Goal: Transaction & Acquisition: Complete application form

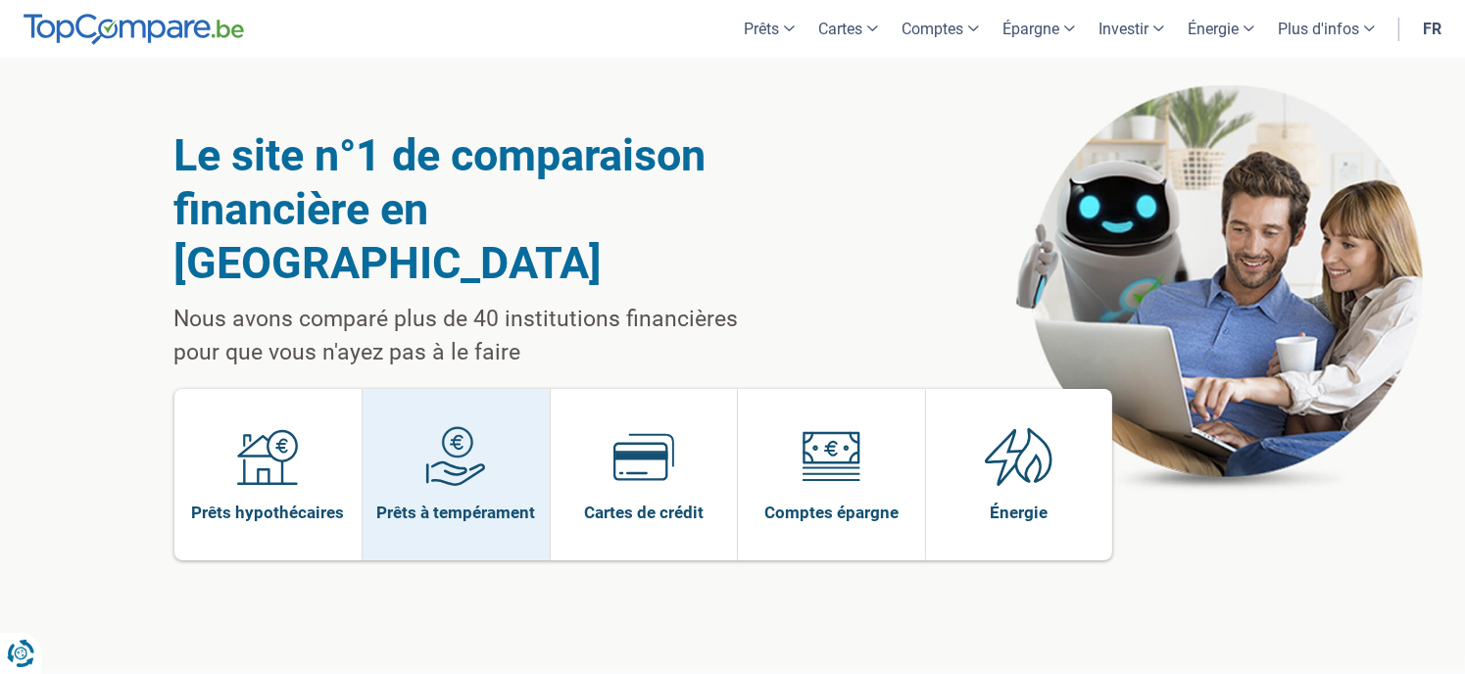
click at [465, 502] on span "Prêts à tempérament" at bounding box center [455, 513] width 159 height 22
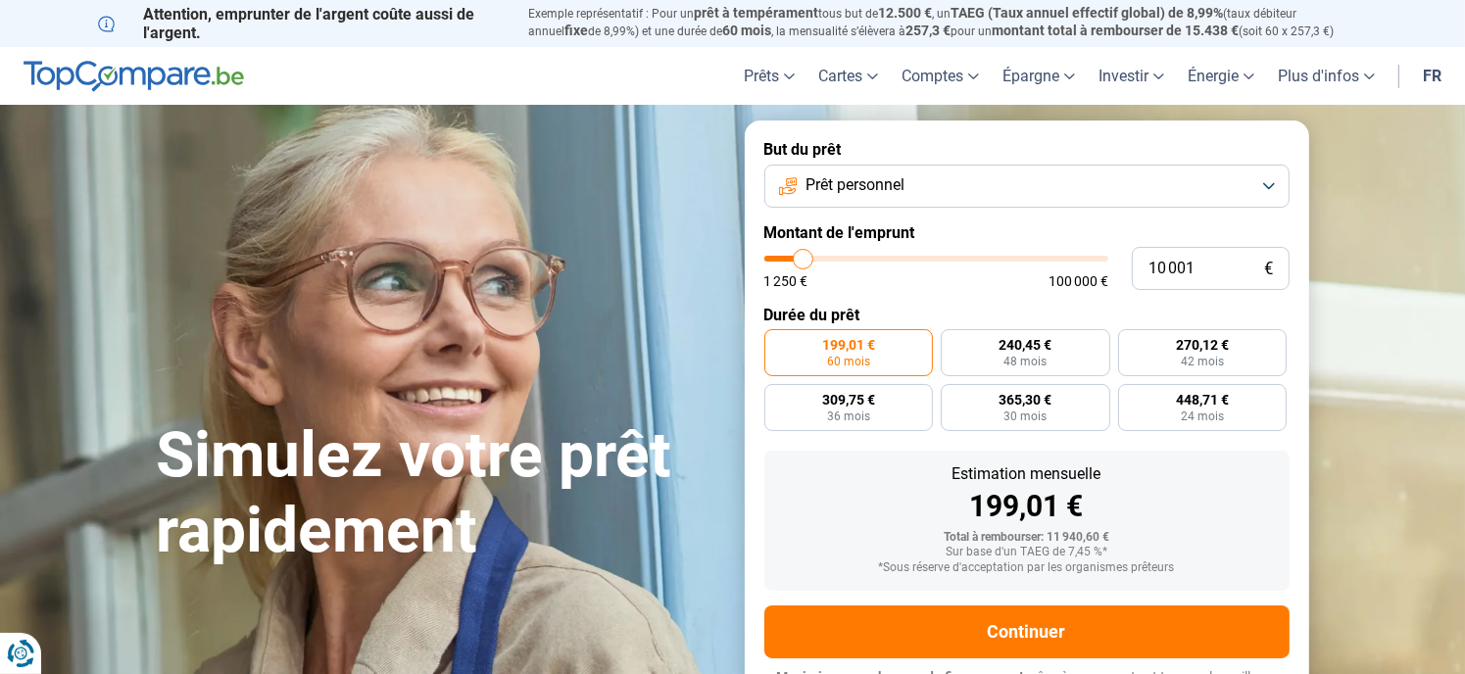
type input "31 250"
type input "31250"
click at [872, 259] on input "range" at bounding box center [936, 259] width 344 height 6
radio input "false"
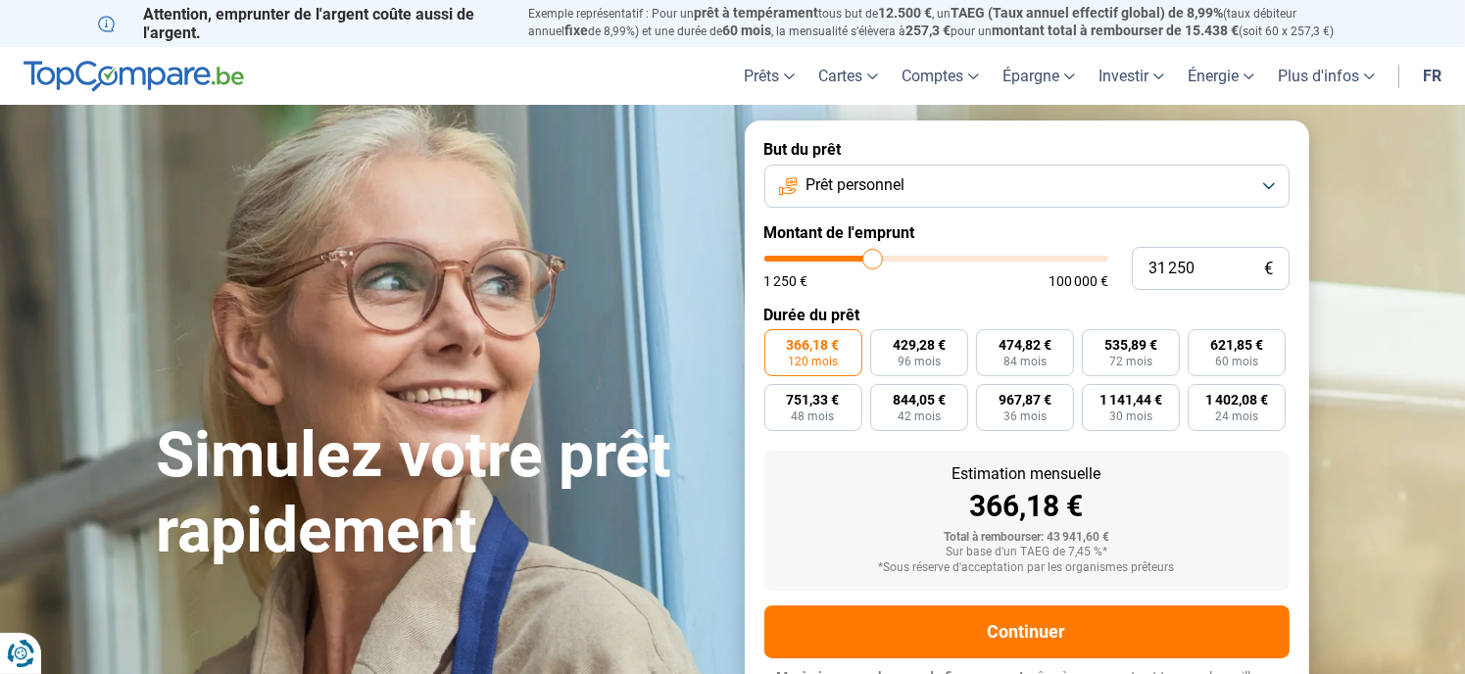
scroll to position [33, 0]
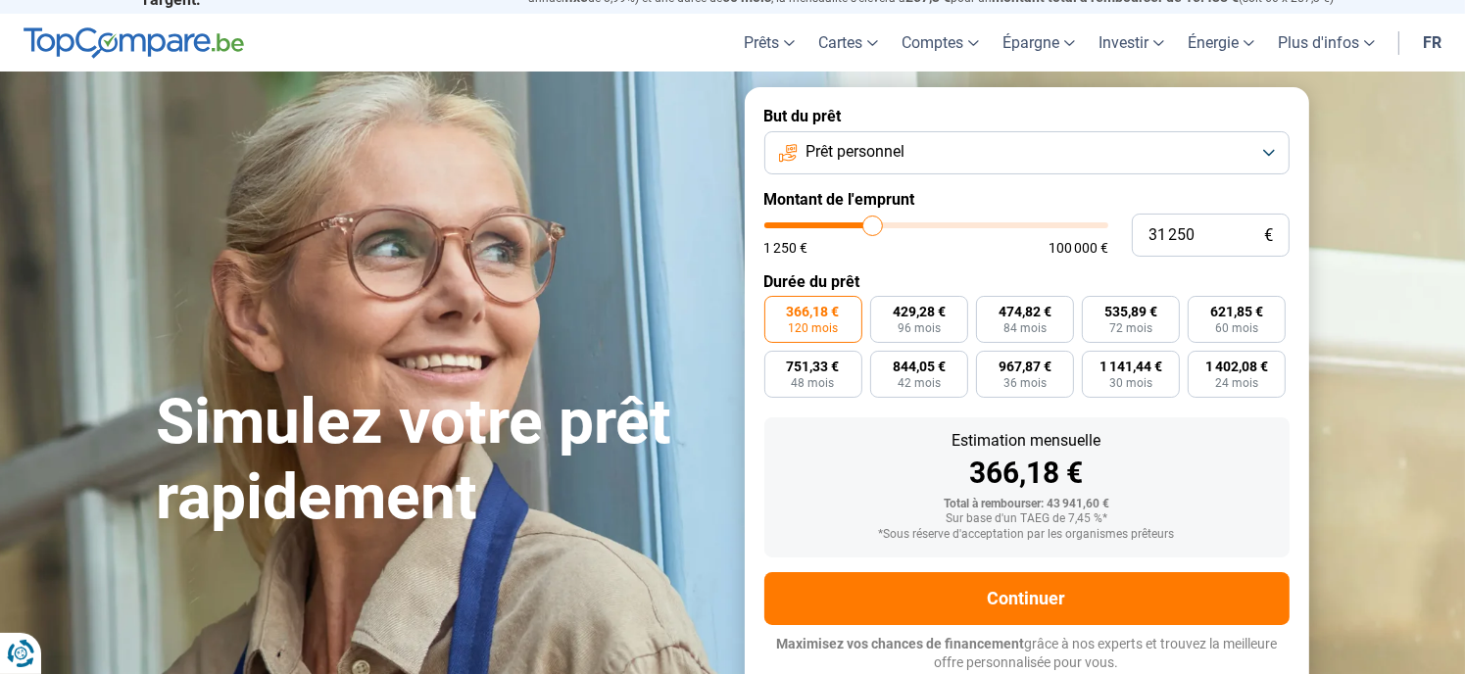
type input "33 000"
type input "33000"
type input "33 250"
type input "33250"
type input "34 000"
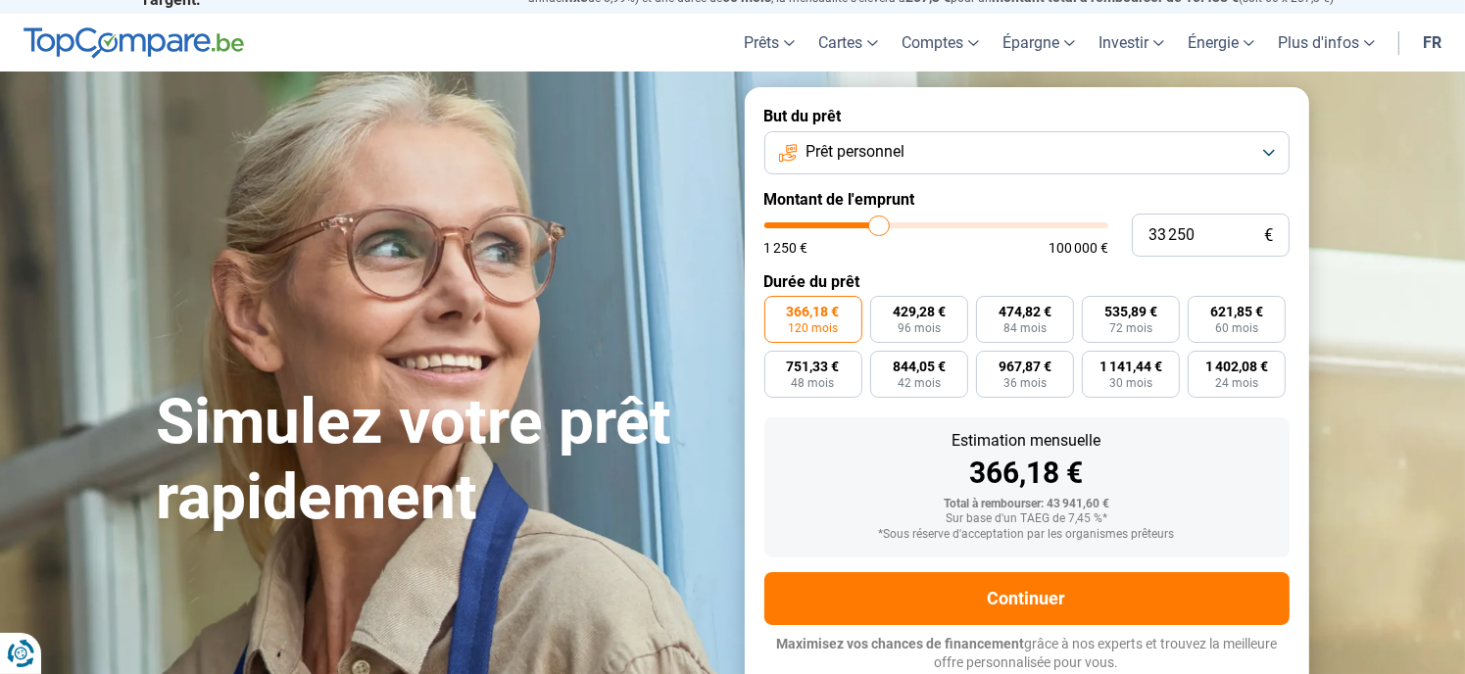
type input "34000"
type input "35 250"
type input "35250"
type input "35 500"
type input "35500"
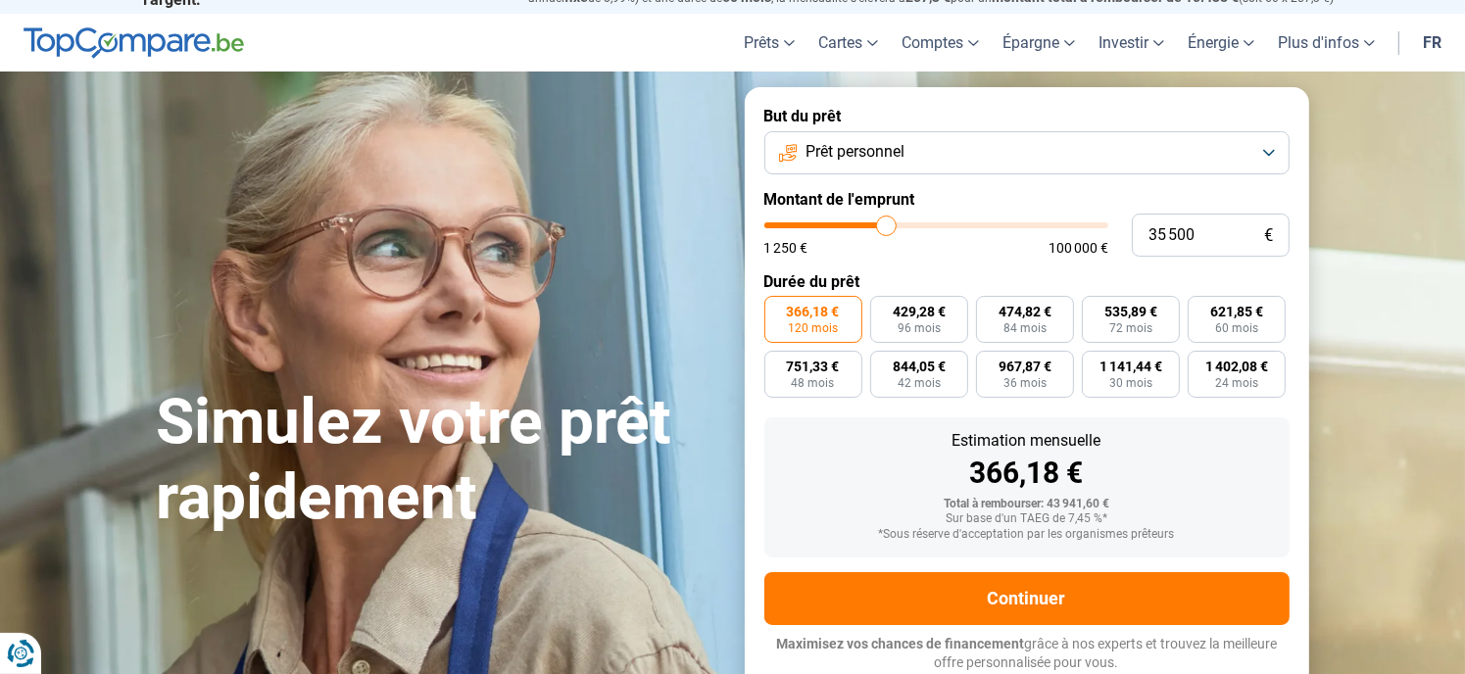
type input "36 250"
type input "36250"
type input "37 000"
type input "37000"
type input "37 250"
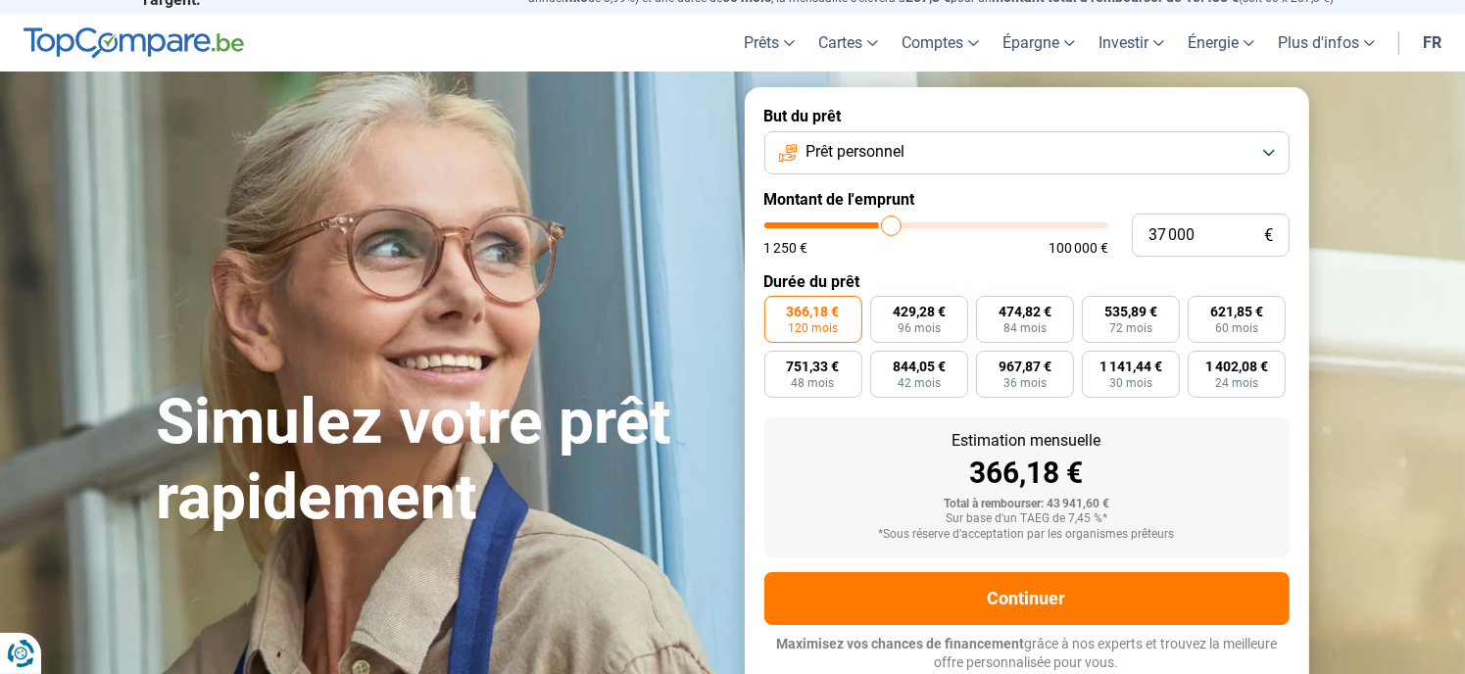
type input "37250"
type input "37 750"
type input "37750"
type input "38 250"
type input "38250"
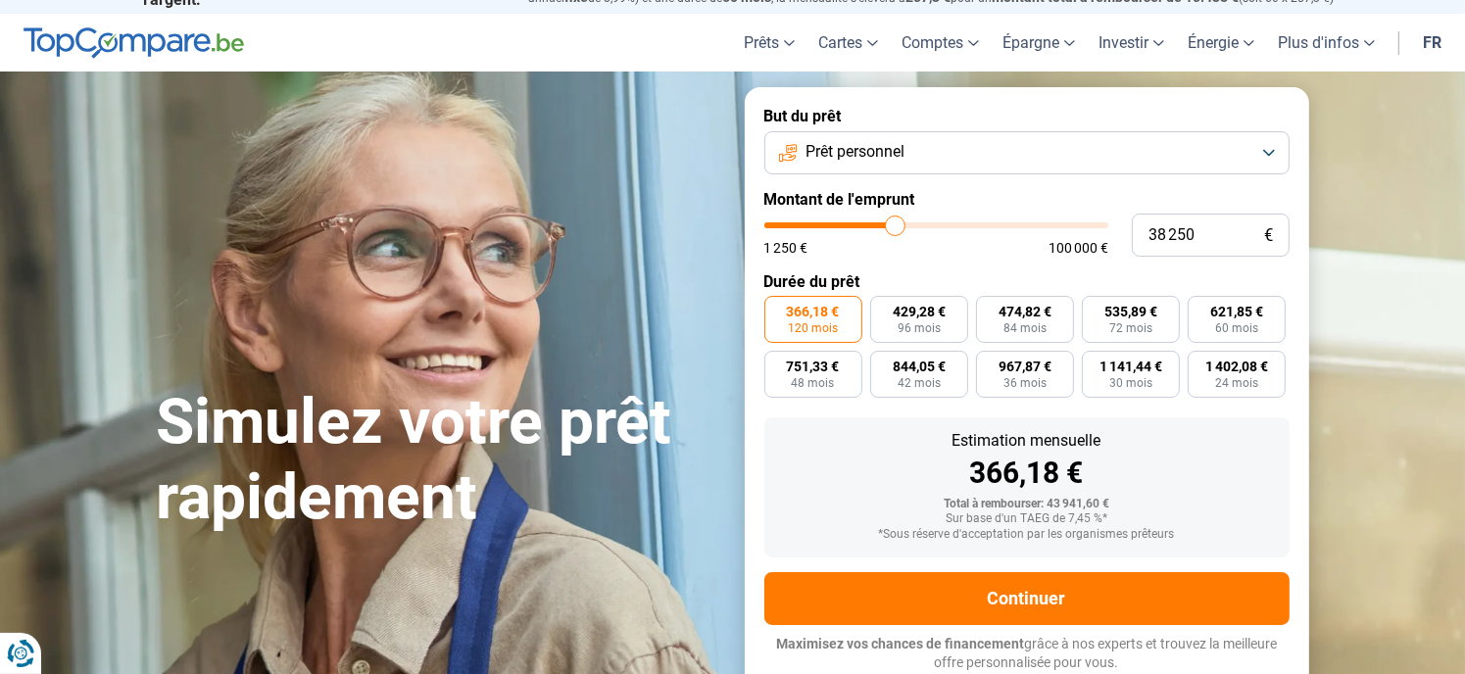
type input "38 500"
type input "38500"
type input "39 250"
type input "39250"
type input "39 750"
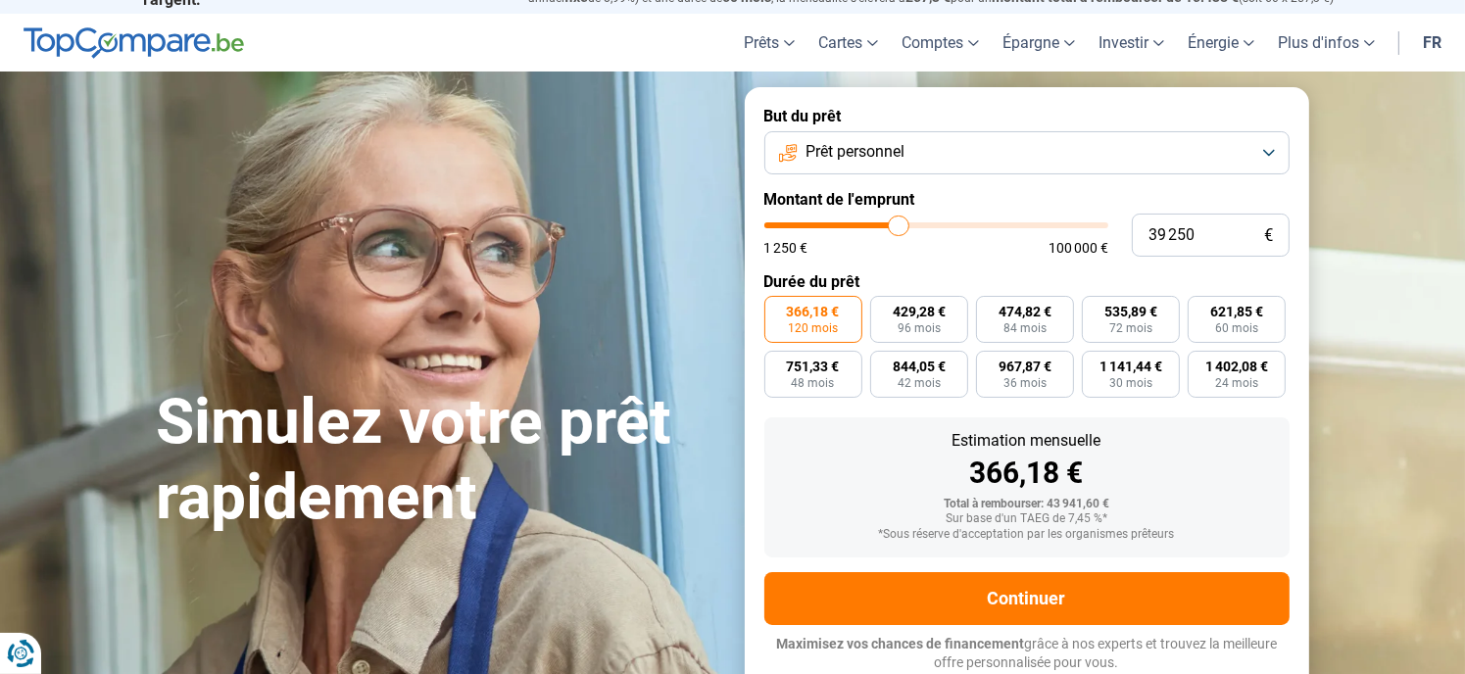
type input "39750"
type input "40 500"
type input "40500"
type input "40 750"
type input "40750"
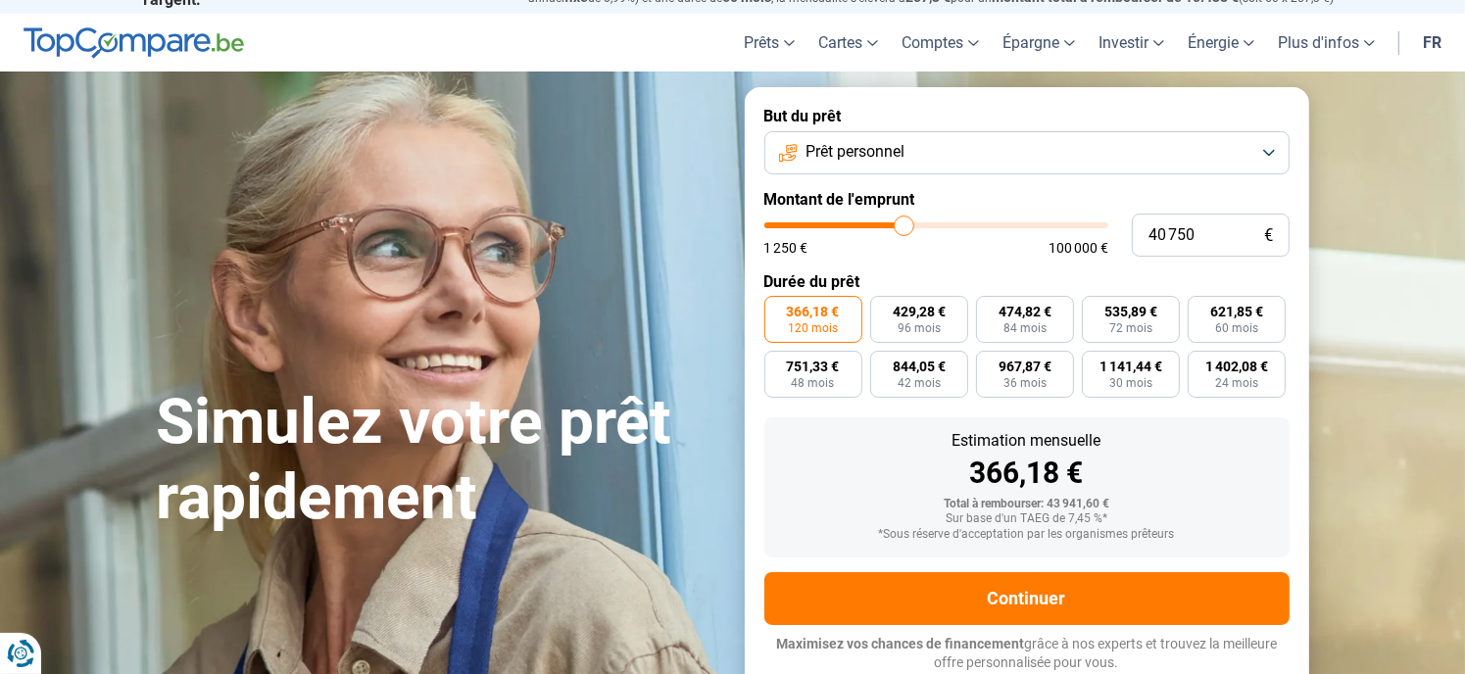
type input "41 500"
type input "41500"
type input "43 250"
type input "43250"
type input "44 250"
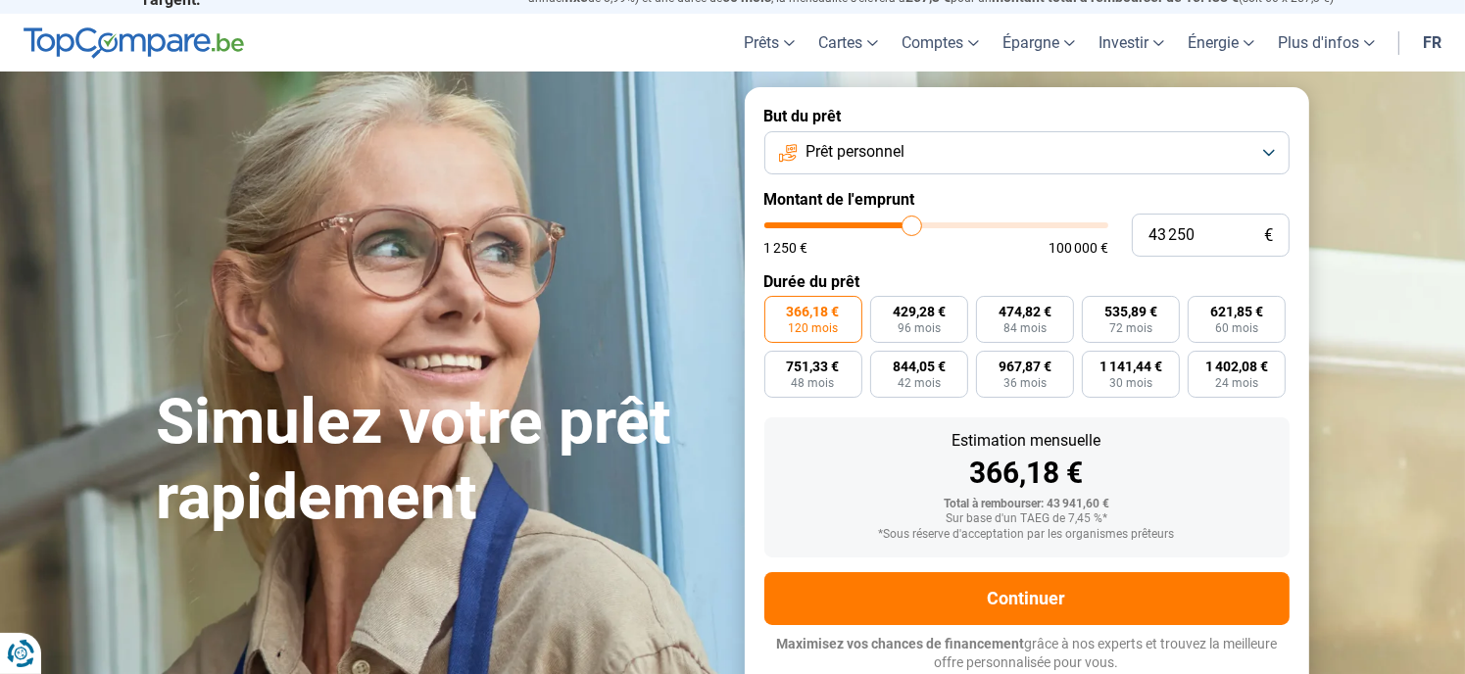
type input "44250"
type input "47 000"
type input "47000"
type input "48 500"
type input "48500"
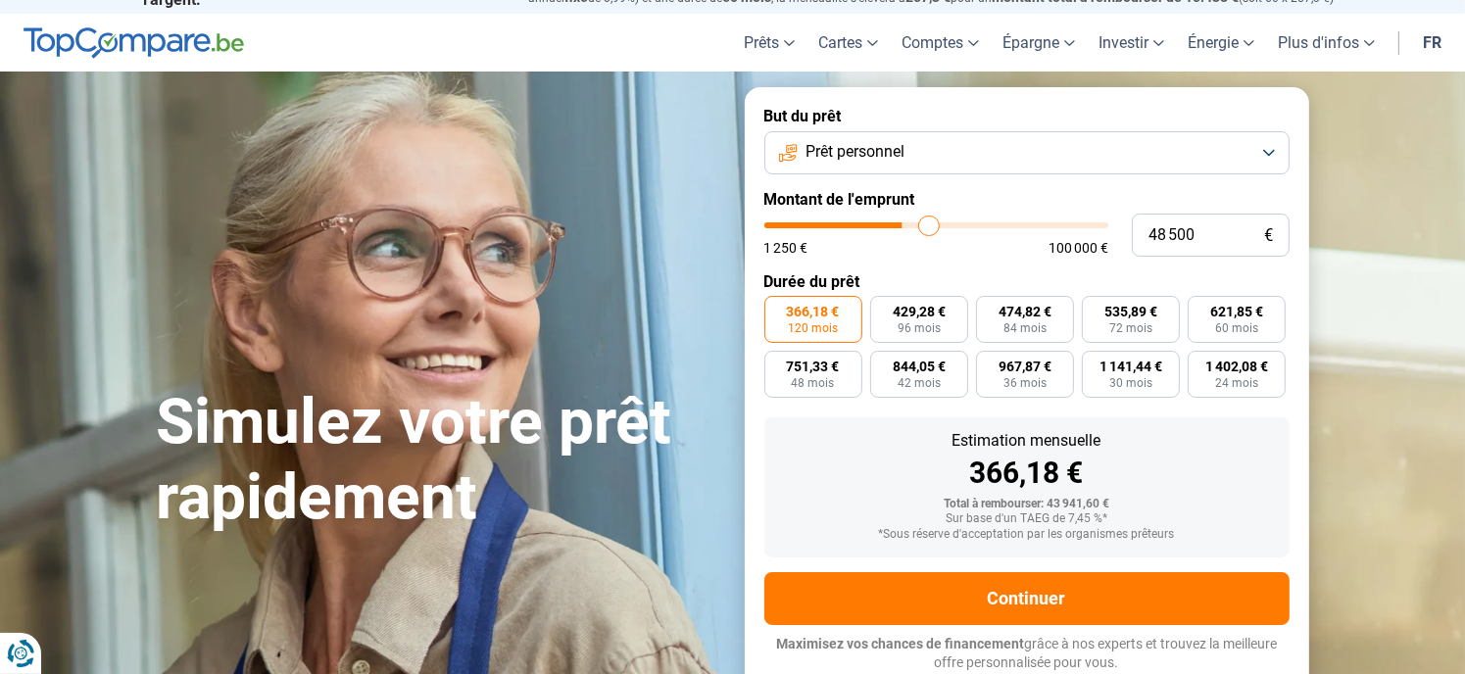
type input "49 250"
type input "49250"
type input "49 500"
type input "49500"
type input "48 750"
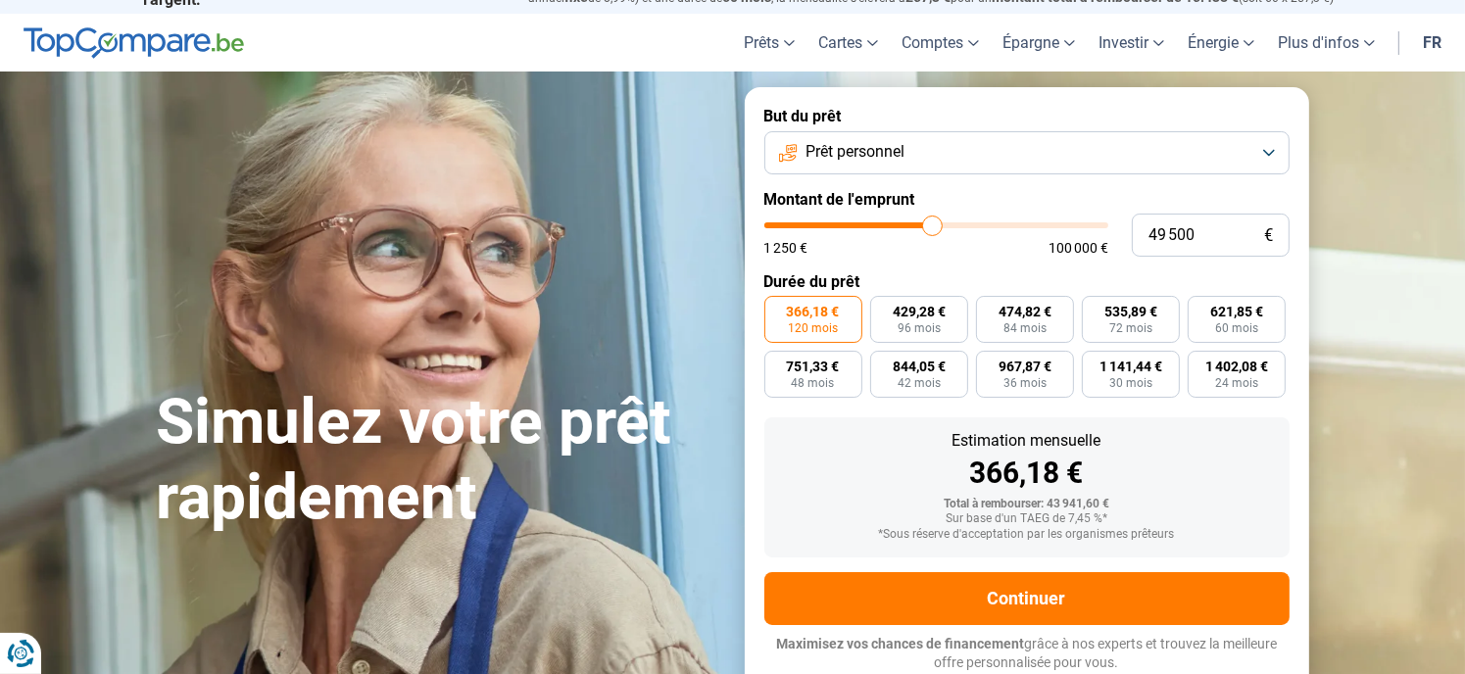
type input "48750"
type input "48 250"
type input "48250"
type input "48 000"
type input "48000"
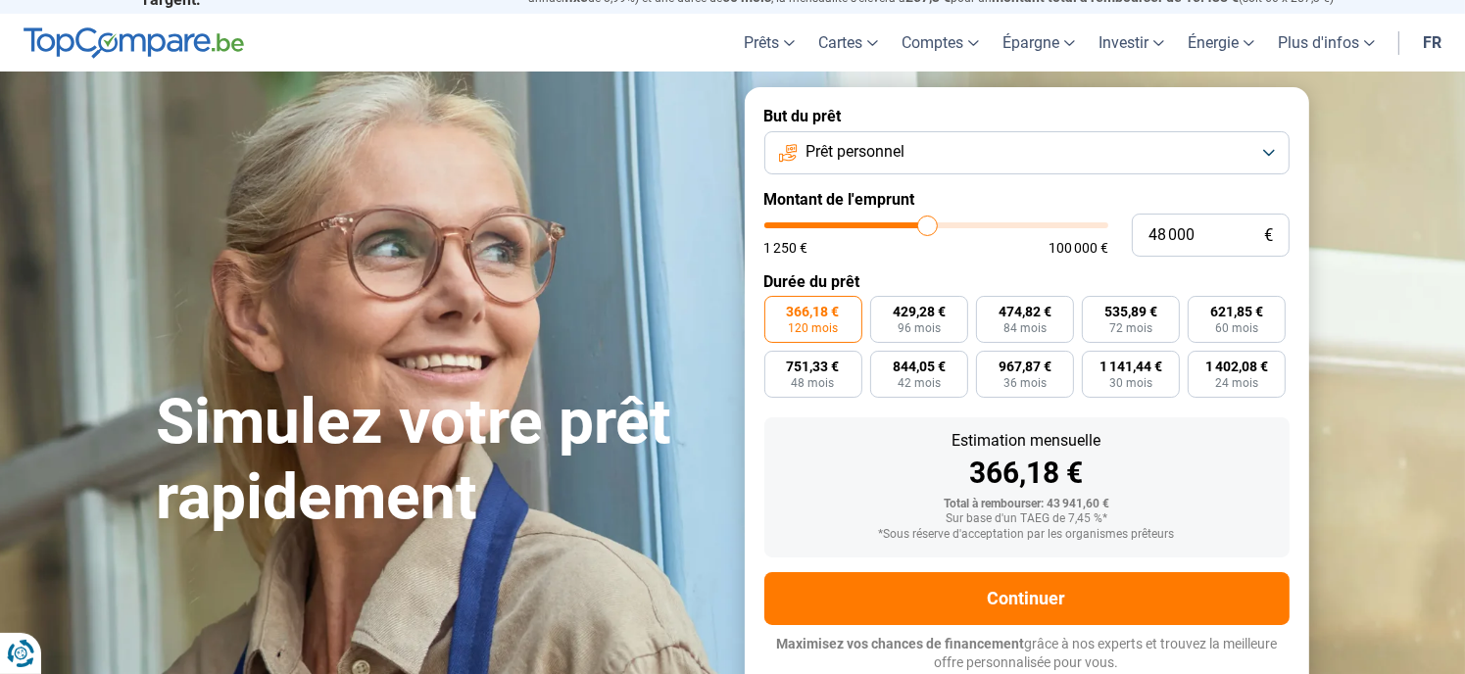
type input "46 250"
type input "46250"
type input "45 500"
type input "45500"
type input "44 750"
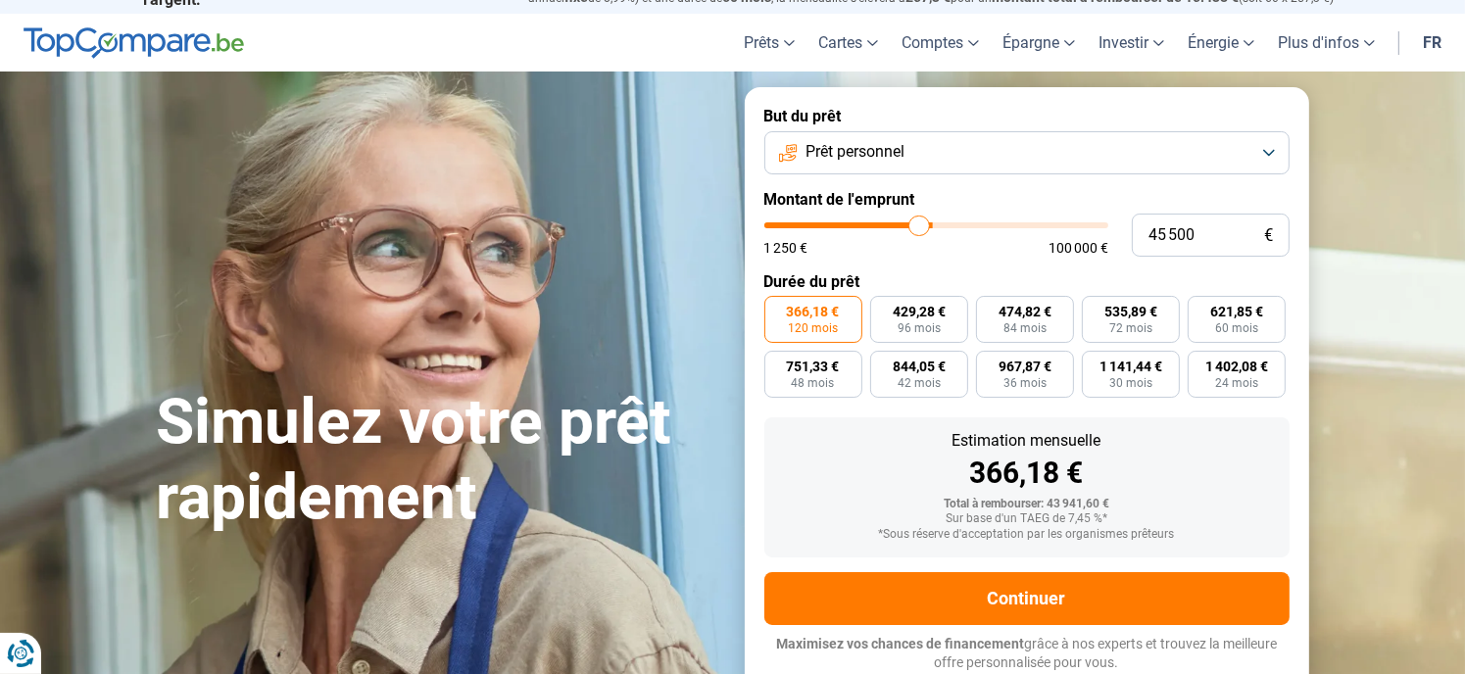
type input "44750"
type input "44 500"
type input "44500"
type input "44 000"
type input "44000"
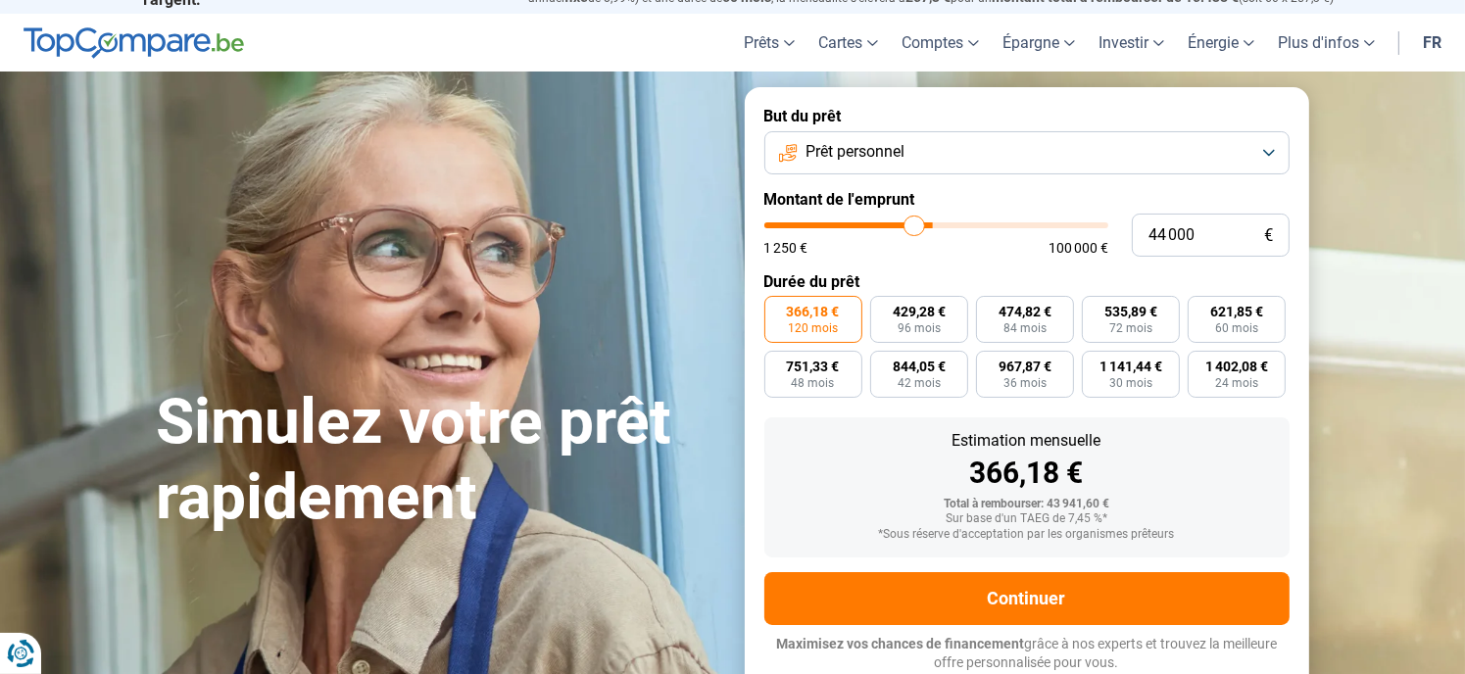
type input "43 500"
type input "43500"
type input "43 250"
type input "43250"
type input "42 500"
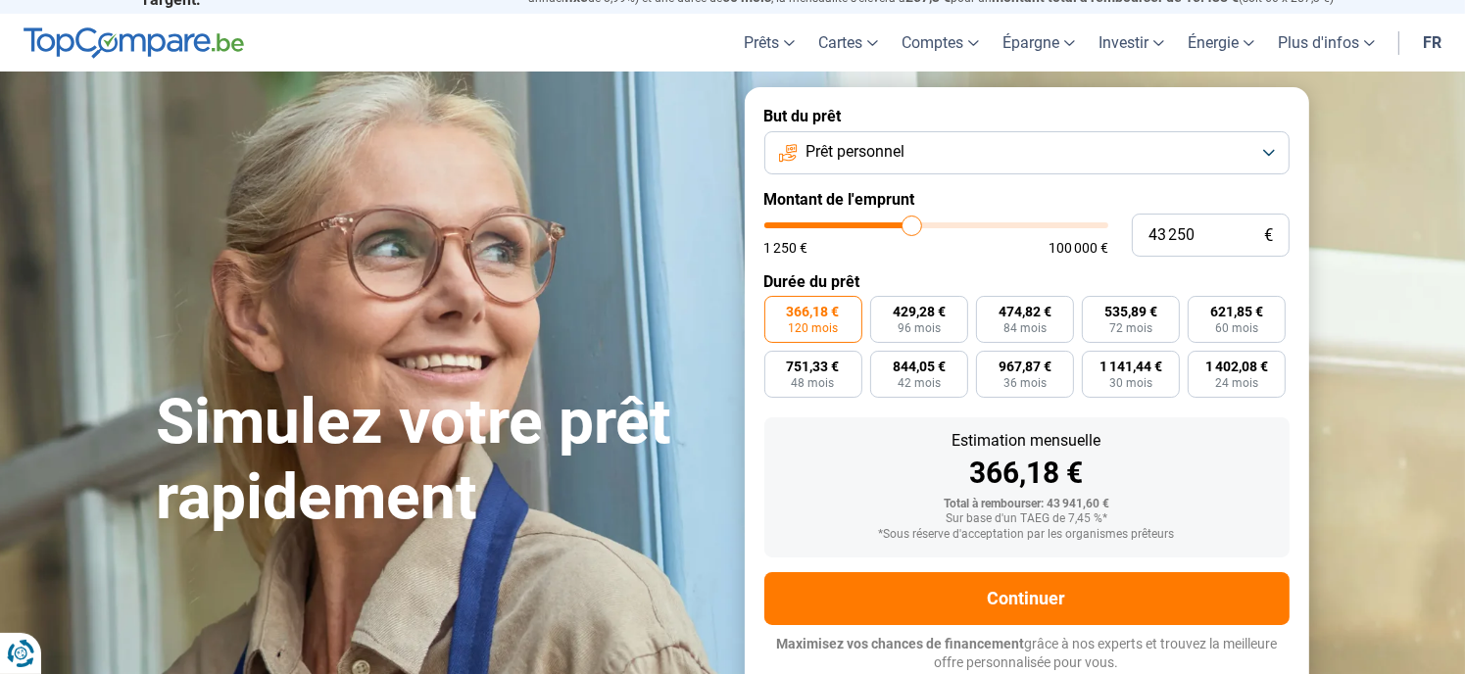
type input "42500"
type input "41 500"
type input "41500"
type input "41 250"
type input "41250"
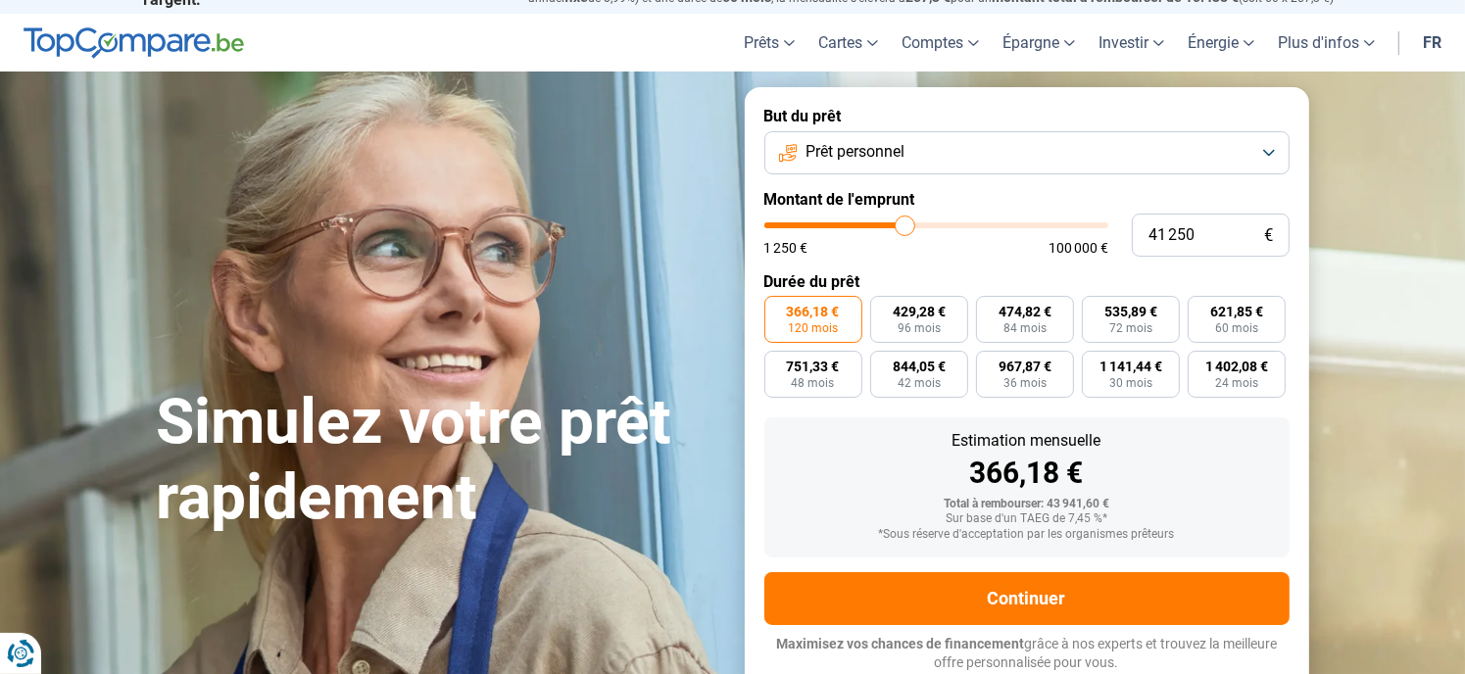
type input "40 750"
type input "40750"
type input "40 000"
type input "40000"
type input "39 750"
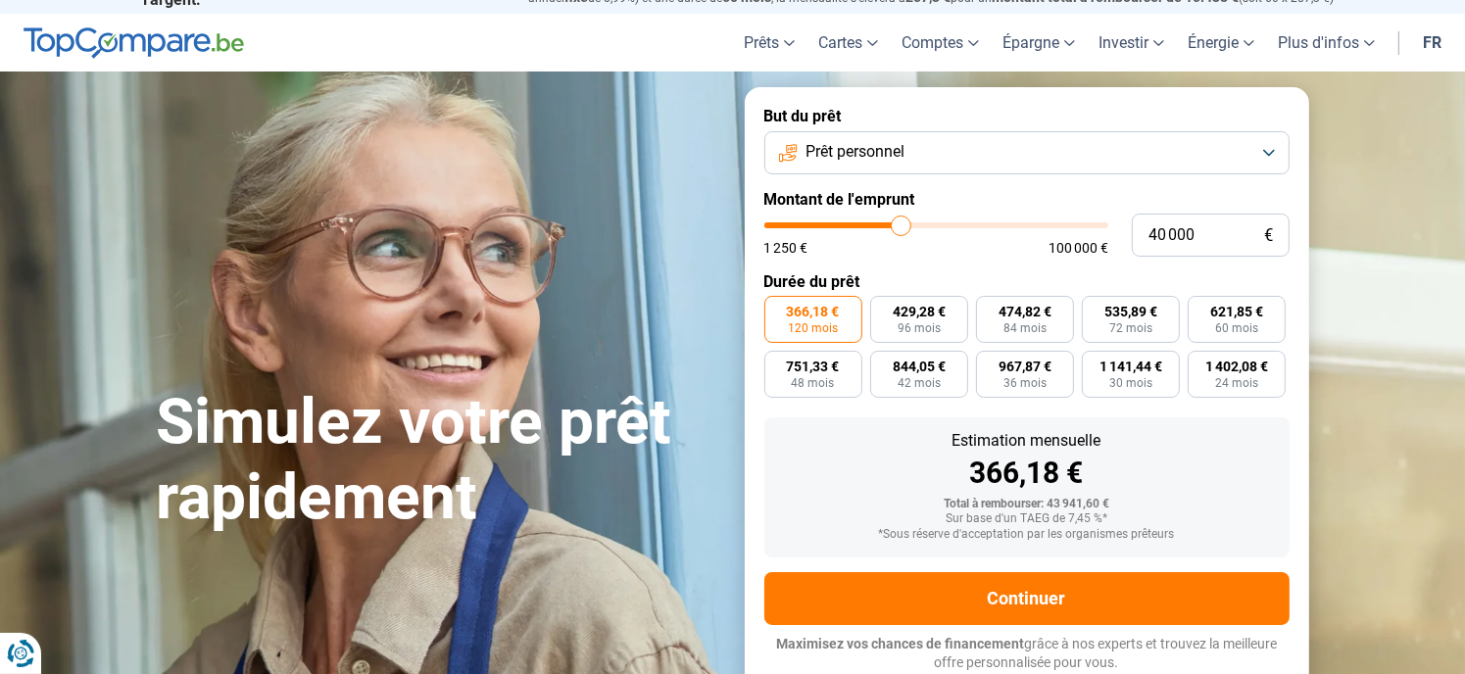
type input "39750"
type input "39 000"
type input "39000"
type input "38 500"
type input "38500"
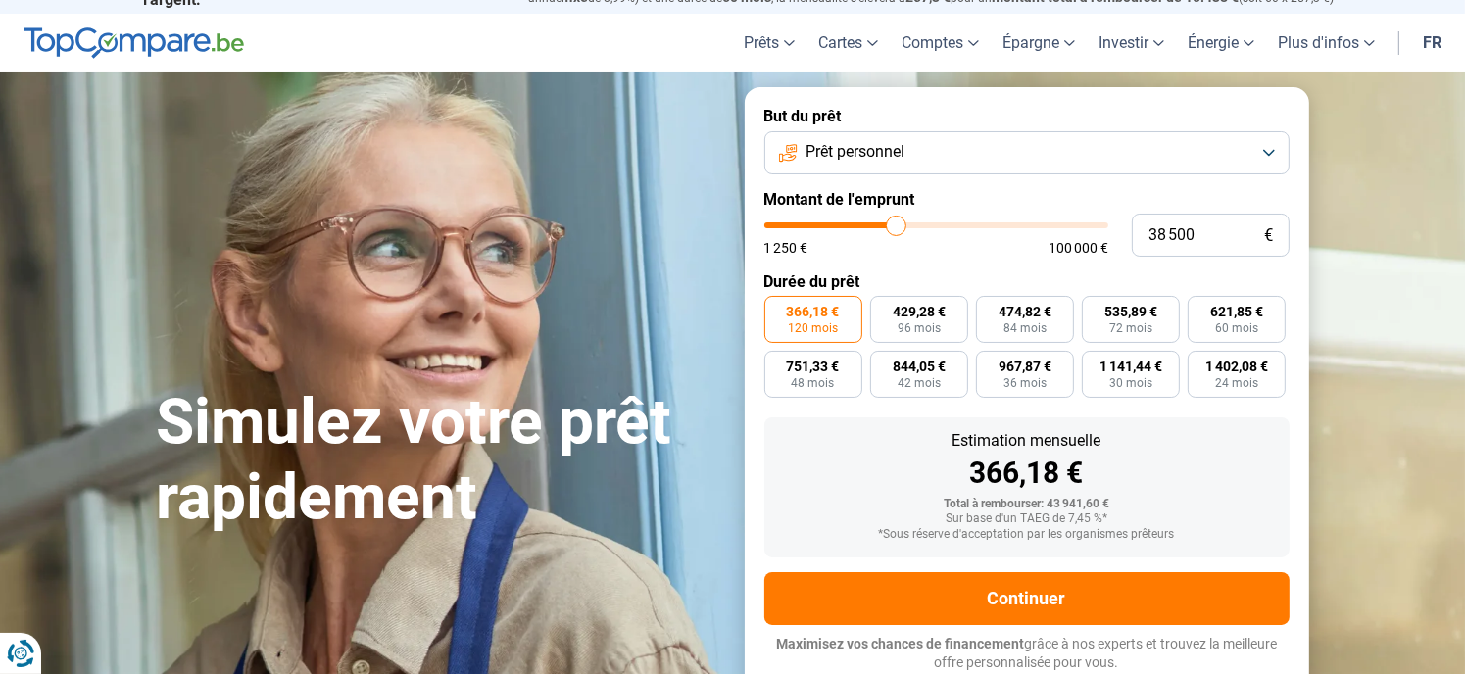
type input "38 000"
type input "38000"
type input "37 750"
type input "37750"
type input "37 000"
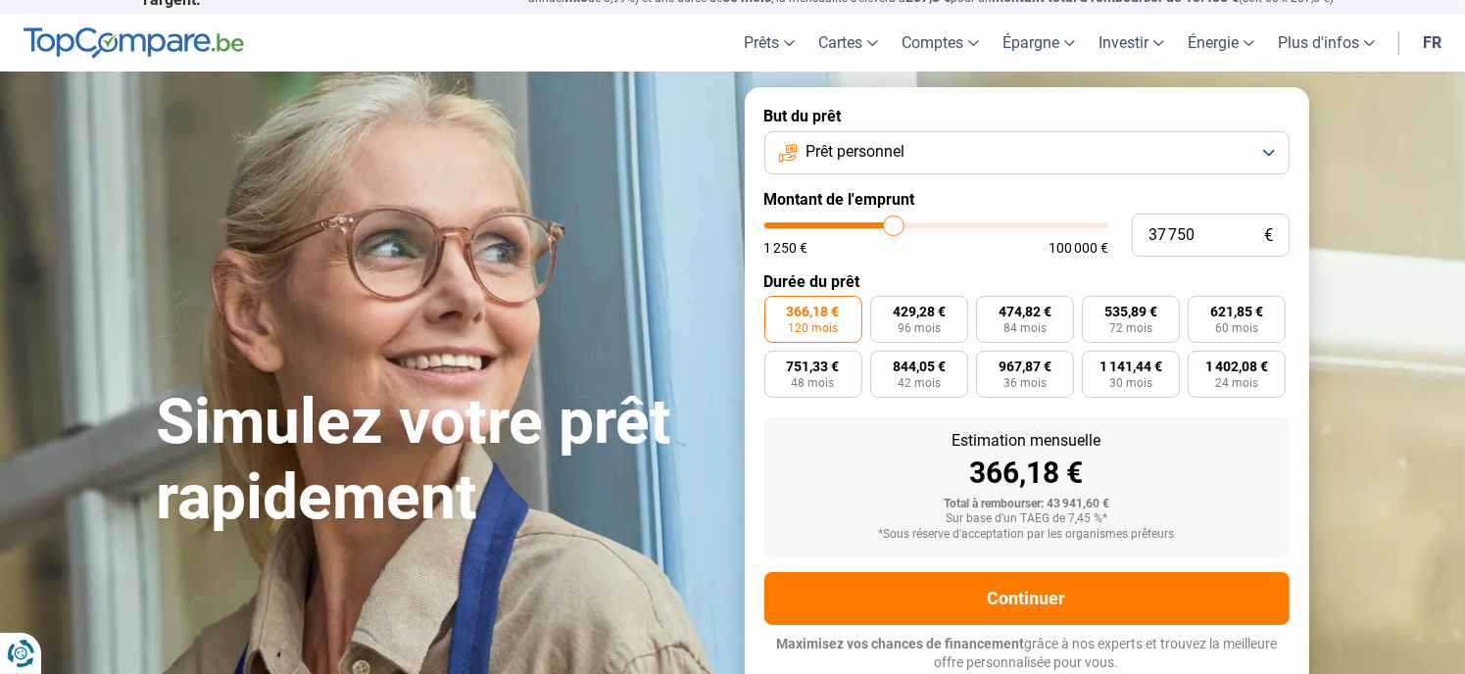
type input "37000"
type input "36 750"
type input "36750"
type input "35 750"
type input "35750"
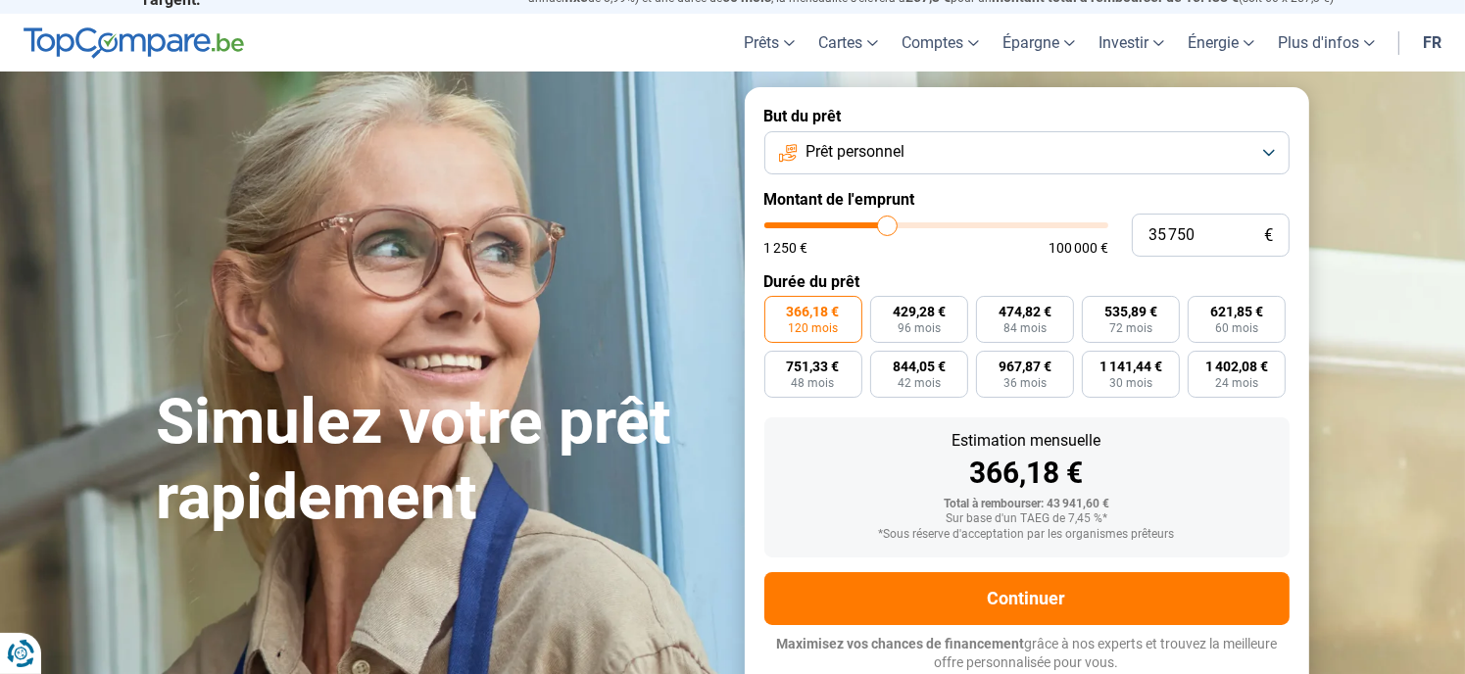
type input "35 500"
type input "35500"
type input "34 500"
type input "34500"
type input "33 250"
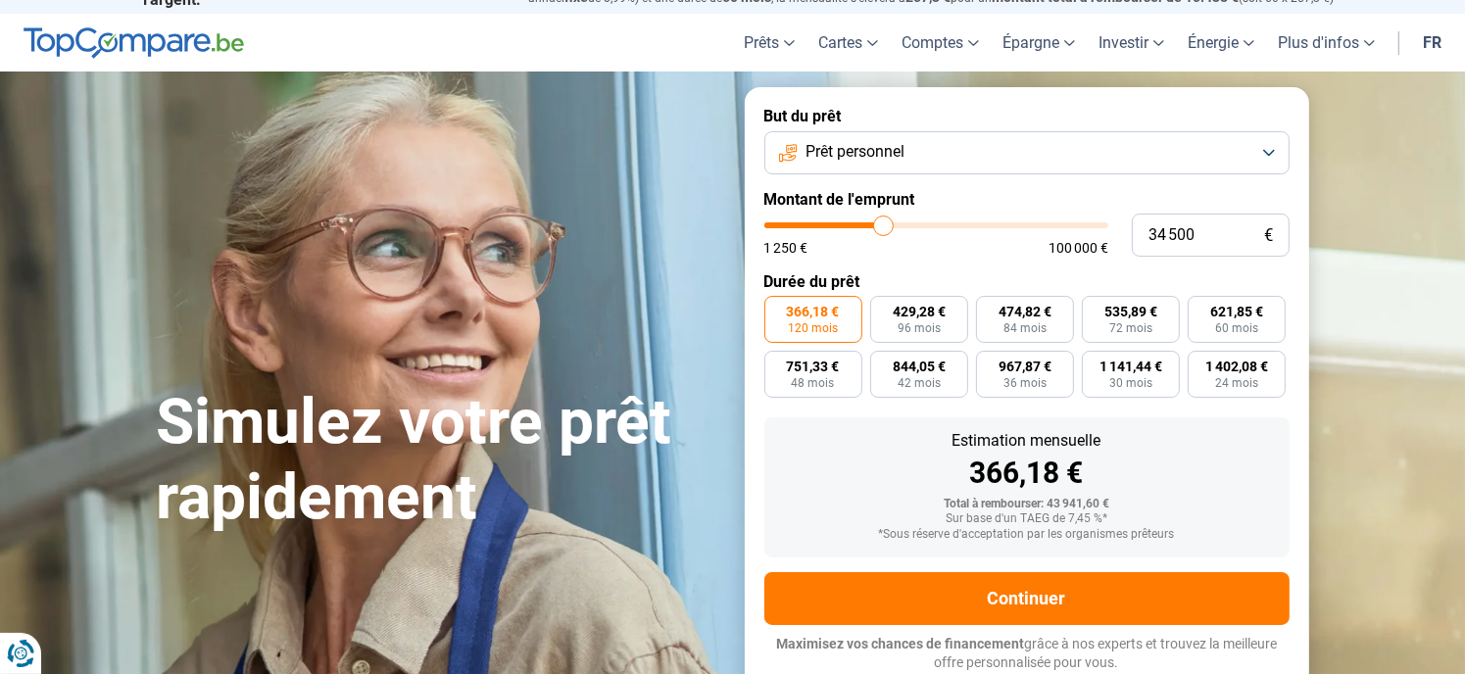
type input "33250"
type input "32 250"
type input "32250"
type input "32 500"
type input "32500"
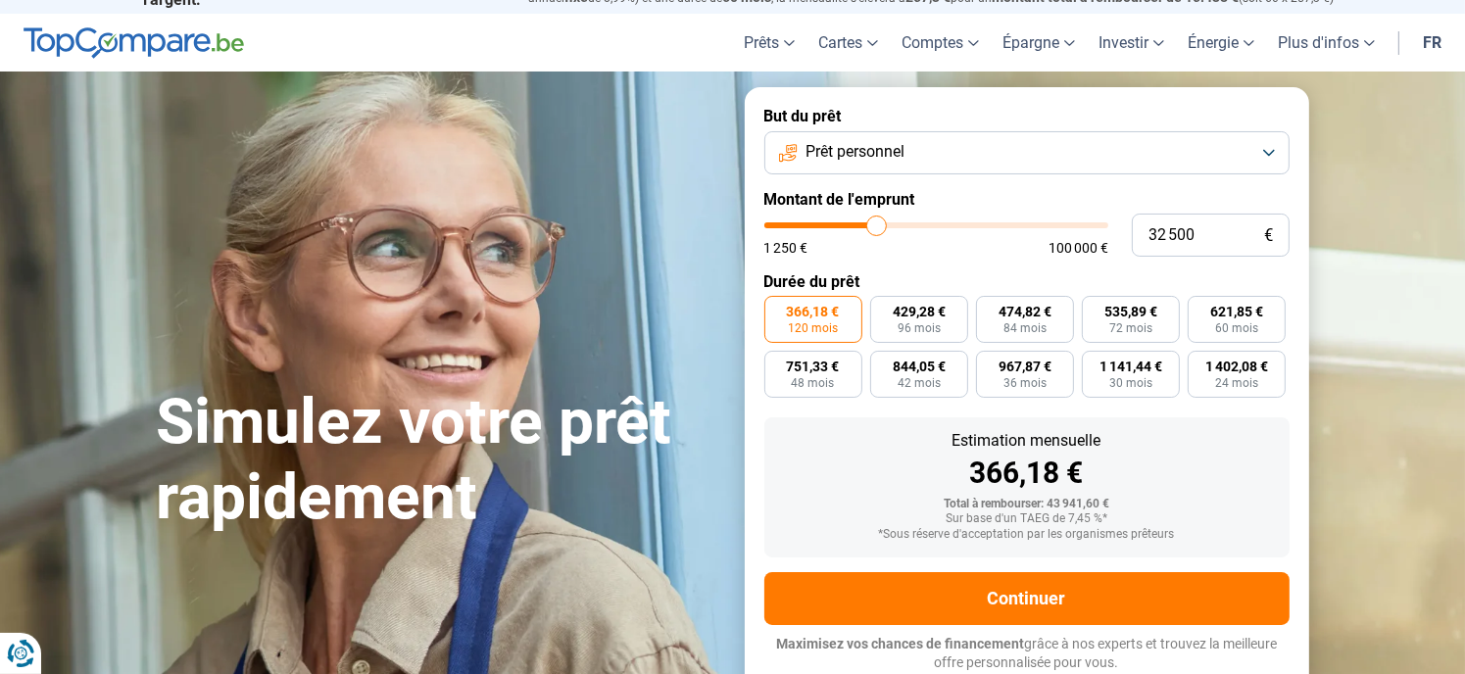
type input "32 750"
type input "32750"
type input "33 500"
type input "33500"
type input "34 000"
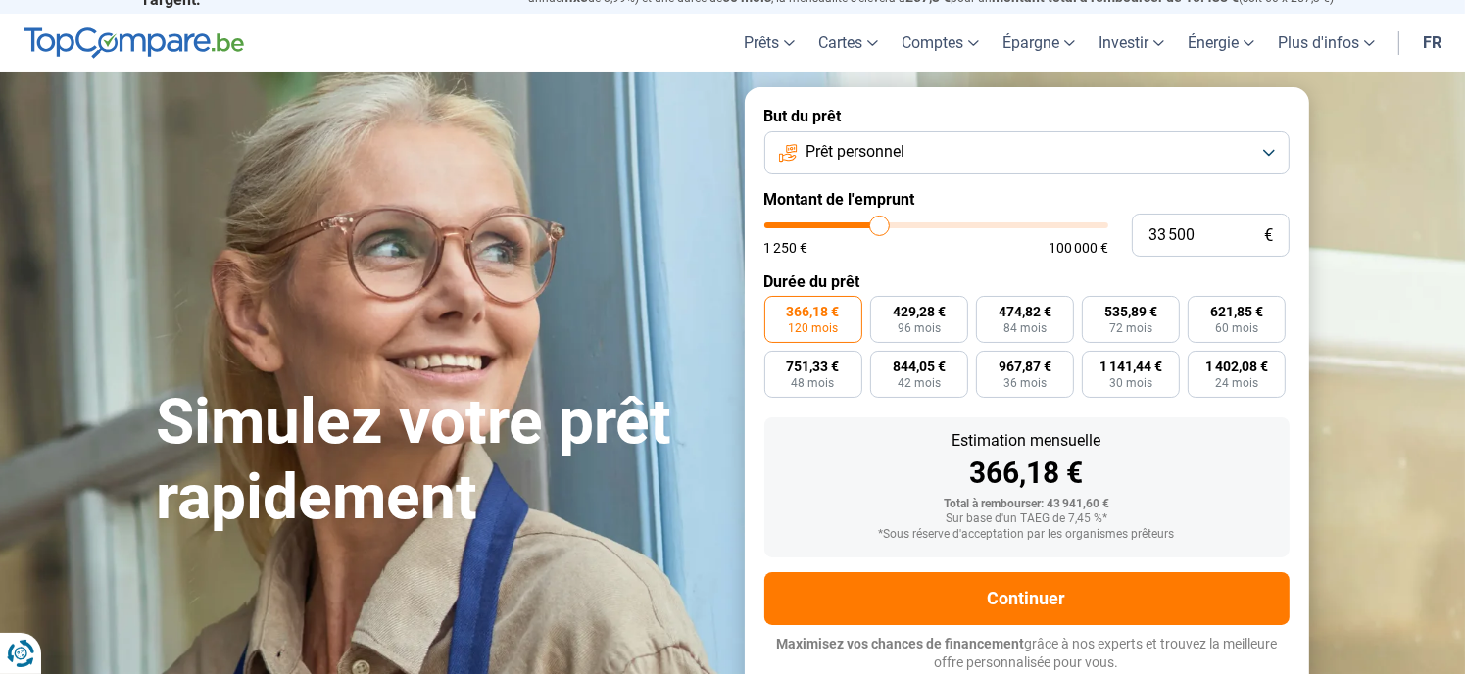
type input "34000"
type input "34 750"
type input "34750"
type input "35 000"
type input "35000"
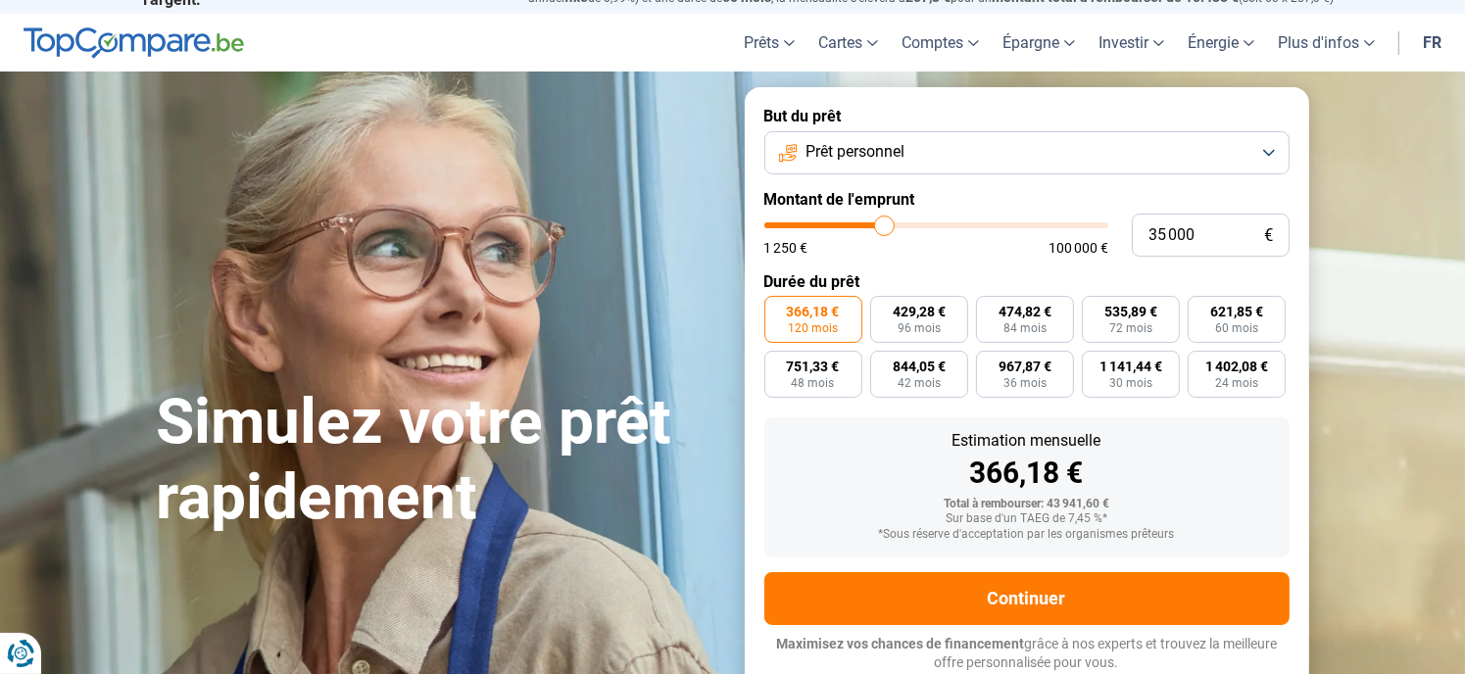
type input "34 500"
type input "34500"
type input "34 250"
type input "34250"
type input "33 500"
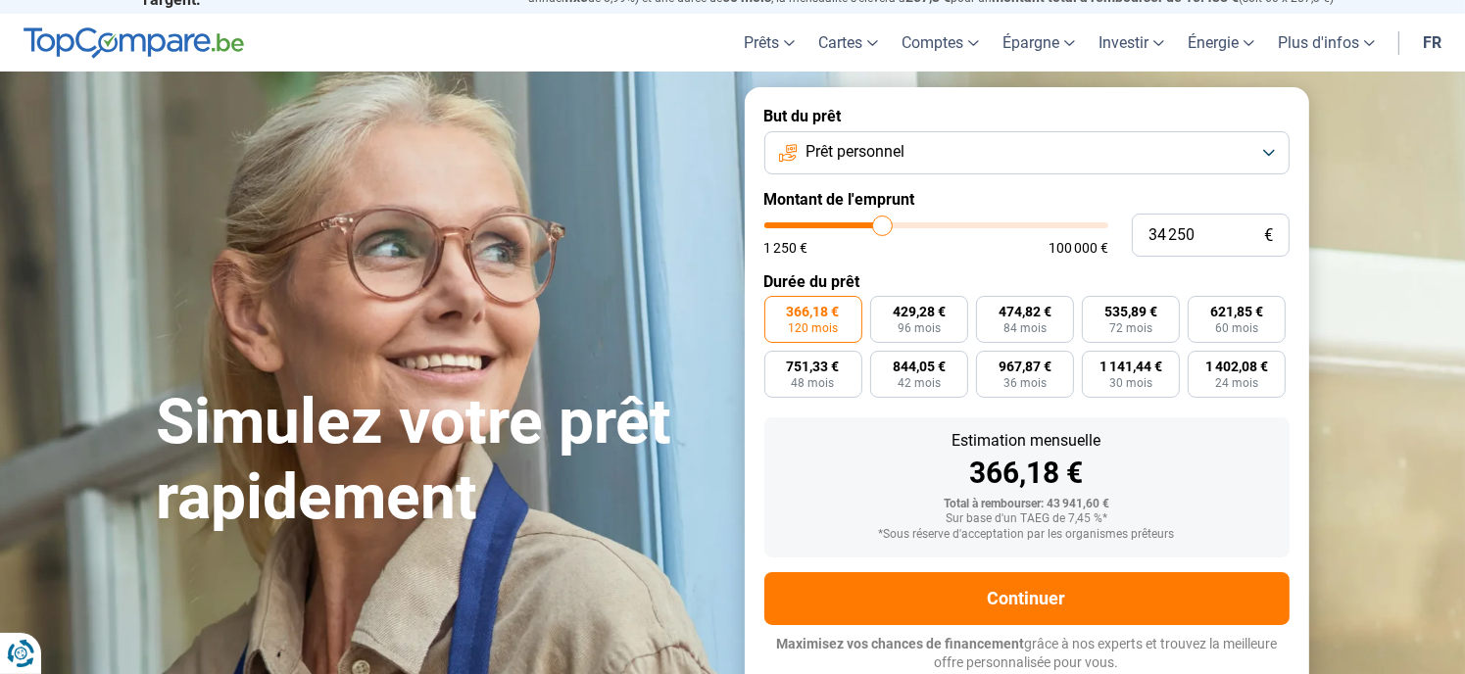
type input "33500"
type input "34 000"
type input "34000"
type input "34 750"
drag, startPoint x: 877, startPoint y: 224, endPoint x: 884, endPoint y: 238, distance: 15.3
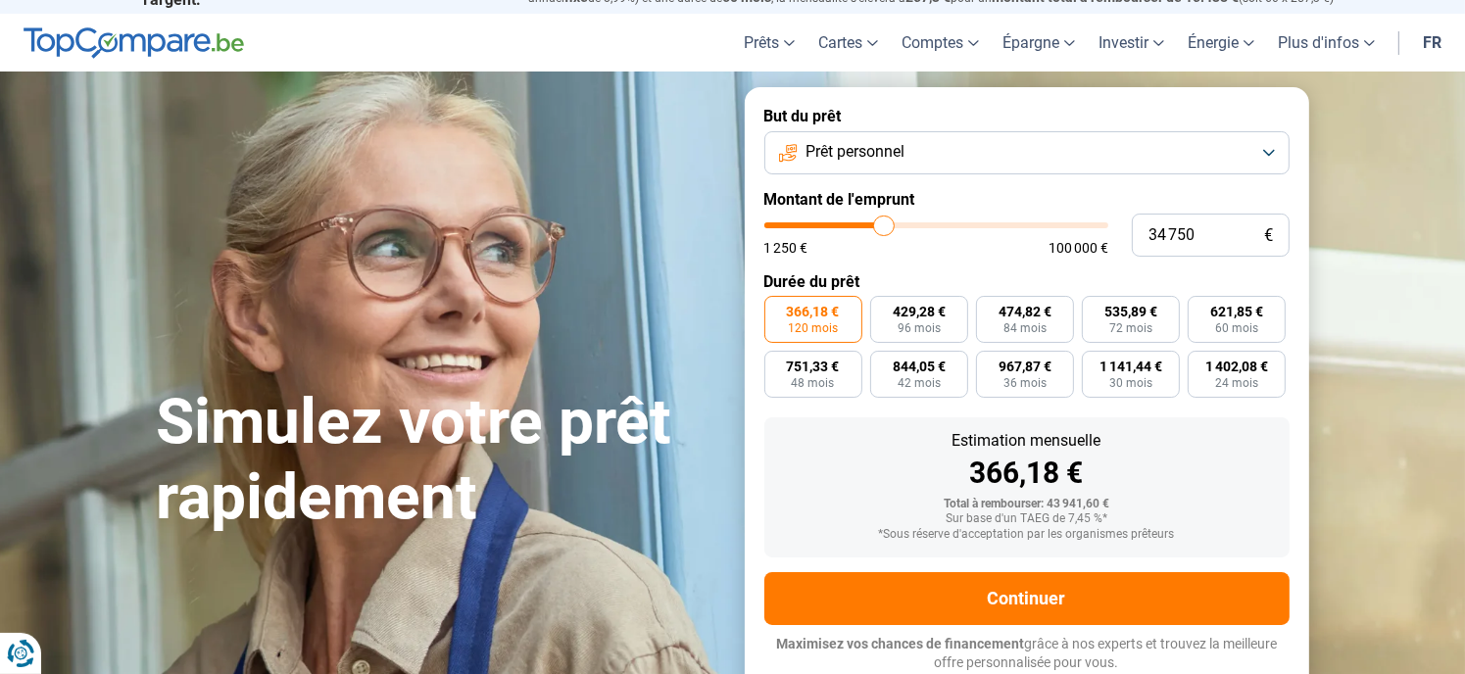
type input "34750"
click at [884, 228] on input "range" at bounding box center [936, 225] width 344 height 6
click at [1219, 231] on input "34 750" at bounding box center [1211, 235] width 158 height 43
type input "3 475"
type input "3500"
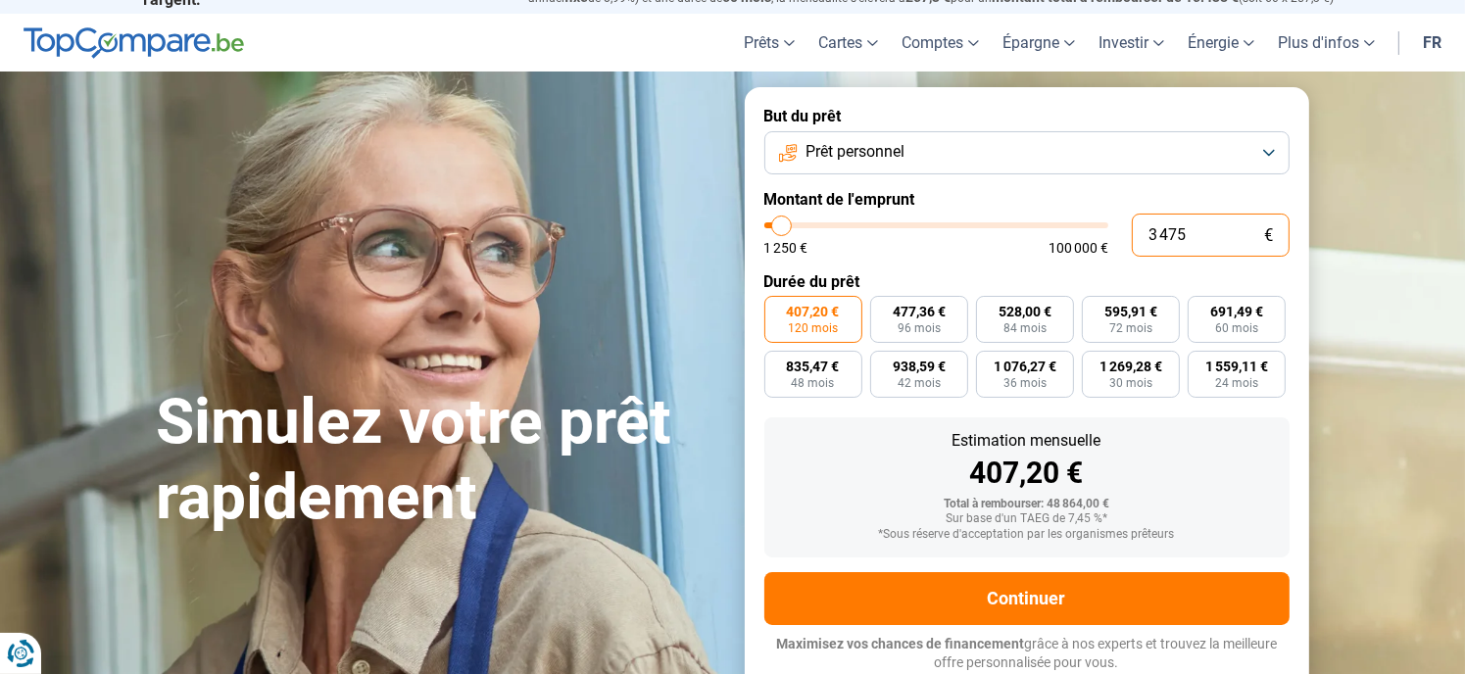
type input "347"
type input "1250"
type input "34"
type input "1250"
type input "340"
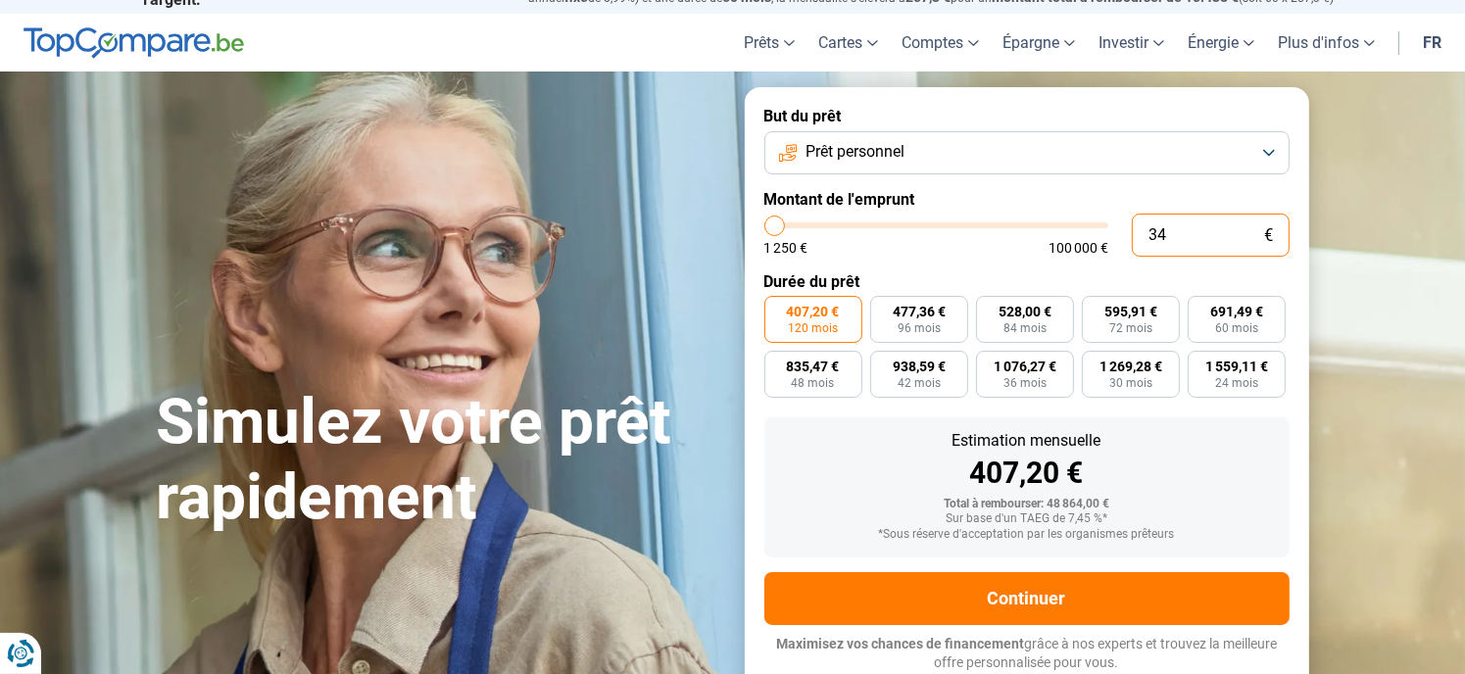
type input "1250"
type input "3 400"
type input "3500"
type input "34 000"
type input "34000"
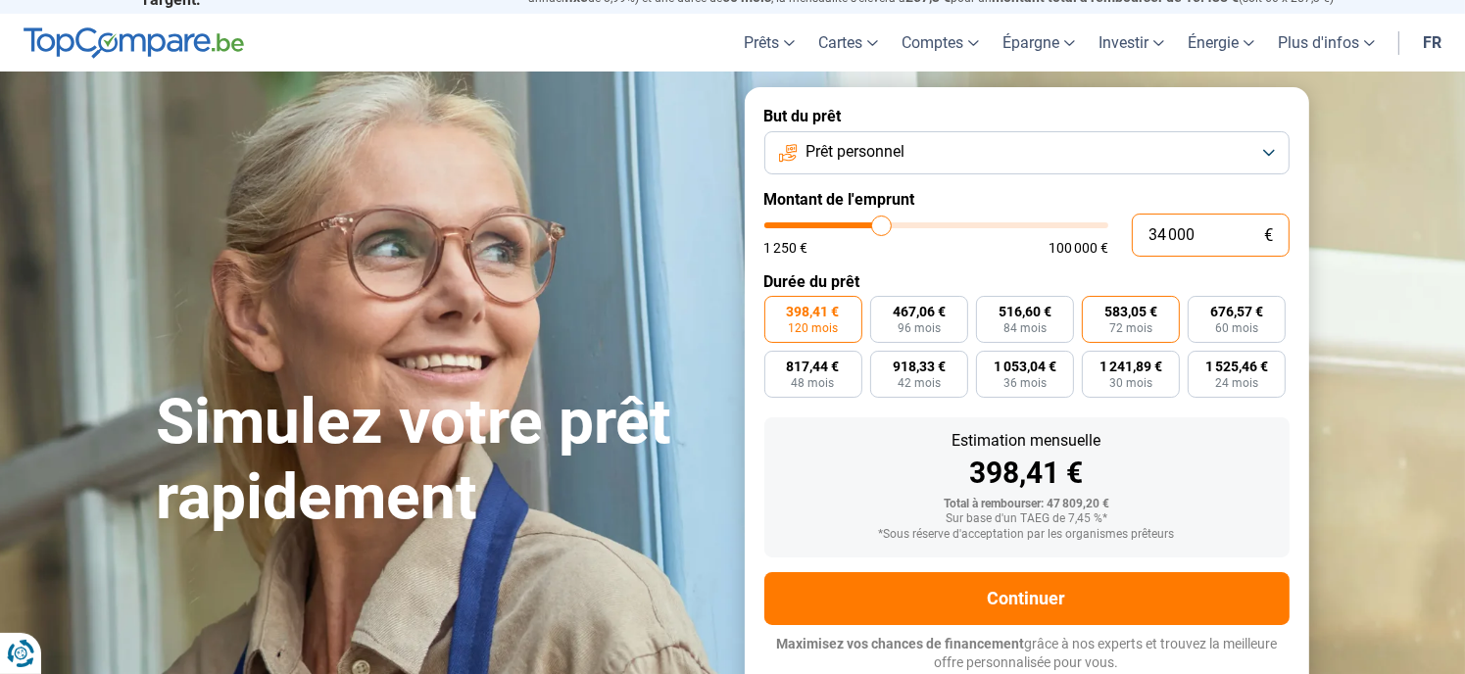
type input "34 000"
click at [1139, 331] on span "72 mois" at bounding box center [1130, 328] width 43 height 12
click at [1094, 309] on input "583,05 € 72 mois" at bounding box center [1088, 302] width 13 height 13
radio input "true"
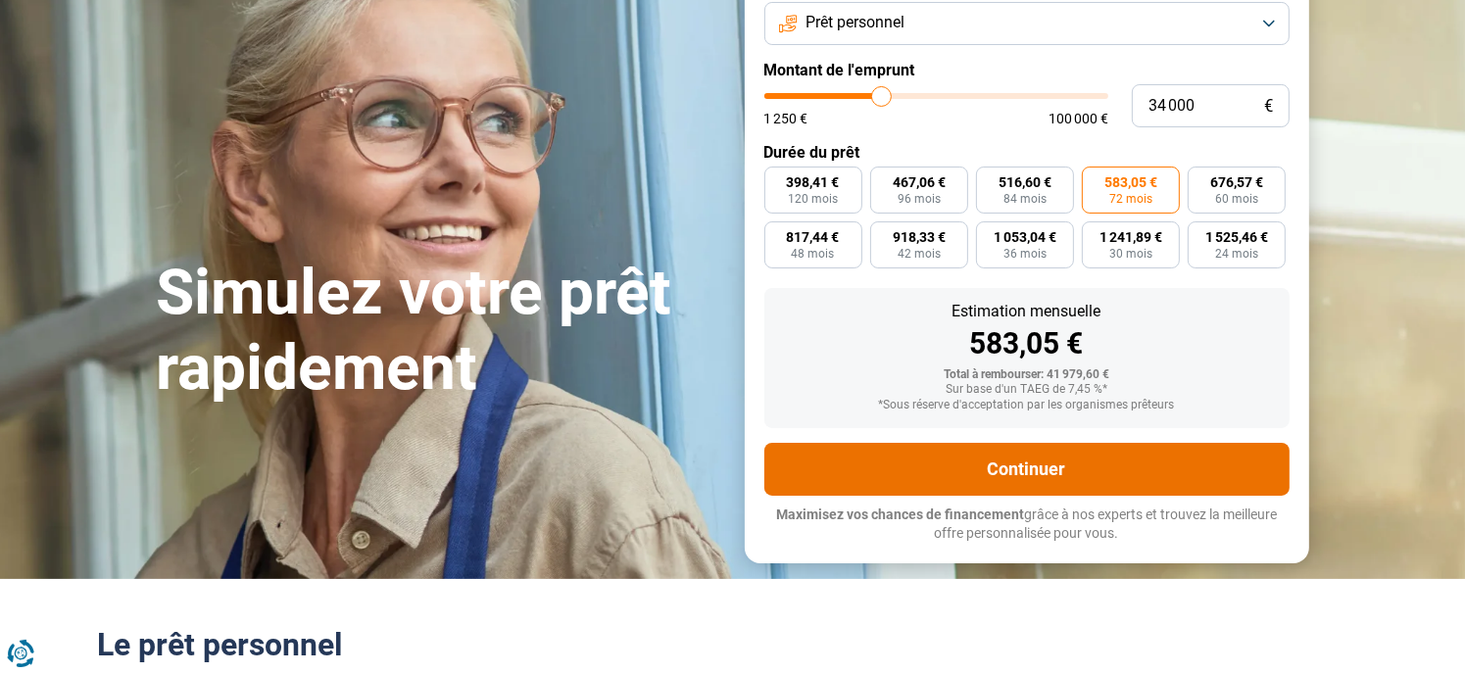
scroll to position [164, 0]
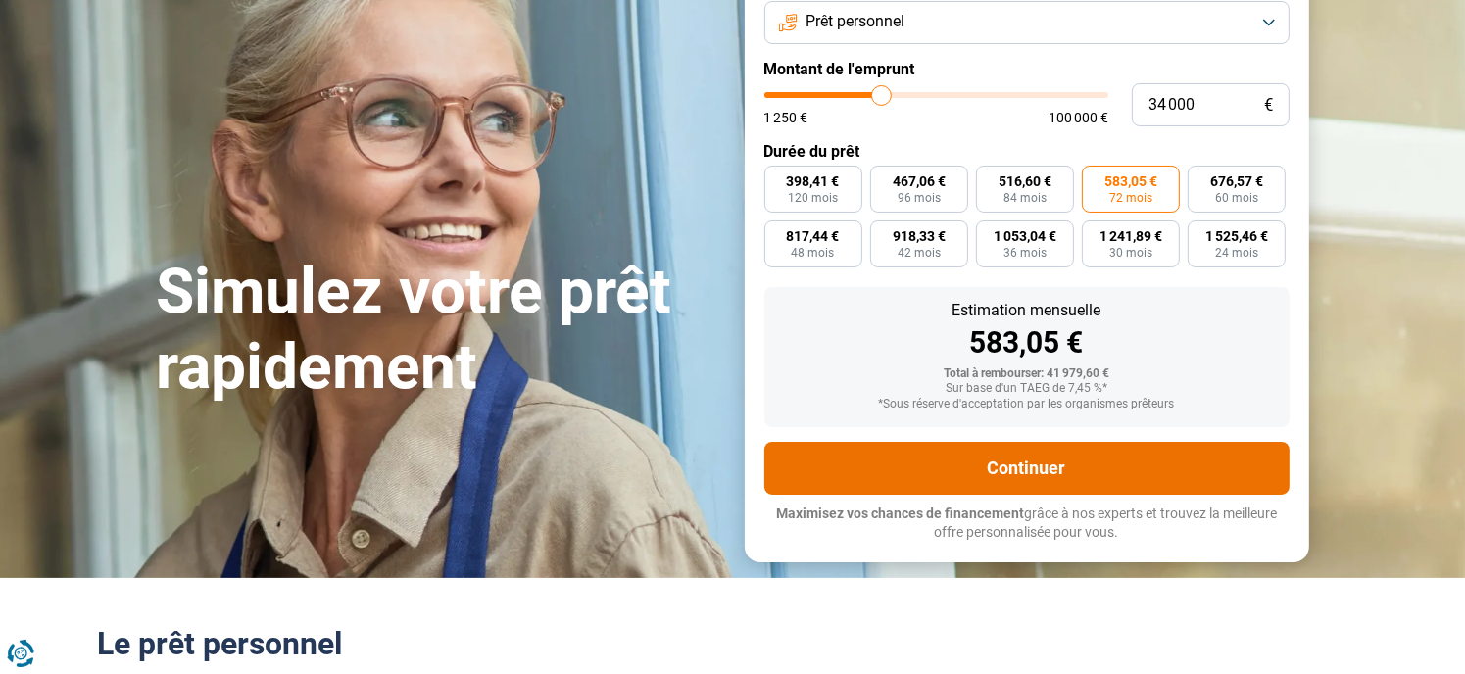
click at [1053, 490] on button "Continuer" at bounding box center [1026, 468] width 525 height 53
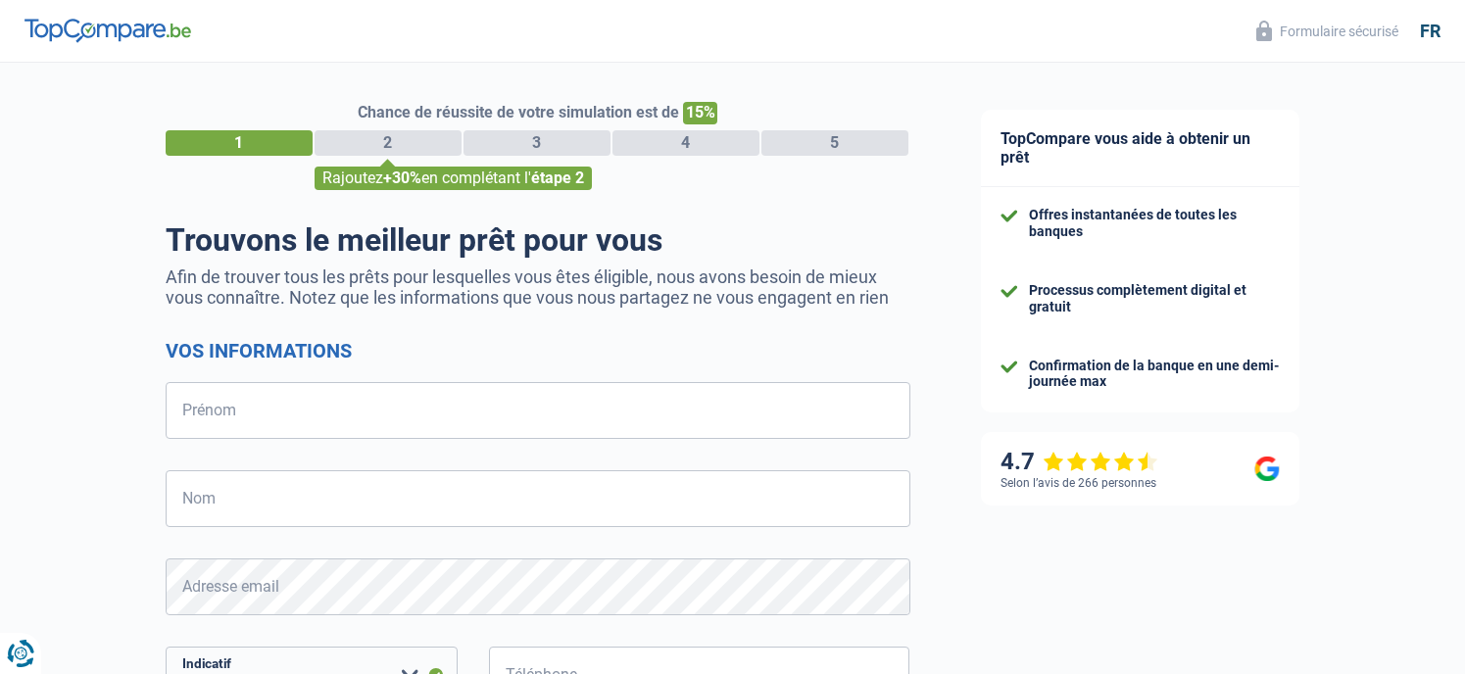
select select "32"
click at [380, 407] on input "Prénom" at bounding box center [538, 410] width 745 height 57
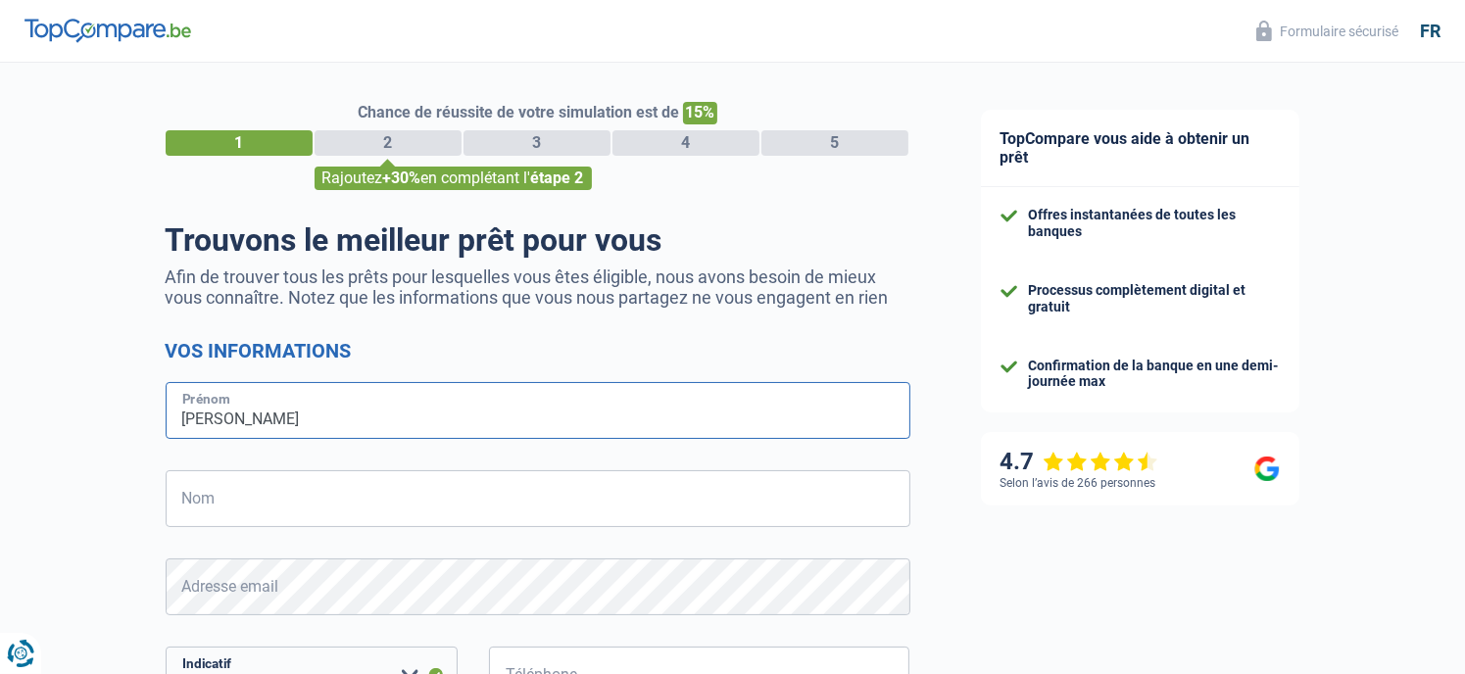
click at [190, 422] on input "denis" at bounding box center [538, 410] width 745 height 57
type input "Denis"
click at [166, 512] on input "Nom" at bounding box center [538, 498] width 745 height 57
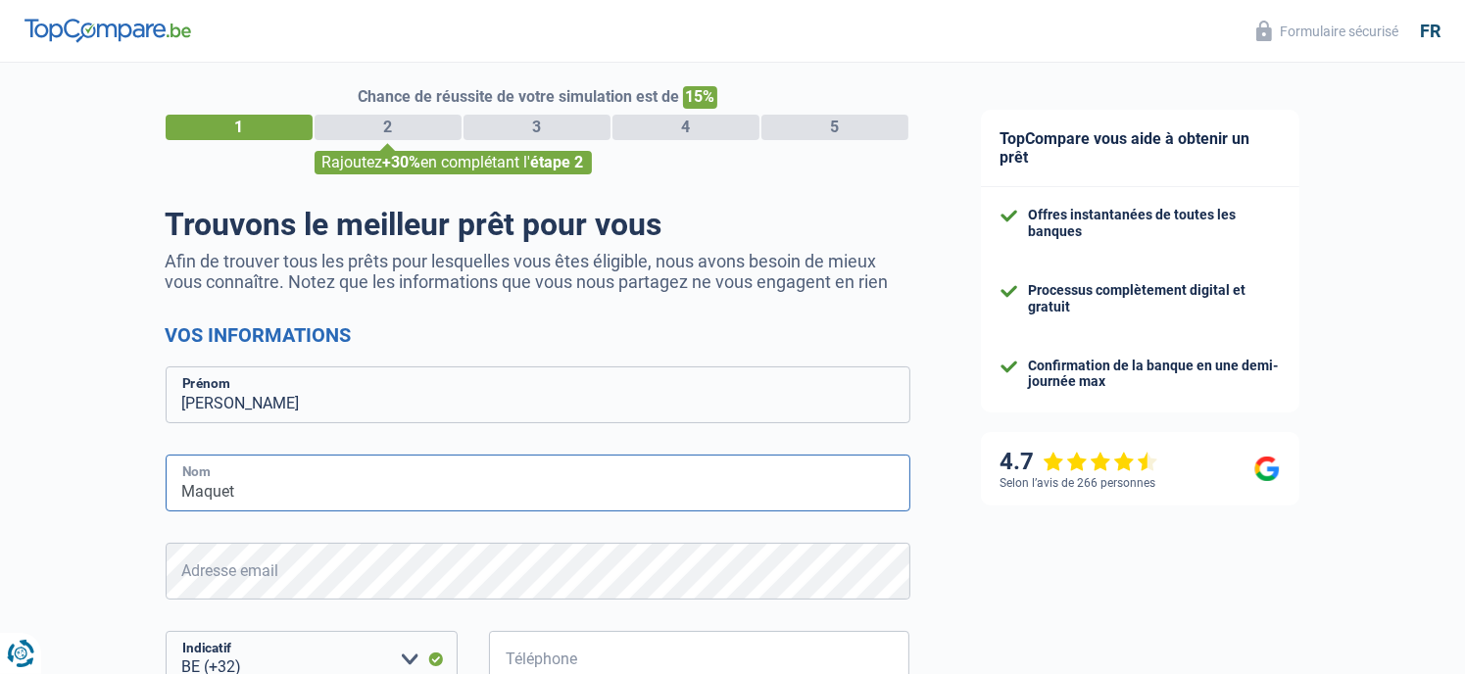
scroll to position [65, 0]
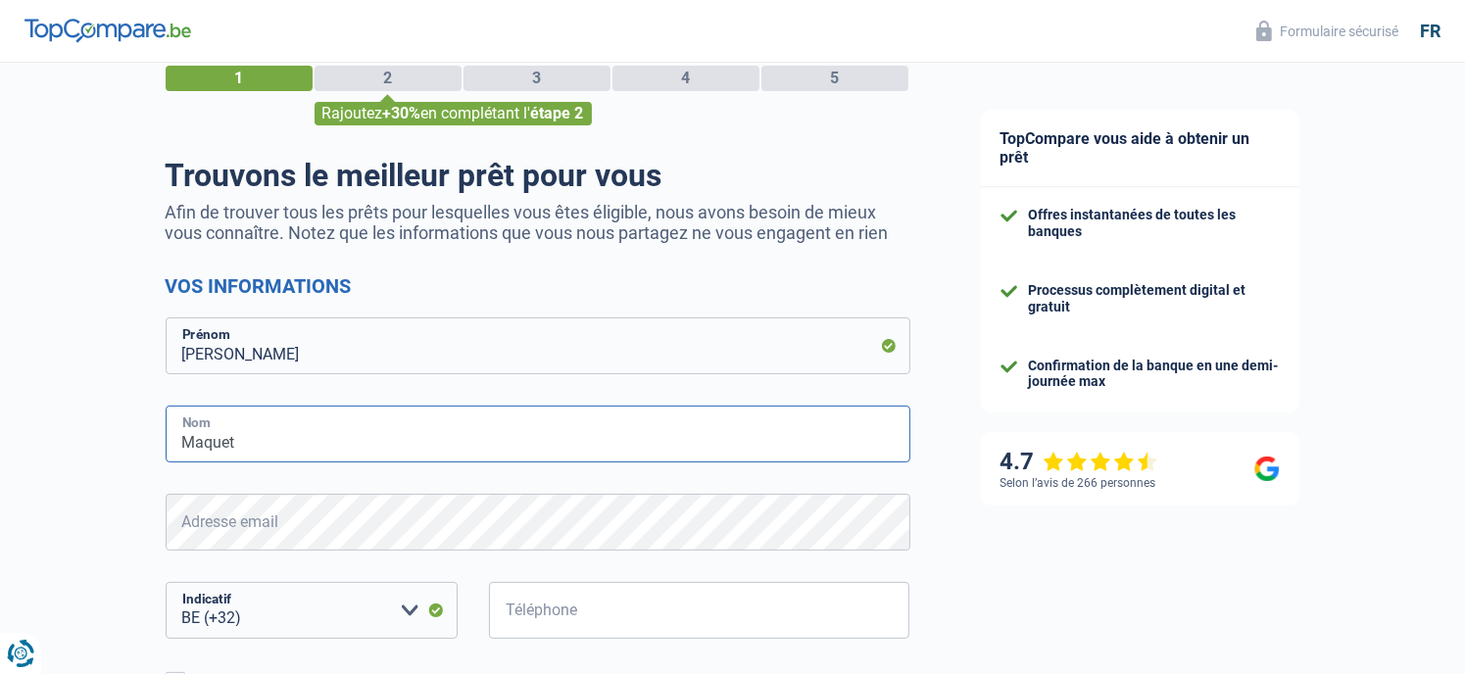
type input "Maquet"
click at [665, 605] on input "Téléphone" at bounding box center [699, 610] width 421 height 57
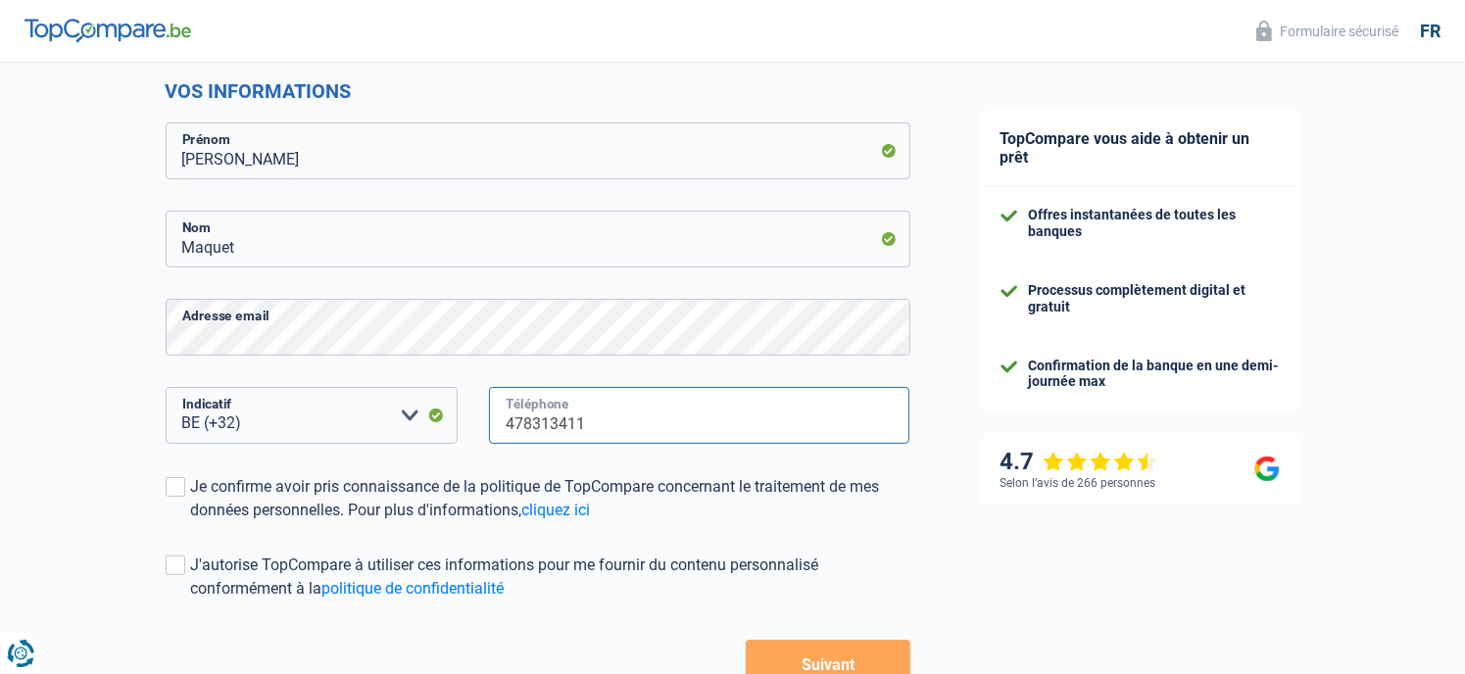
scroll to position [261, 0]
type input "478313411"
drag, startPoint x: 176, startPoint y: 494, endPoint x: 169, endPoint y: 517, distance: 24.8
click at [174, 493] on span at bounding box center [176, 486] width 20 height 20
click at [191, 521] on input "Je confirme avoir pris connaissance de la politique de TopCompare concernant le…" at bounding box center [191, 521] width 0 height 0
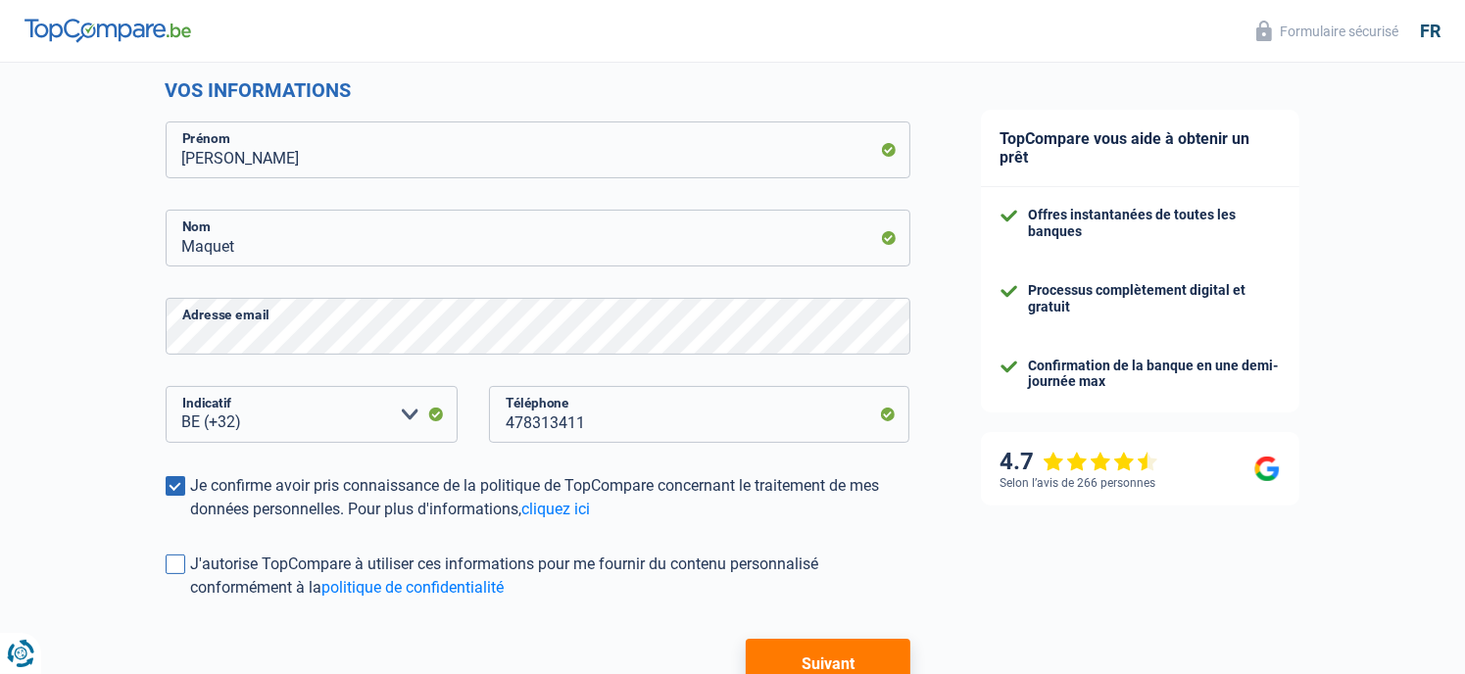
click at [171, 565] on span at bounding box center [176, 565] width 20 height 20
click at [191, 600] on input "J'autorise TopCompare à utiliser ces informations pour me fournir du contenu pe…" at bounding box center [191, 600] width 0 height 0
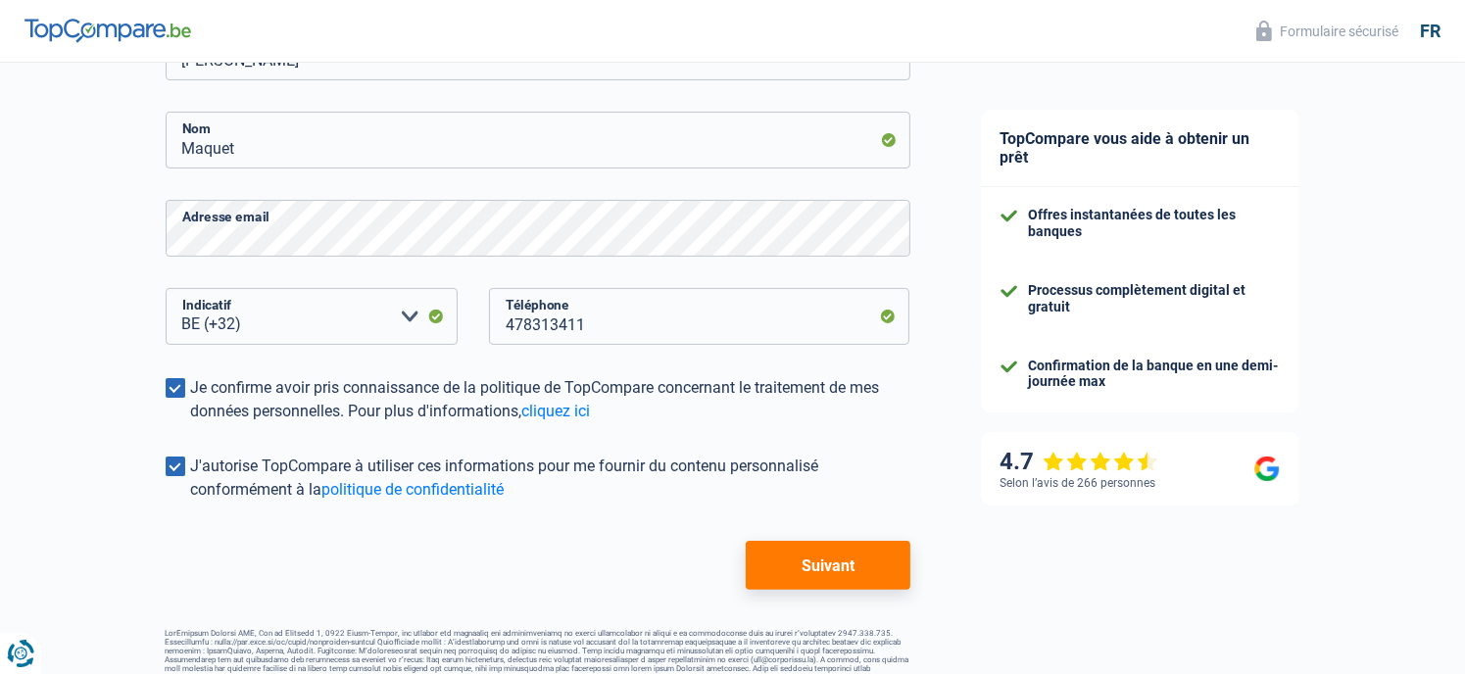
scroll to position [392, 0]
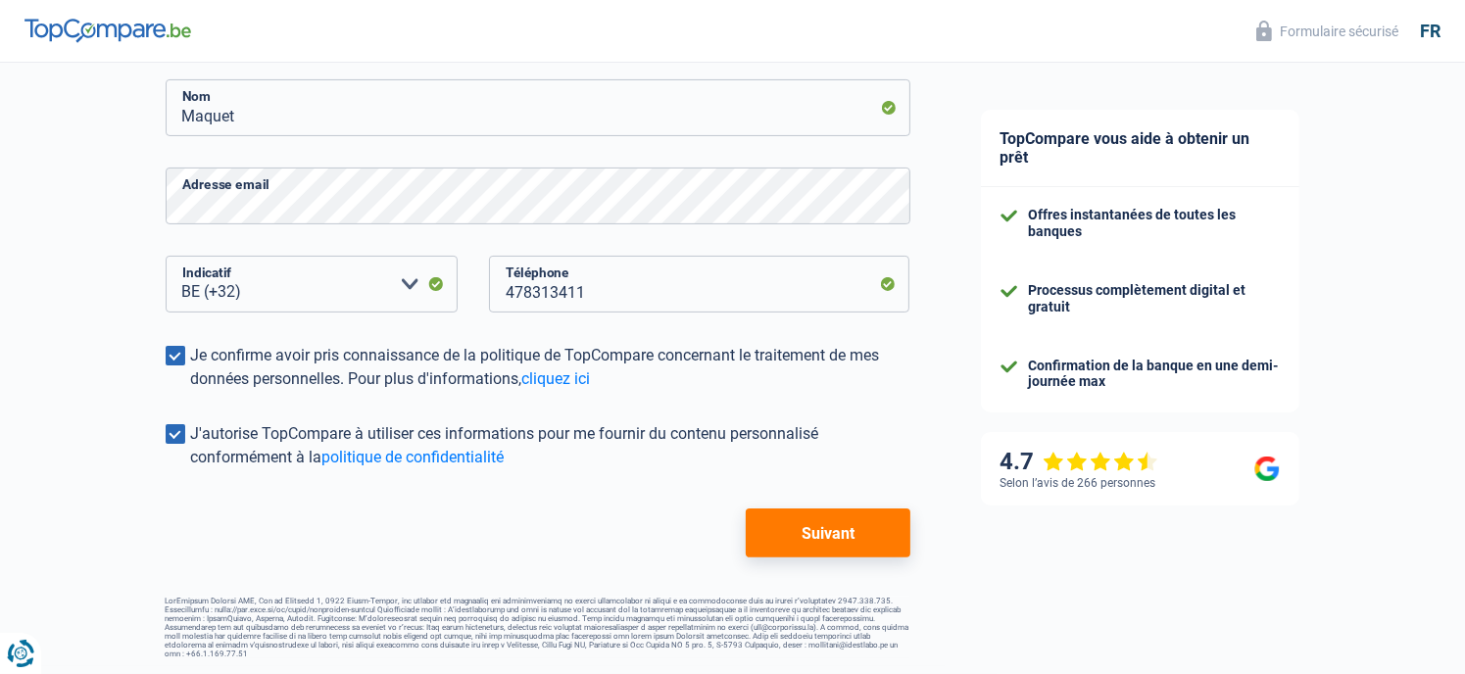
click at [866, 549] on button "Suivant" at bounding box center [828, 532] width 164 height 49
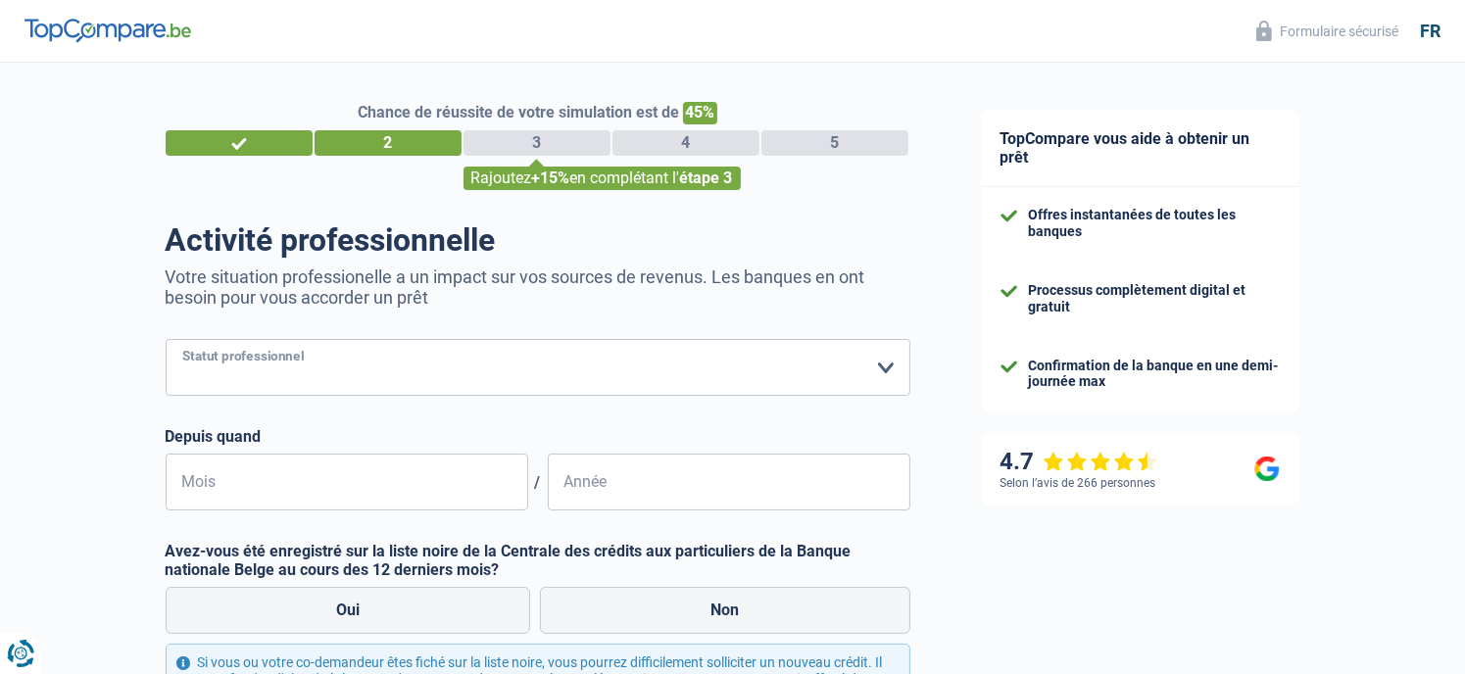
click at [817, 387] on select "Ouvrier Employé privé Employé public Invalide Indépendant Pensionné Chômeur Mut…" at bounding box center [538, 367] width 745 height 57
select select "privateEmployee"
click at [166, 340] on select "Ouvrier Employé privé Employé public Invalide Indépendant Pensionné Chômeur Mut…" at bounding box center [538, 367] width 745 height 57
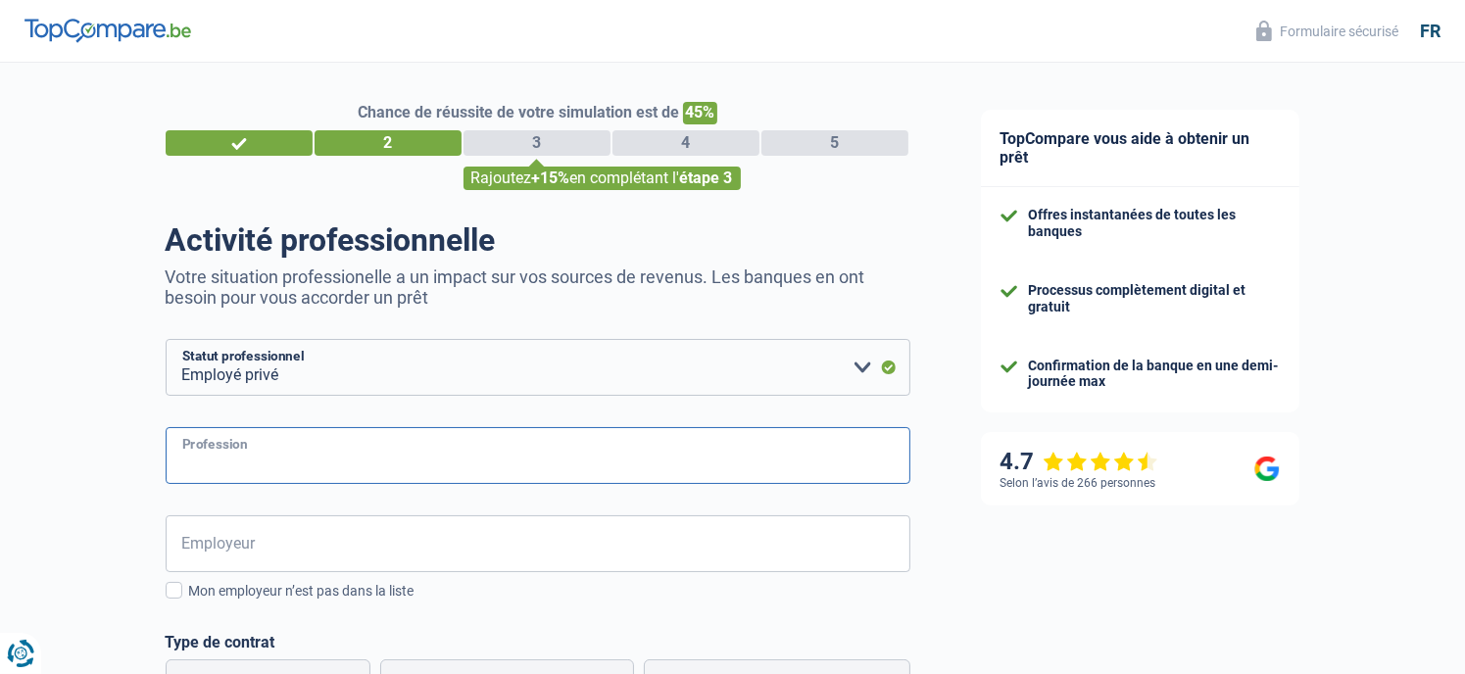
click at [321, 468] on input "Profession" at bounding box center [538, 455] width 745 height 57
type input "Aide-soignant"
click at [337, 555] on input "Employeur" at bounding box center [538, 543] width 745 height 57
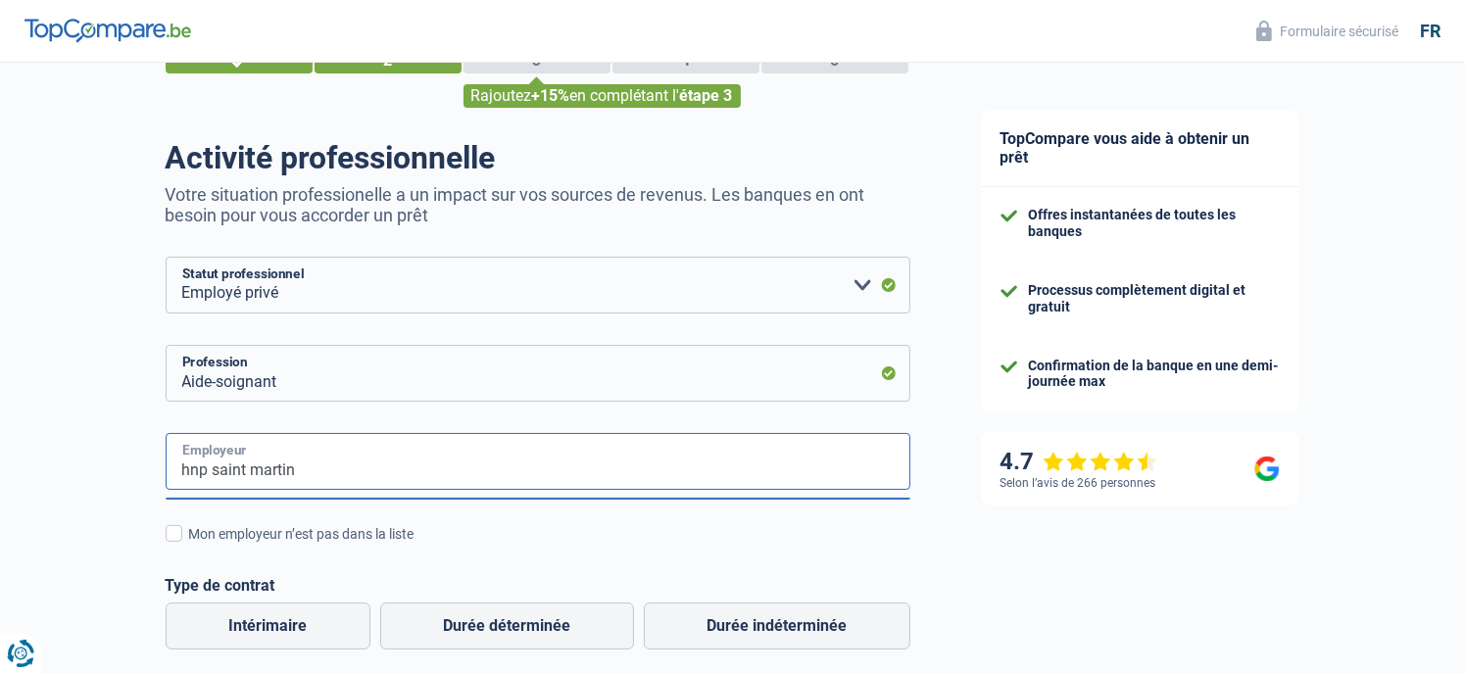
scroll to position [98, 0]
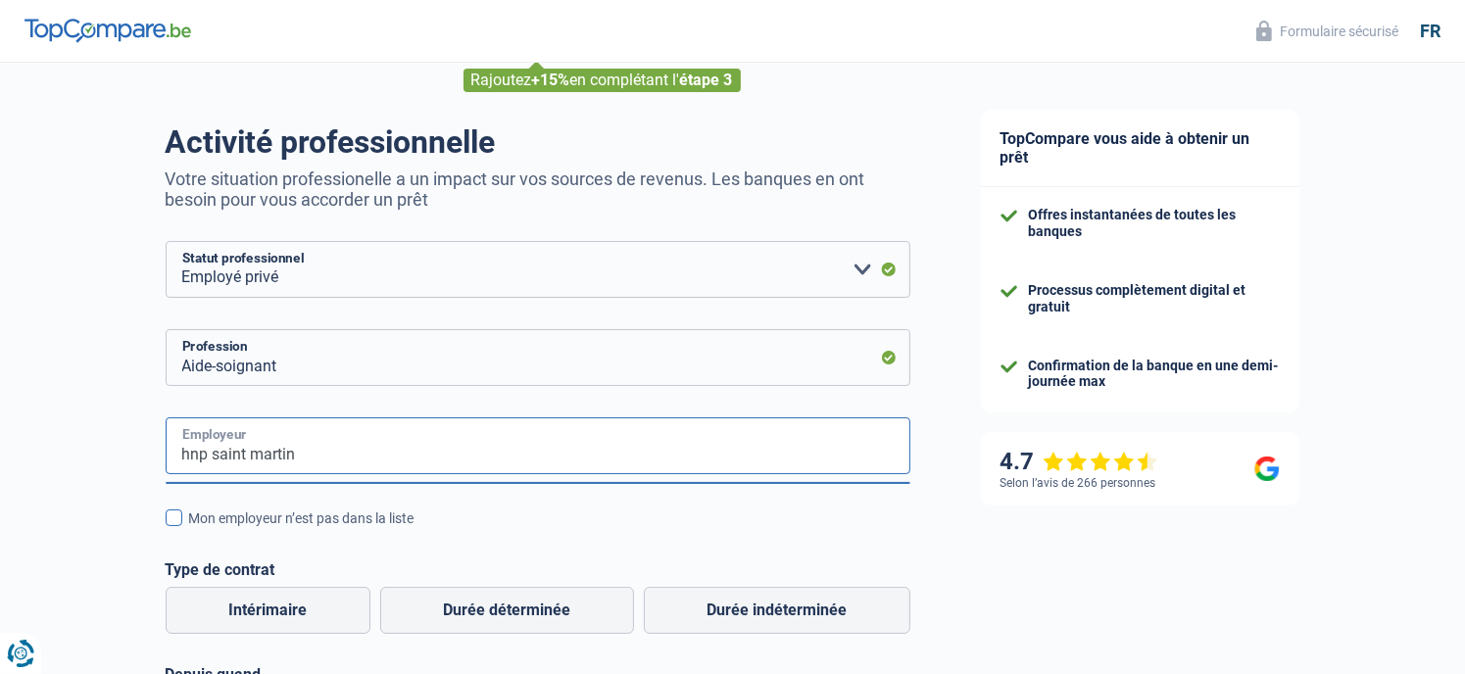
type input "hnp saint martin"
click at [176, 515] on span at bounding box center [174, 517] width 17 height 17
click at [189, 529] on input "Mon employeur n’est pas dans la liste" at bounding box center [189, 529] width 0 height 0
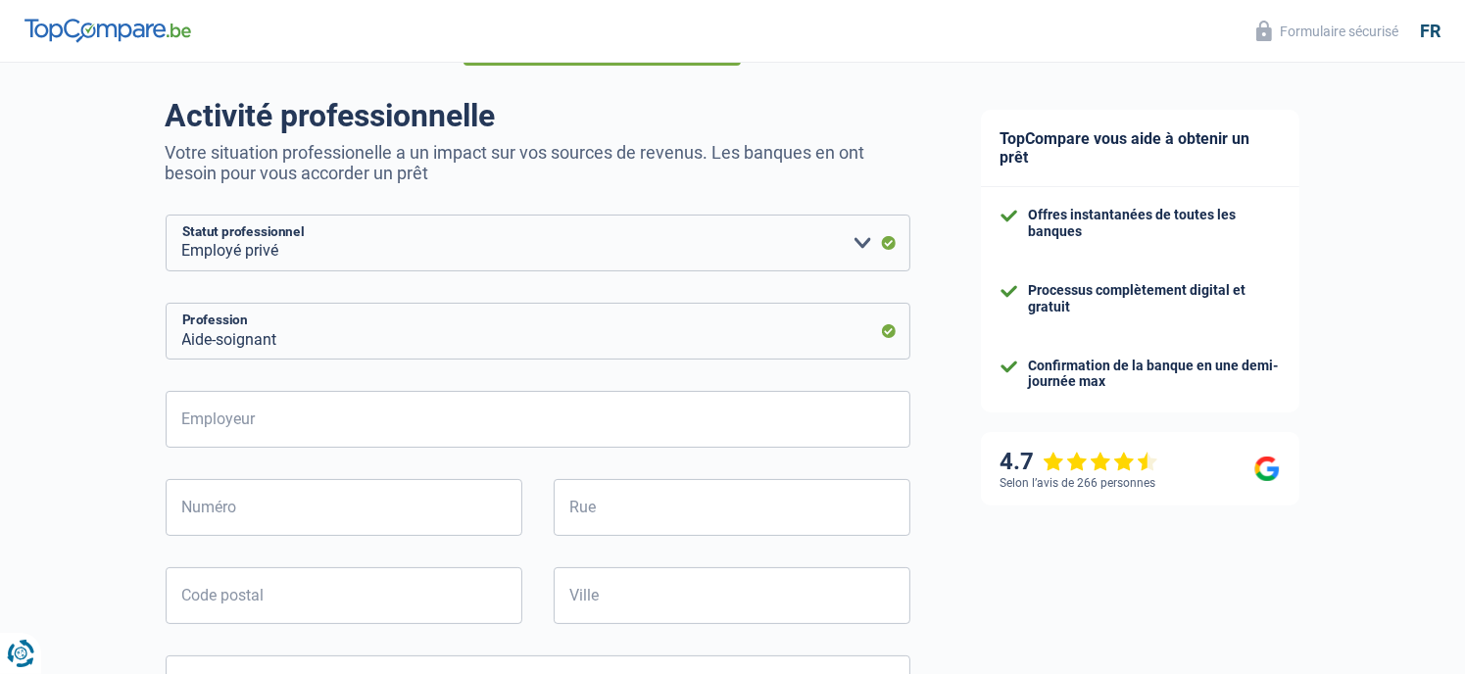
scroll to position [163, 0]
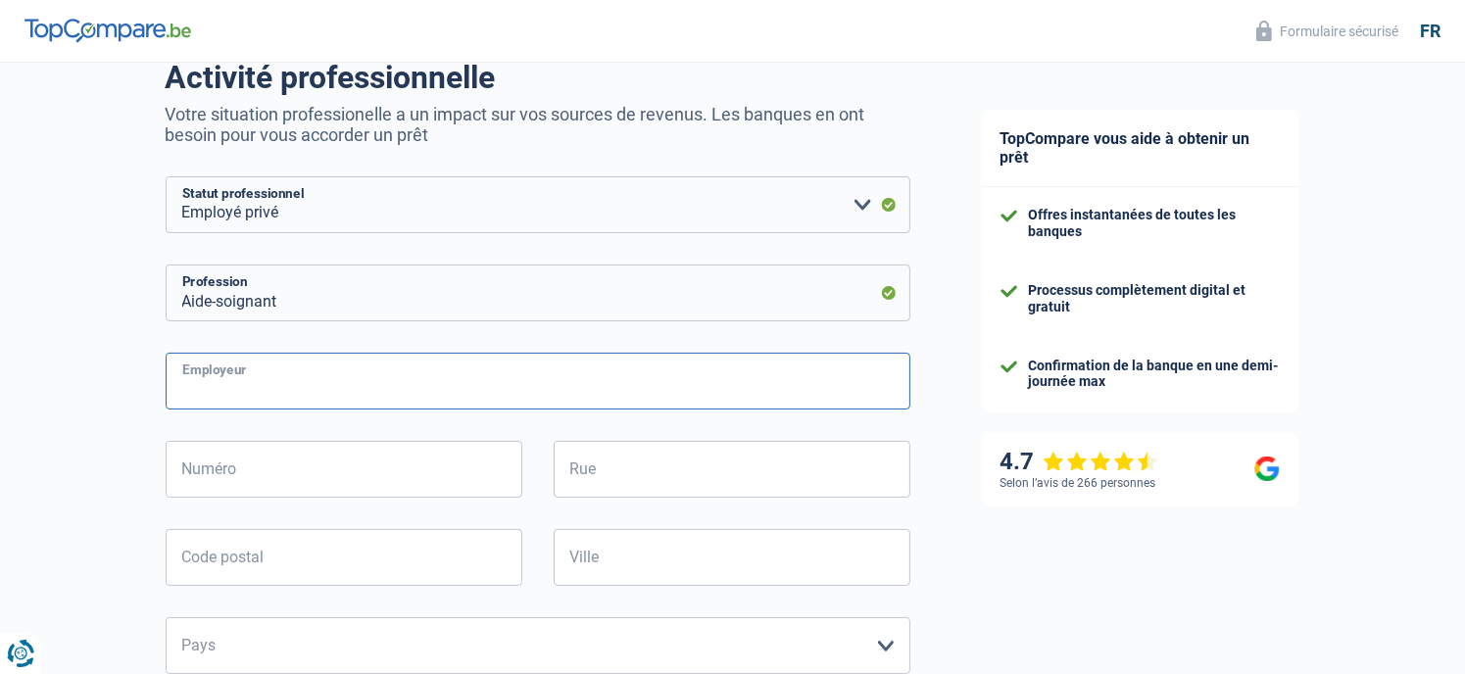
click at [364, 376] on input "Employeur" at bounding box center [538, 381] width 745 height 57
type input "hnp saint-martin"
click at [495, 443] on input "Numéro" at bounding box center [344, 469] width 357 height 57
type input "78"
click at [691, 467] on input "Rue" at bounding box center [732, 469] width 357 height 57
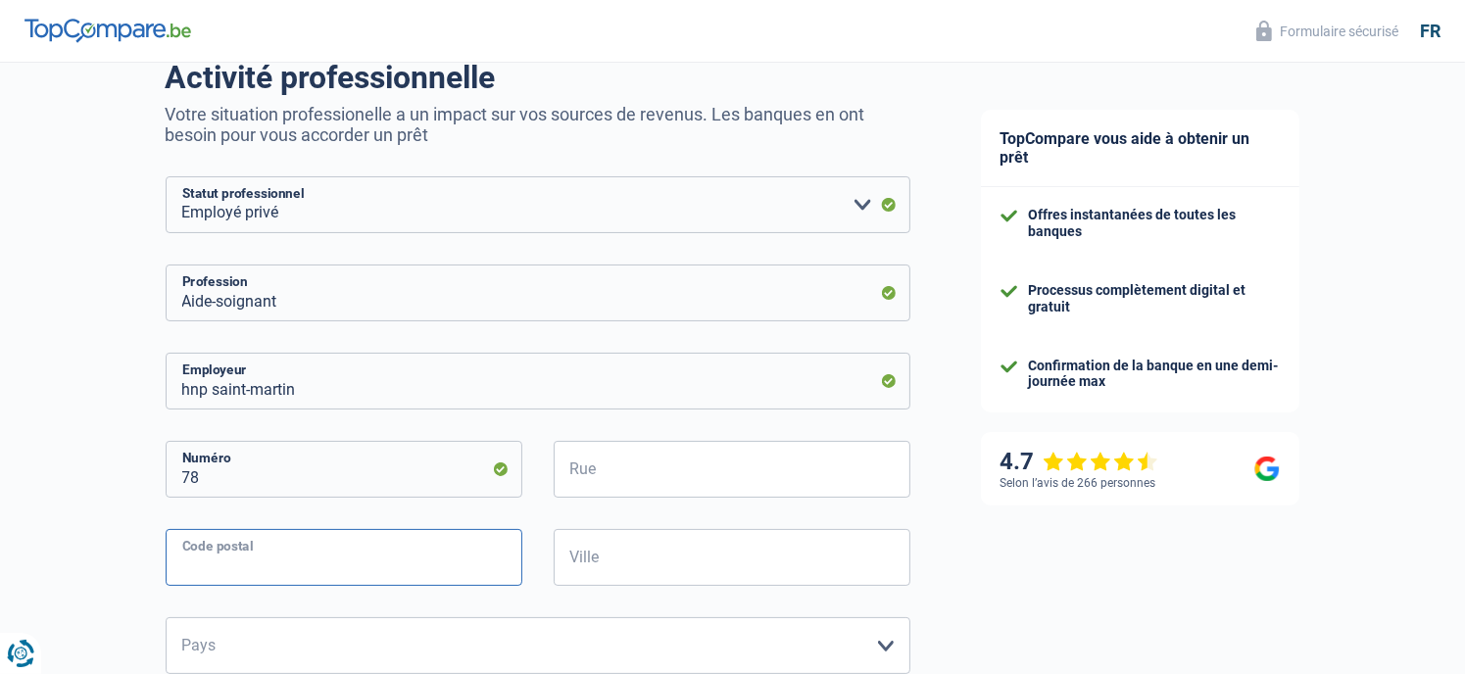
click at [329, 551] on input "Code postal" at bounding box center [344, 557] width 357 height 57
type input "5100"
drag, startPoint x: 670, startPoint y: 579, endPoint x: 657, endPoint y: 578, distance: 12.8
click at [670, 579] on input "Ville" at bounding box center [732, 557] width 357 height 57
type input "Daves"
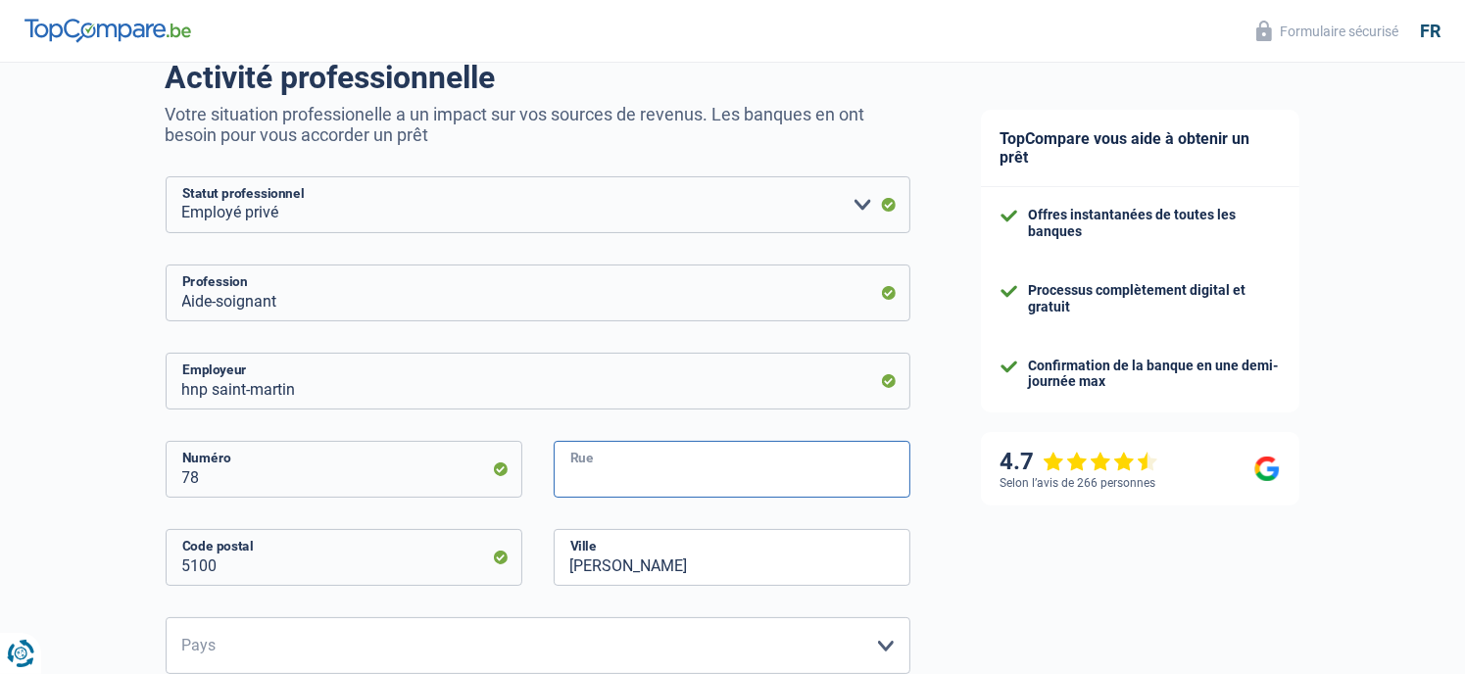
click at [640, 475] on input "Rue" at bounding box center [732, 469] width 357 height 57
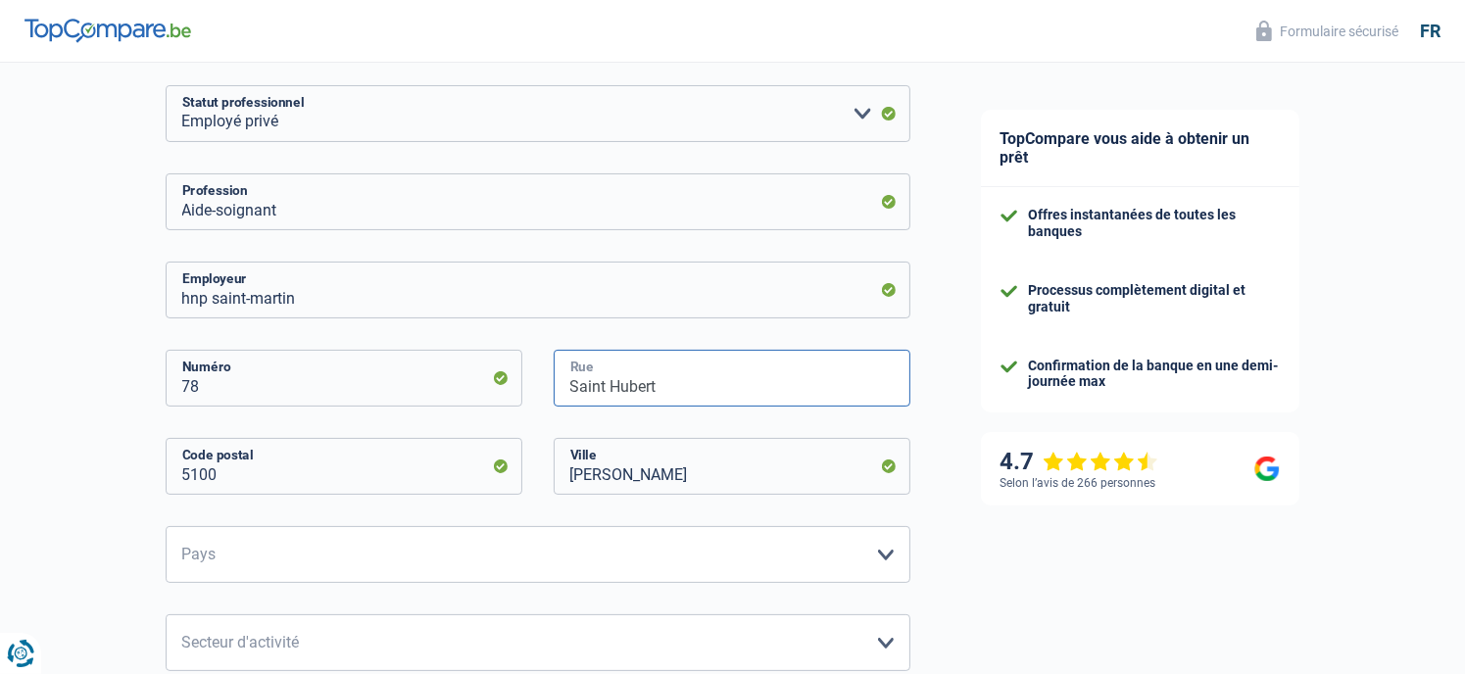
scroll to position [261, 0]
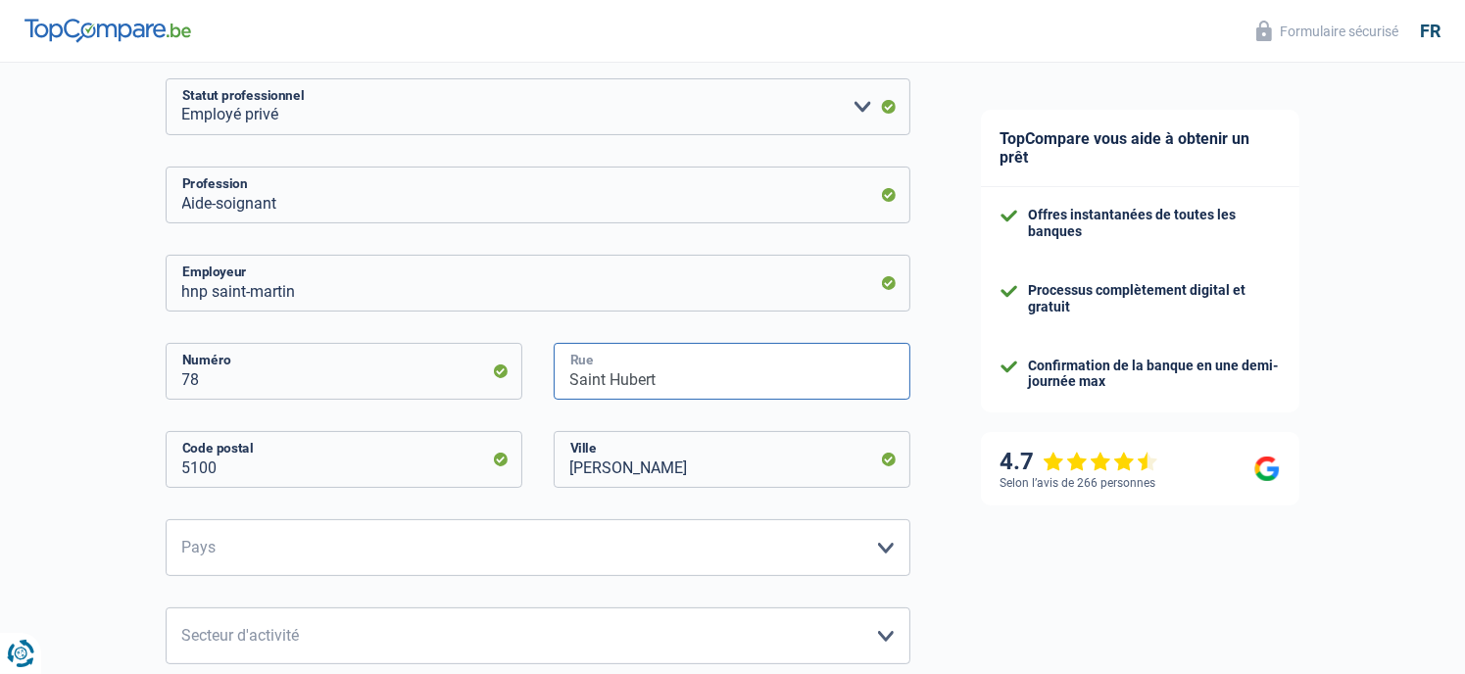
type input "Saint Hubert"
click at [744, 535] on select "Belgique France Allemagne Italie Luxembourg Pays-Bas Espagne Suisse Veuillez sé…" at bounding box center [538, 547] width 745 height 57
select select "BE"
click at [166, 520] on select "Belgique France Allemagne Italie Luxembourg Pays-Bas Espagne Suisse Veuillez sé…" at bounding box center [538, 547] width 745 height 57
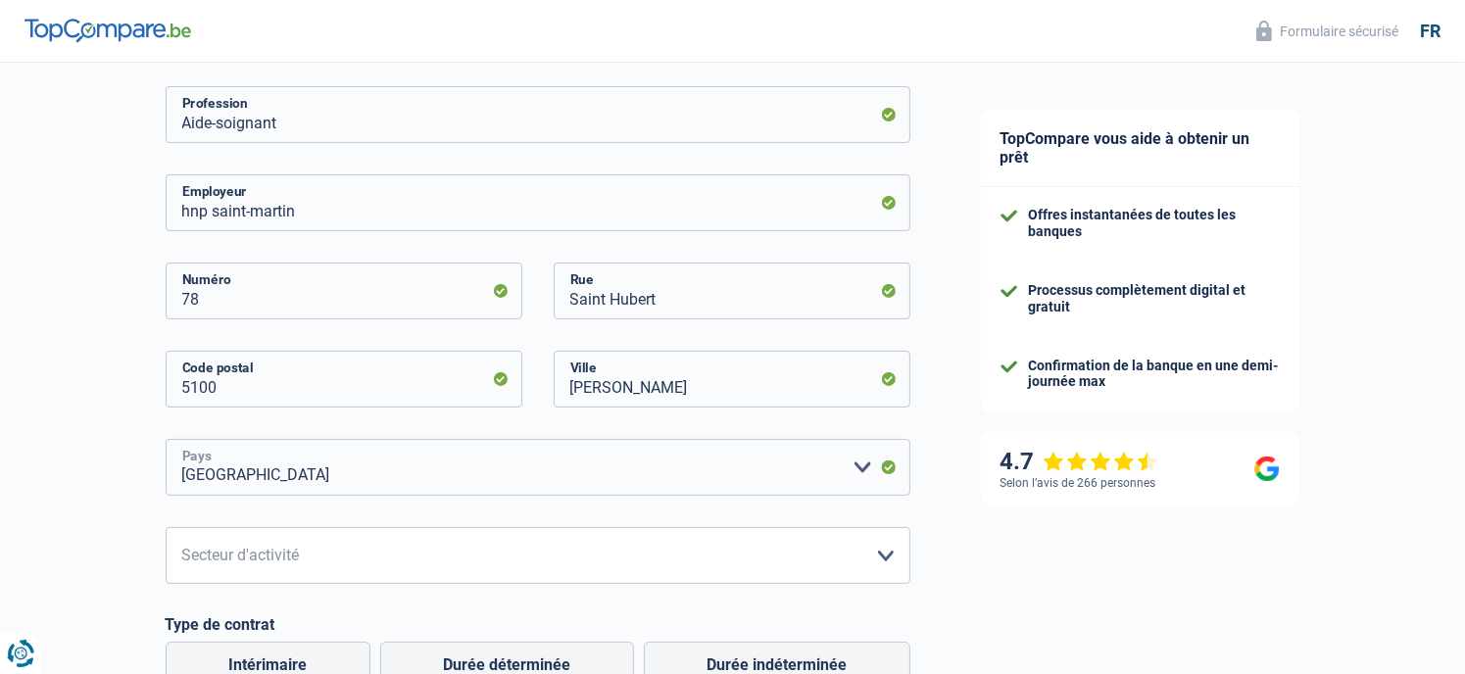
scroll to position [359, 0]
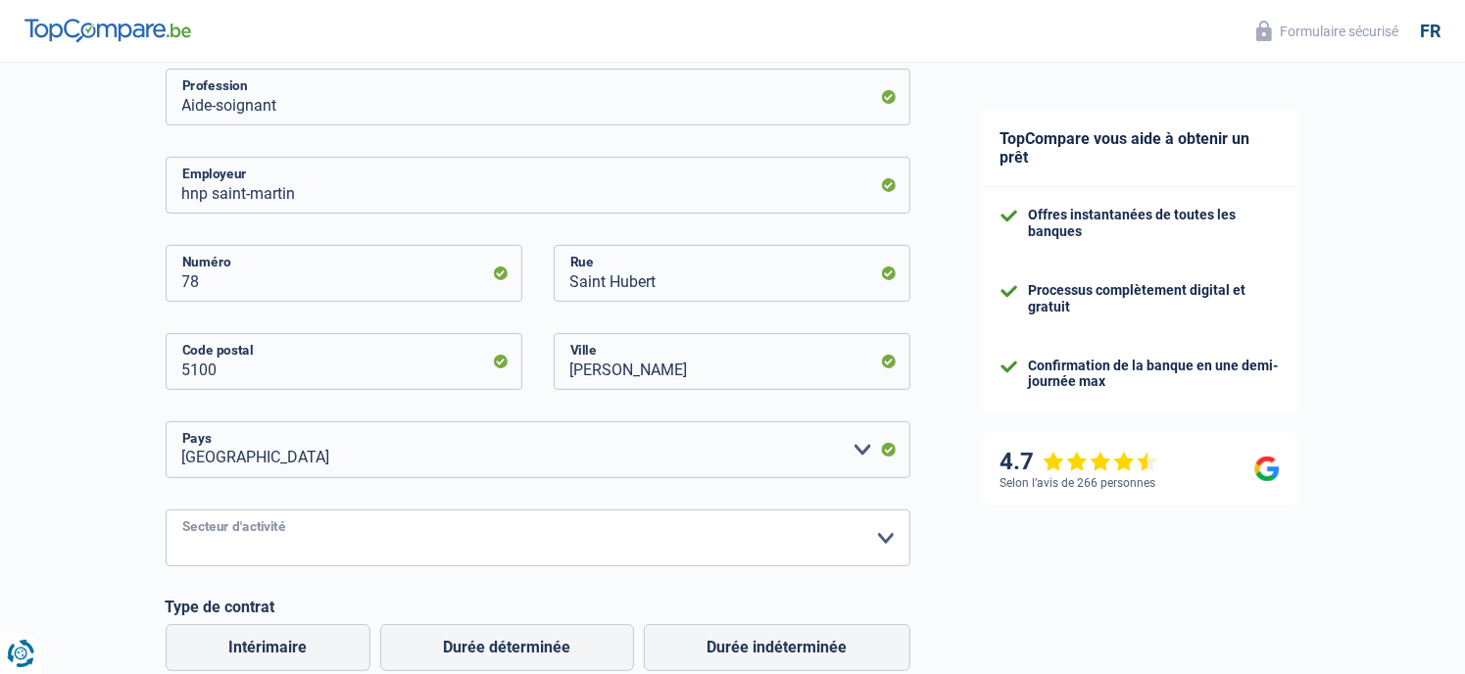
click at [407, 551] on select "Agriculture/Pêche Industrie Horeca Courier/Fitness/Taxi Construction Banques/As…" at bounding box center [538, 537] width 745 height 57
select select "bigCompanies"
click at [166, 510] on select "Agriculture/Pêche Industrie Horeca Courier/Fitness/Taxi Construction Banques/As…" at bounding box center [538, 537] width 745 height 57
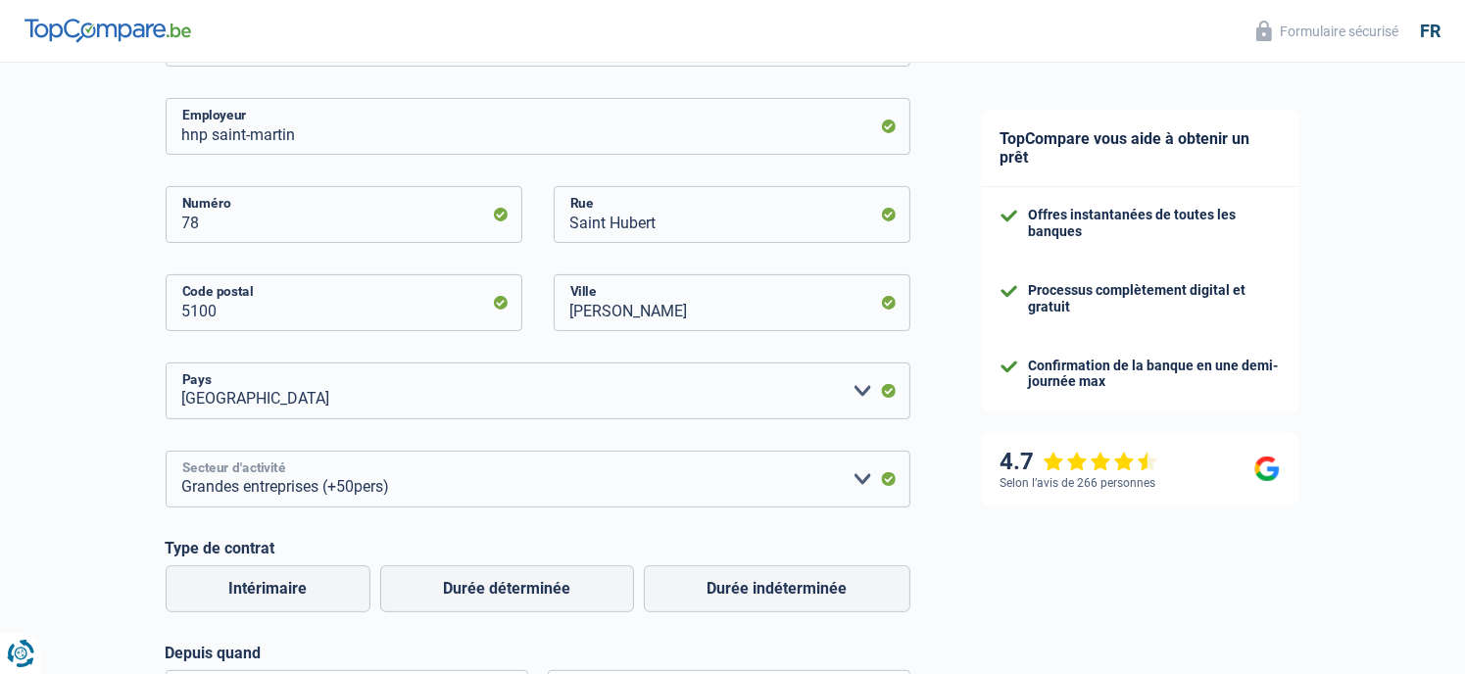
scroll to position [457, 0]
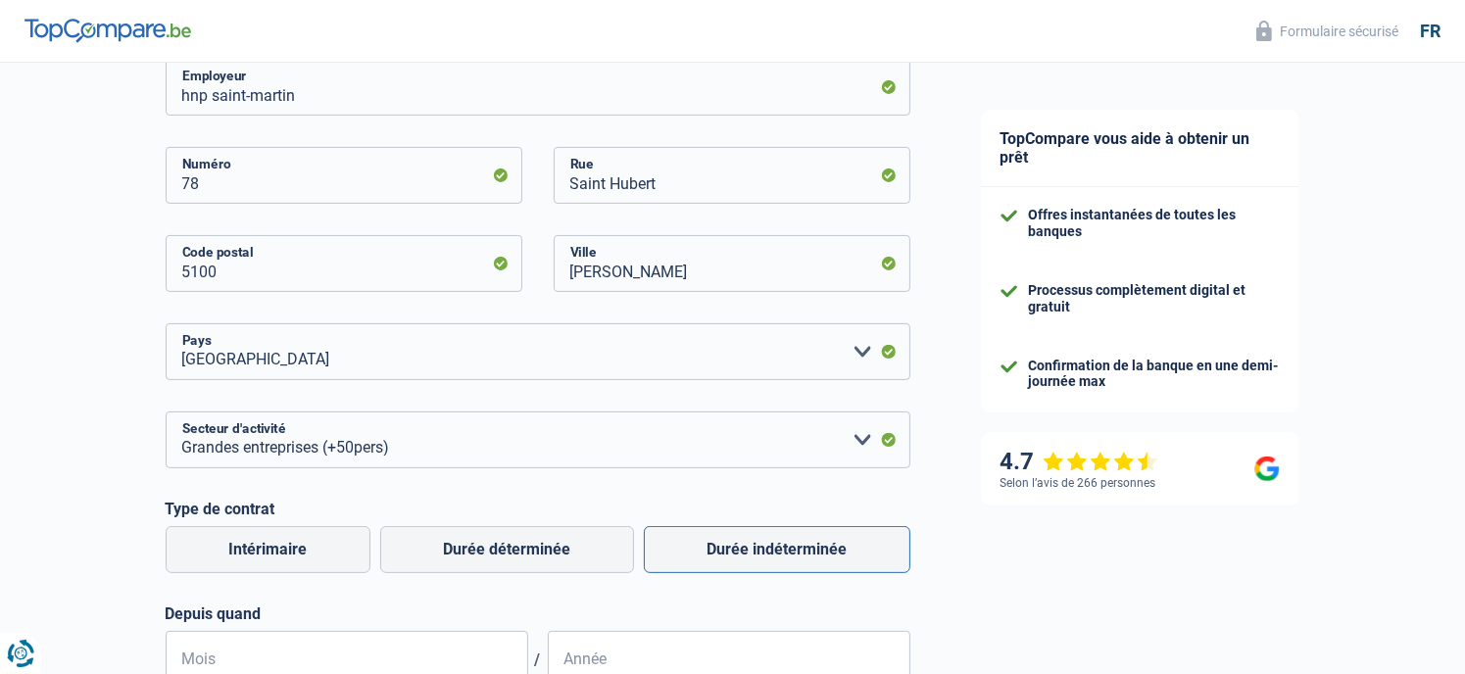
click at [741, 561] on label "Durée indéterminée" at bounding box center [777, 549] width 266 height 47
click at [741, 561] on input "Durée indéterminée" at bounding box center [777, 549] width 266 height 47
radio input "true"
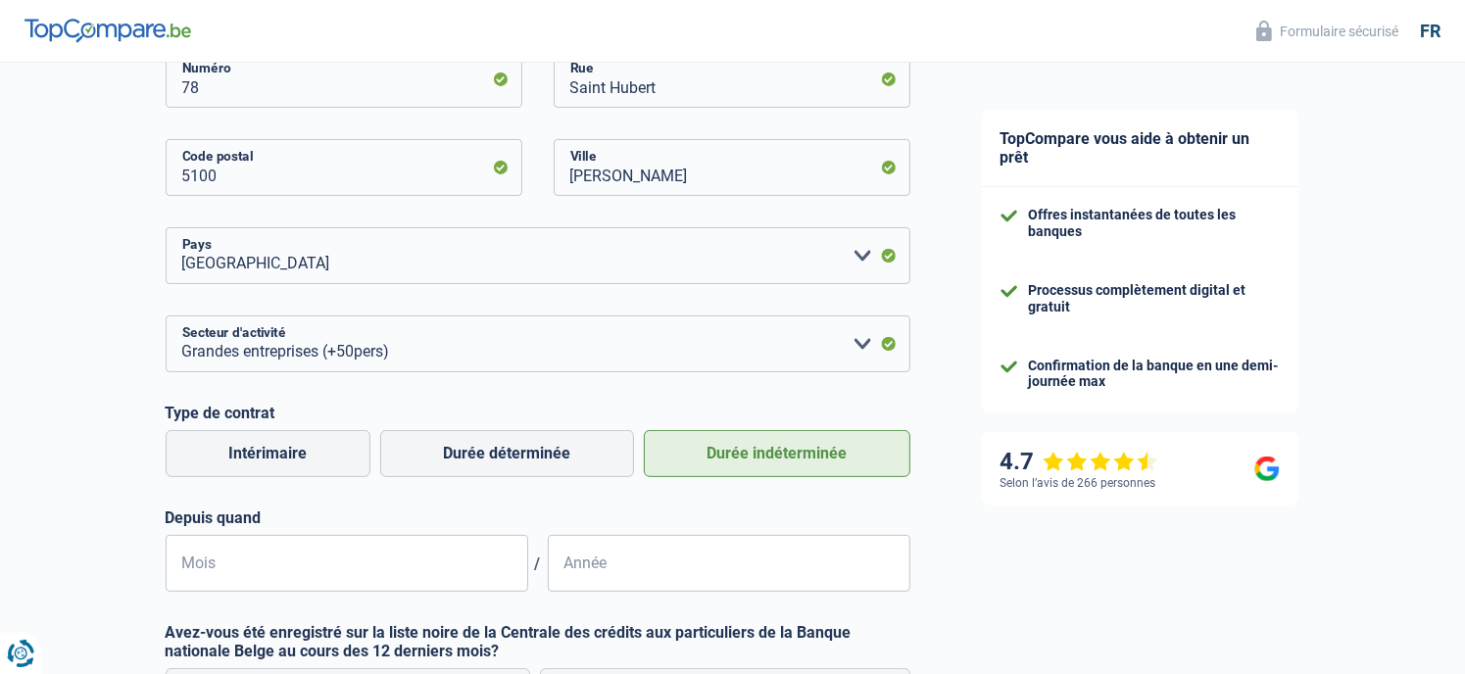
scroll to position [555, 0]
click at [256, 549] on input "Mois" at bounding box center [347, 561] width 363 height 57
type input "10"
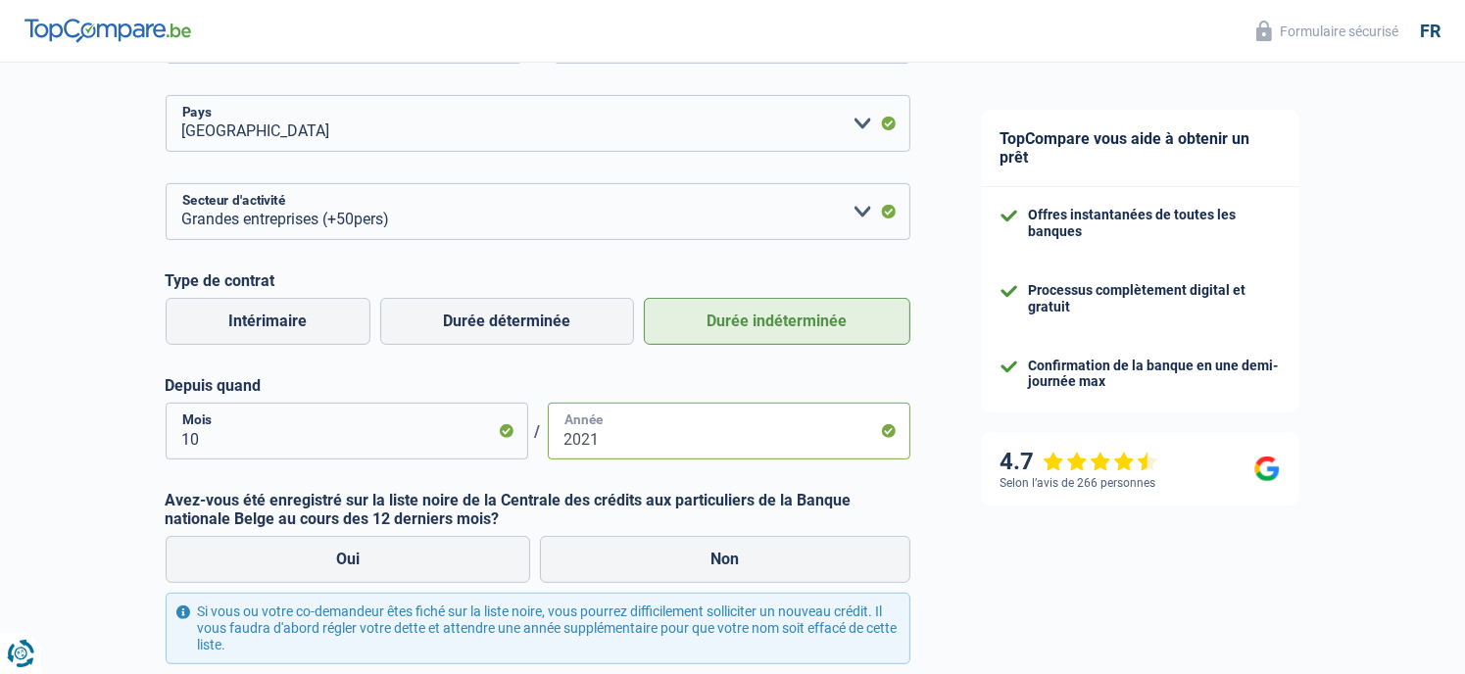
scroll to position [686, 0]
type input "2021"
click at [637, 561] on label "Non" at bounding box center [725, 558] width 370 height 47
click at [637, 561] on input "Non" at bounding box center [725, 558] width 370 height 47
radio input "true"
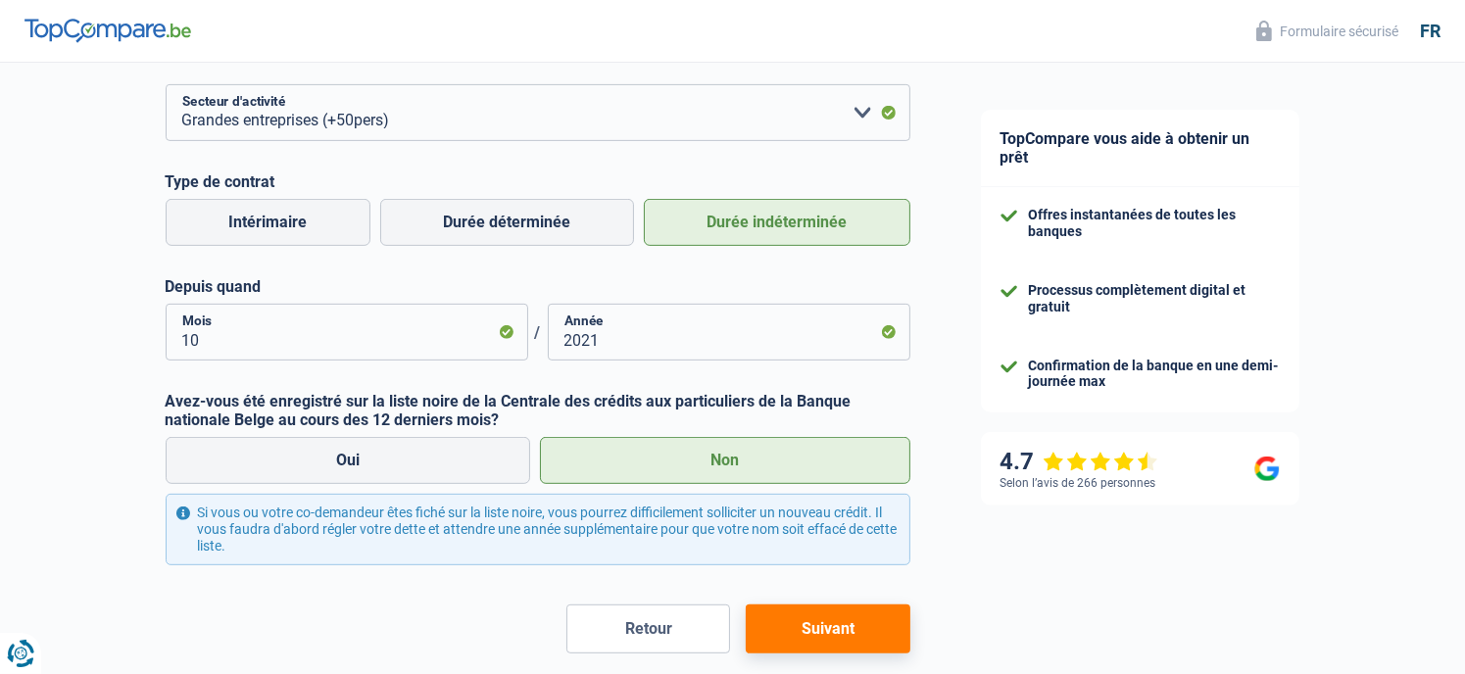
scroll to position [848, 0]
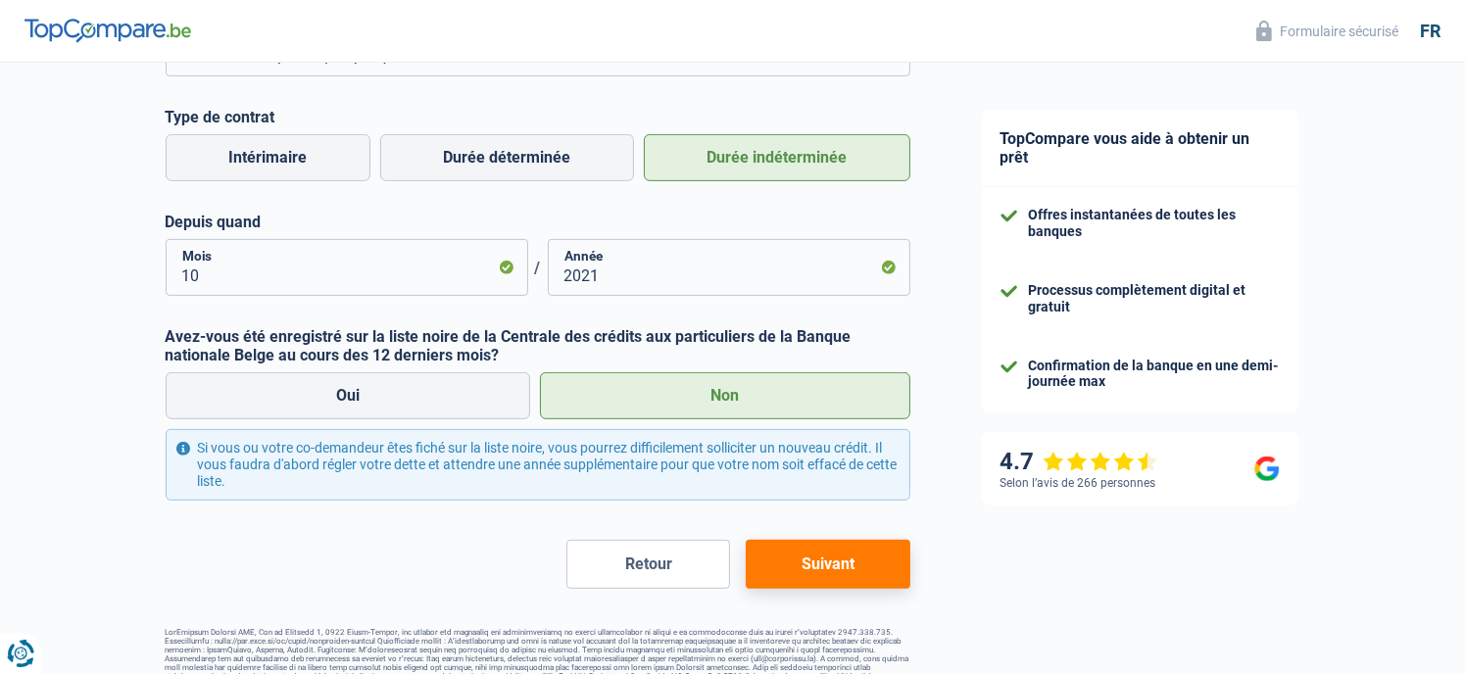
click at [826, 560] on button "Suivant" at bounding box center [828, 564] width 164 height 49
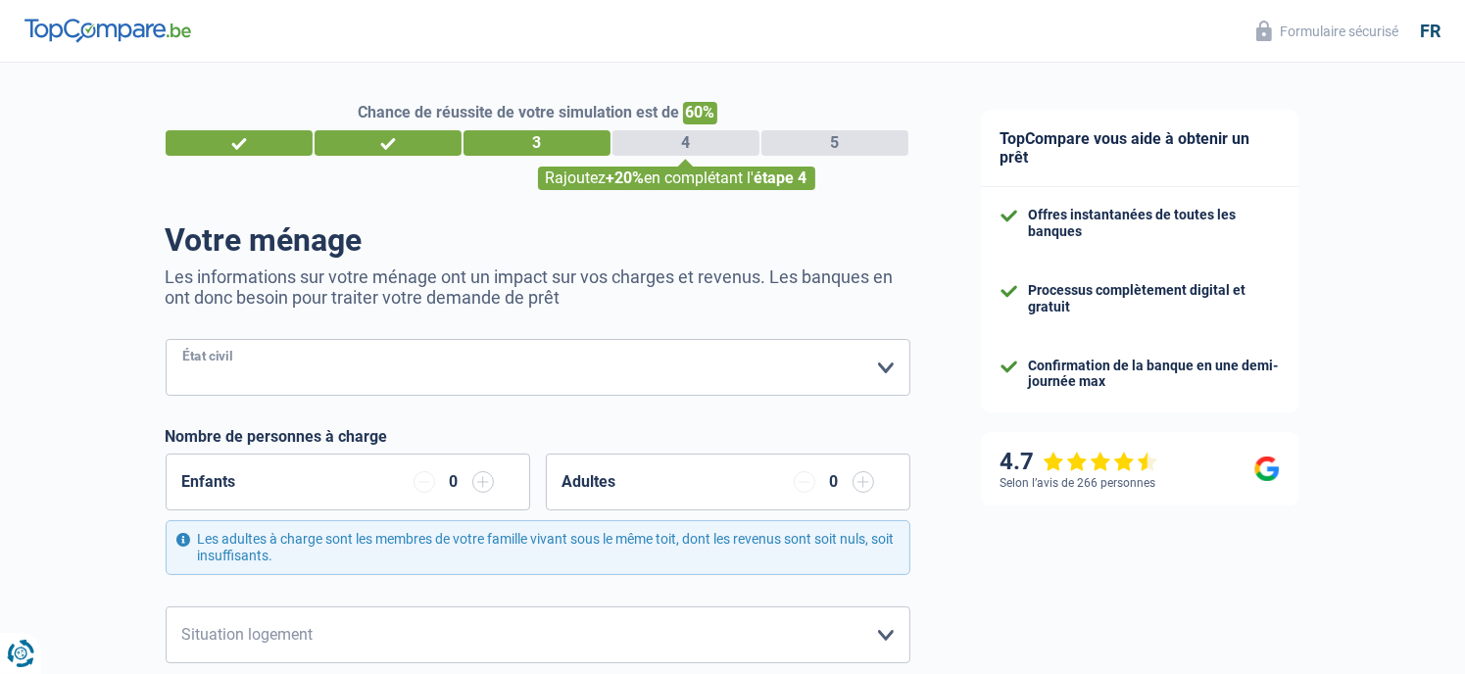
click at [409, 366] on select "Célibataire Marié(e) Cohabitant(e) légal(e) Divorcé(e) Veuf(ve) Séparé (de fait…" at bounding box center [538, 367] width 745 height 57
select select "single"
click at [166, 340] on select "Célibataire Marié(e) Cohabitant(e) légal(e) Divorcé(e) Veuf(ve) Séparé (de fait…" at bounding box center [538, 367] width 745 height 57
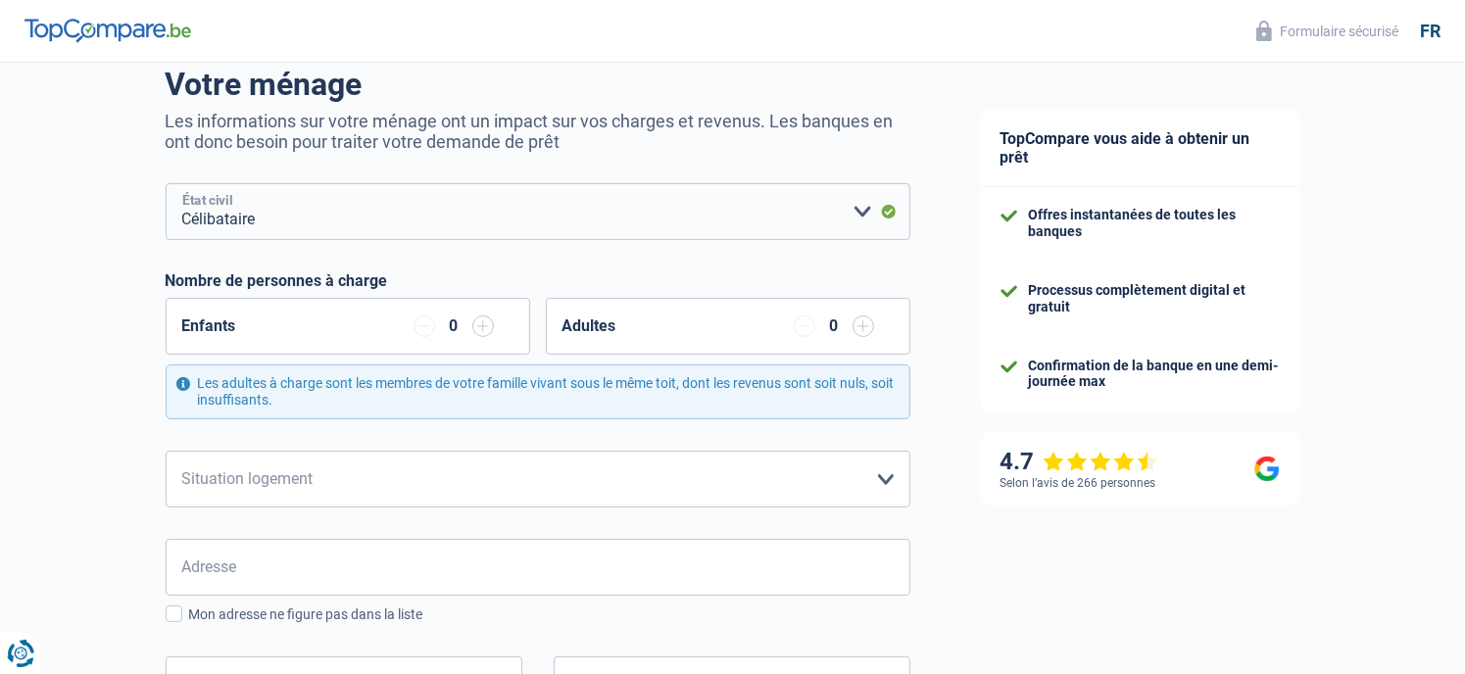
scroll to position [163, 0]
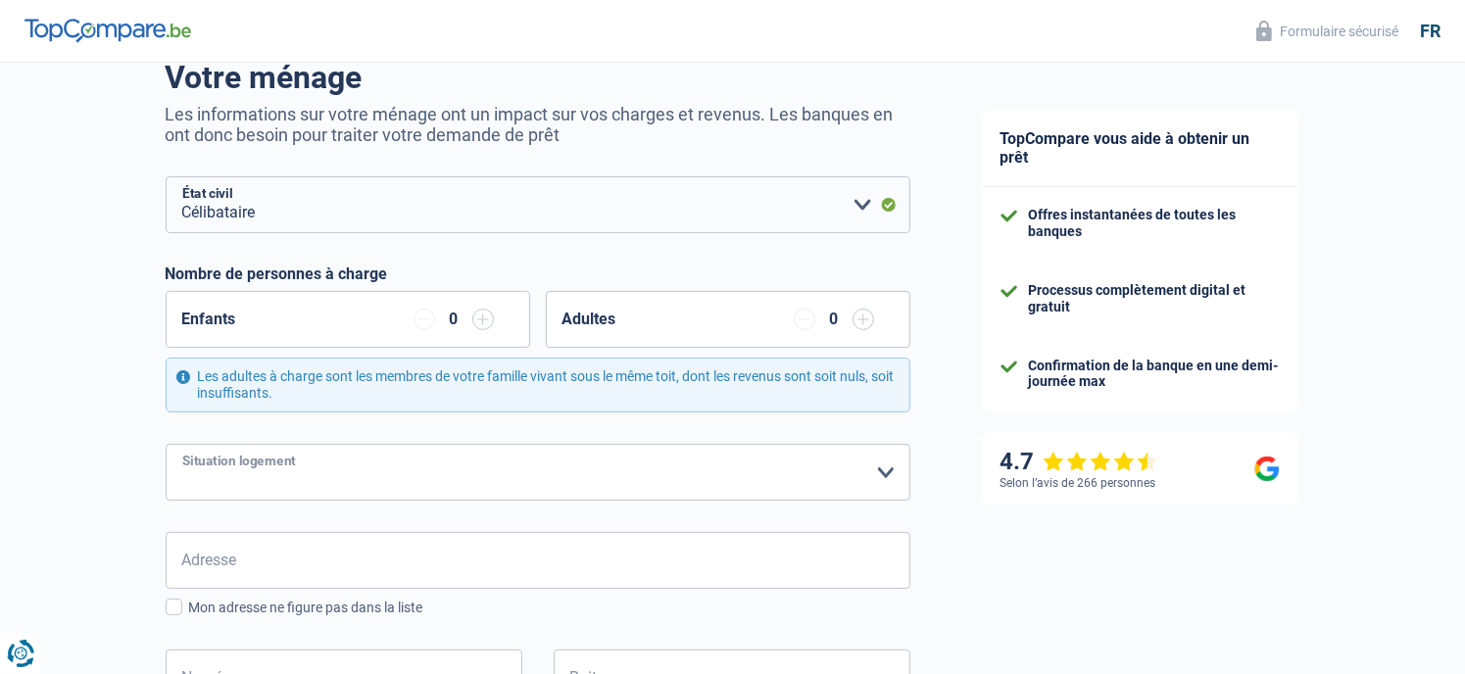
click at [489, 453] on select "Locataire Propriétaire avec prêt hypothécaire Propriétaire sans prêt hypothécai…" at bounding box center [538, 472] width 745 height 57
select select "liveWithParents"
click at [166, 444] on select "Locataire Propriétaire avec prêt hypothécaire Propriétaire sans prêt hypothécai…" at bounding box center [538, 472] width 745 height 57
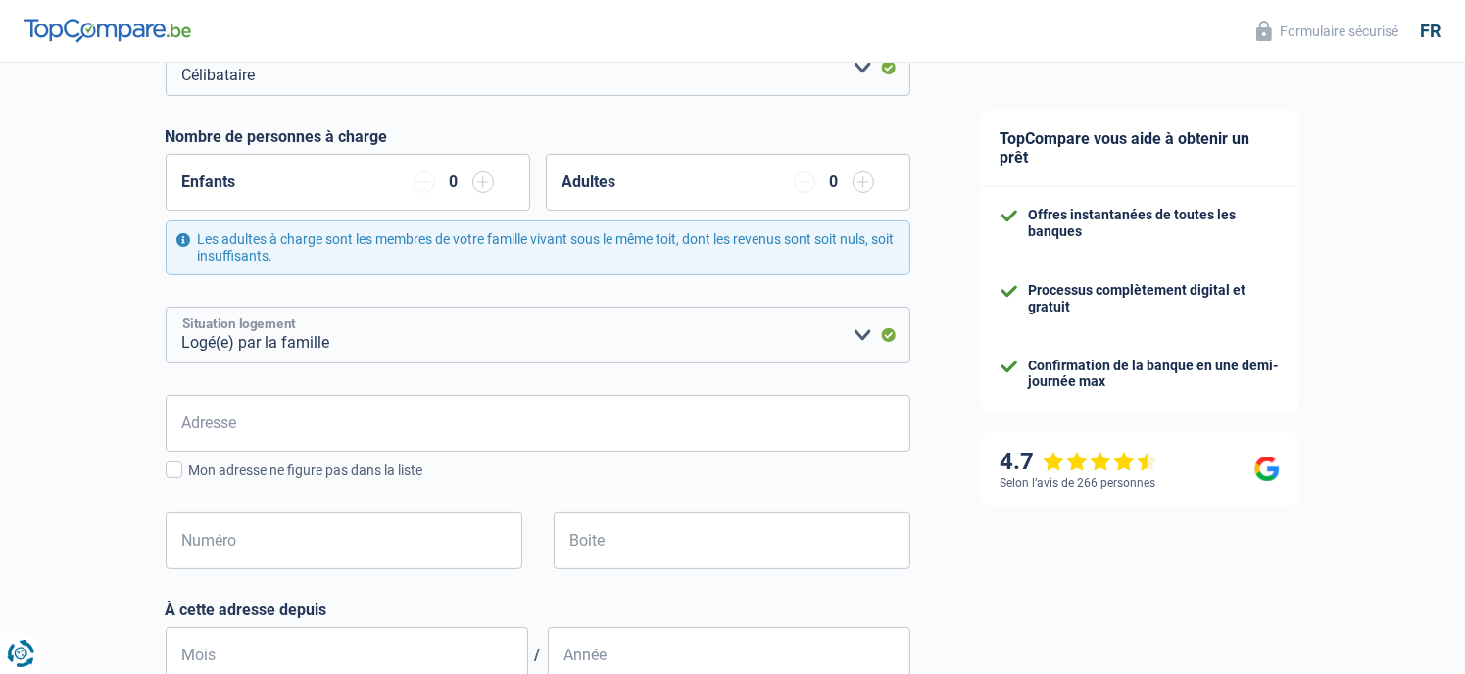
scroll to position [359, 0]
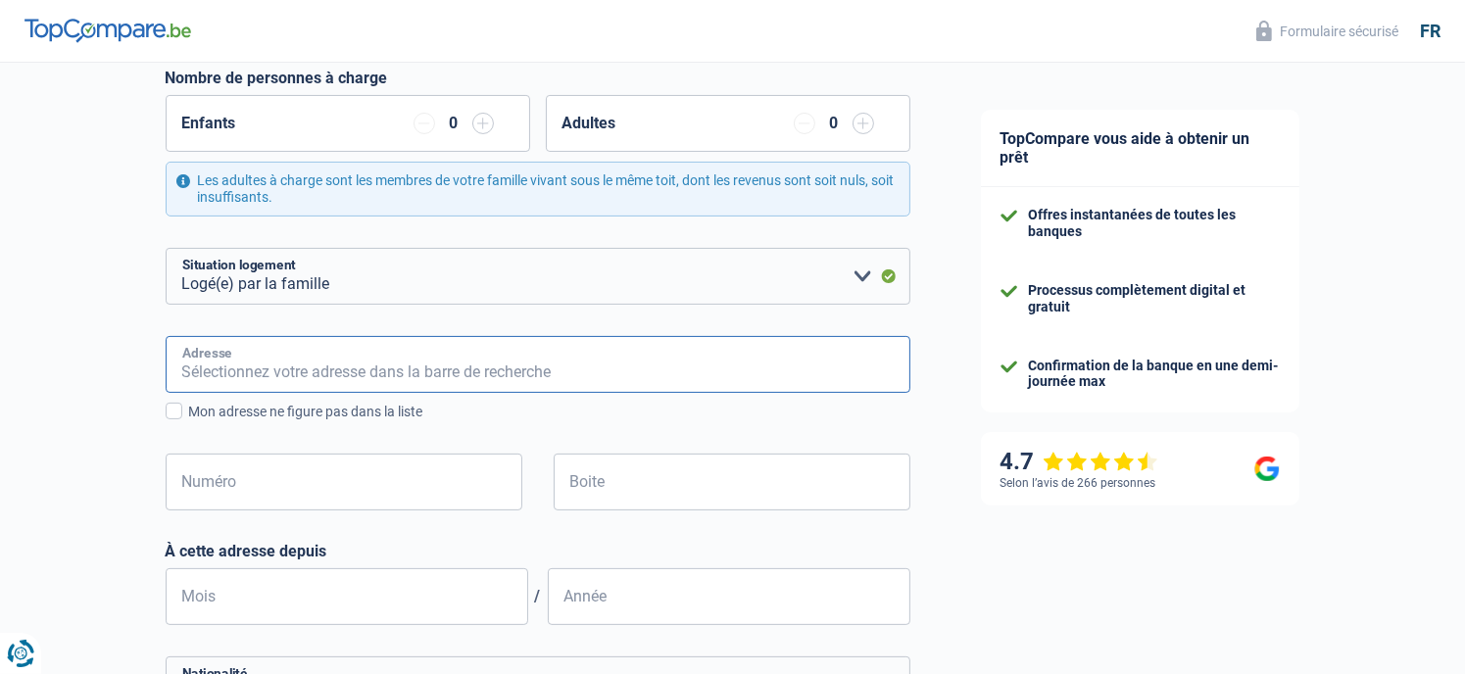
click at [318, 363] on input "Adresse" at bounding box center [538, 364] width 745 height 57
type input "Rue Joseph Debehogne 78"
type input "Belgique"
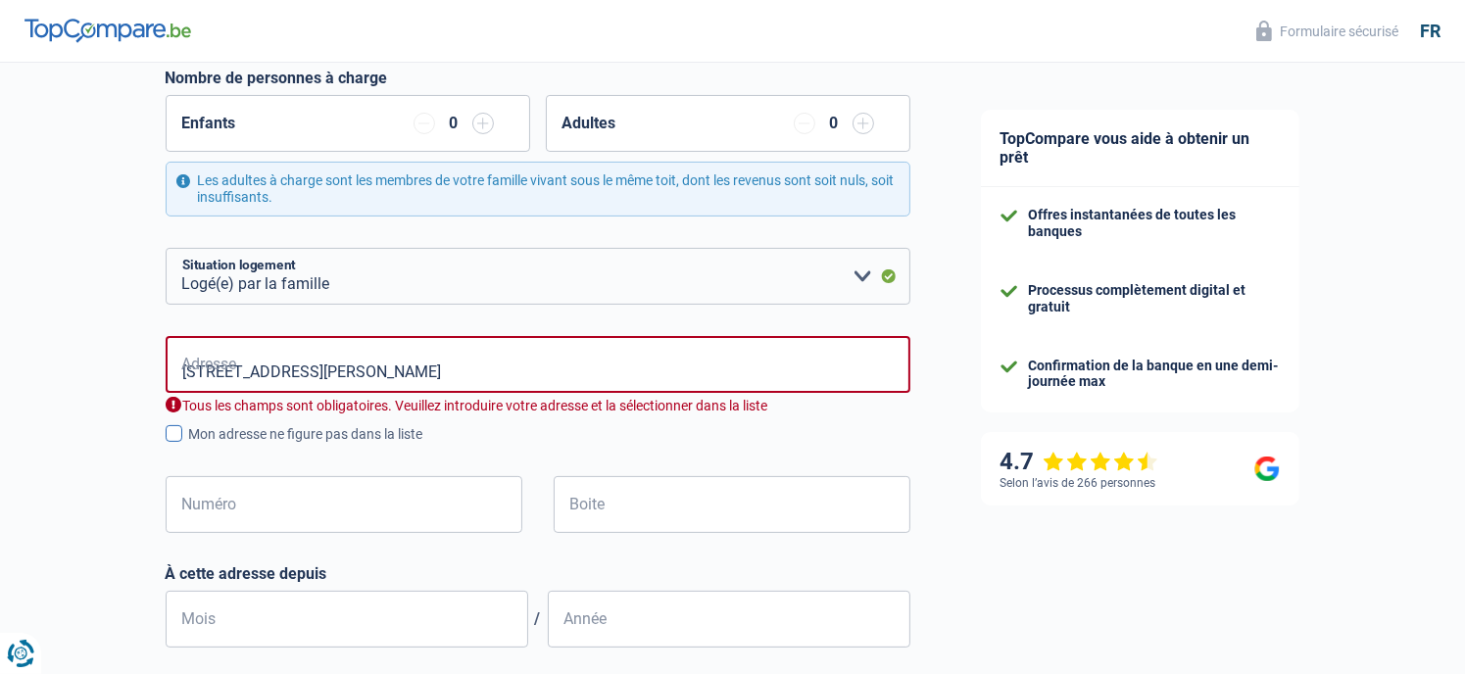
type input "Belgique"
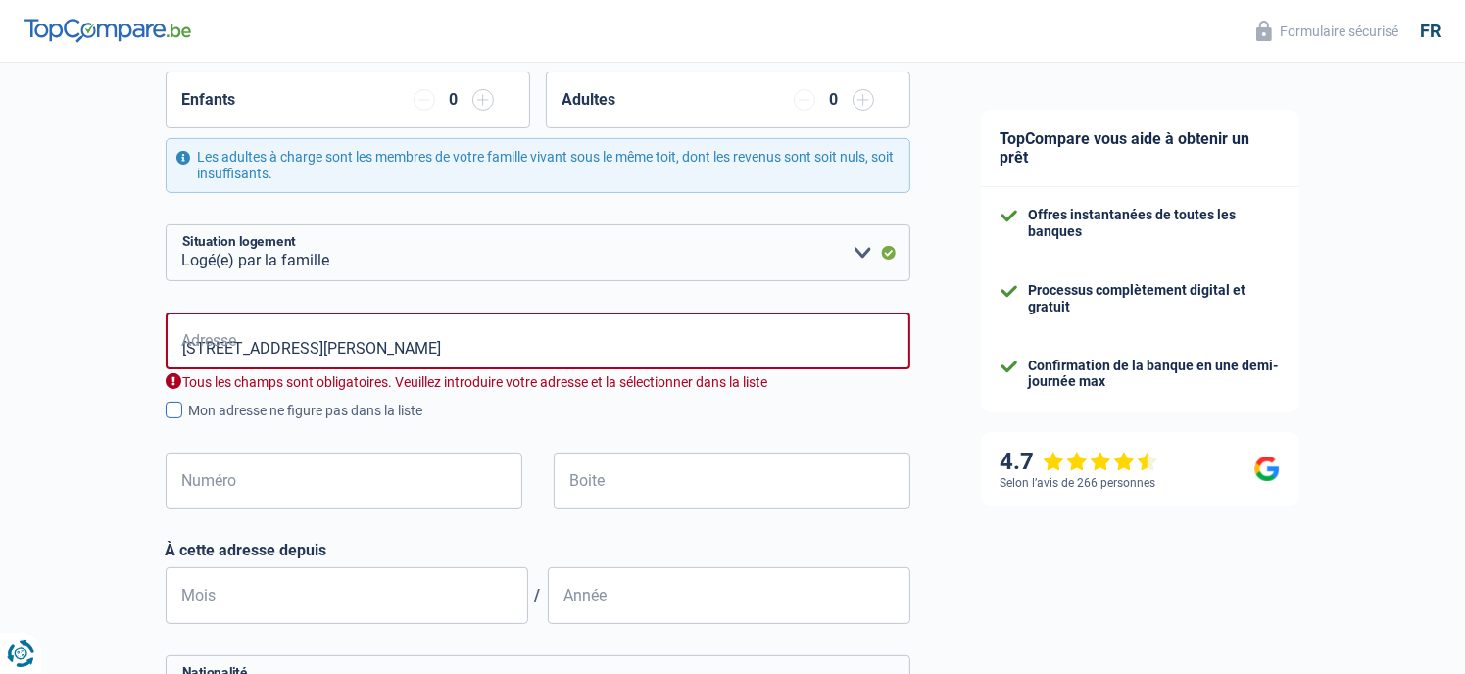
scroll to position [424, 0]
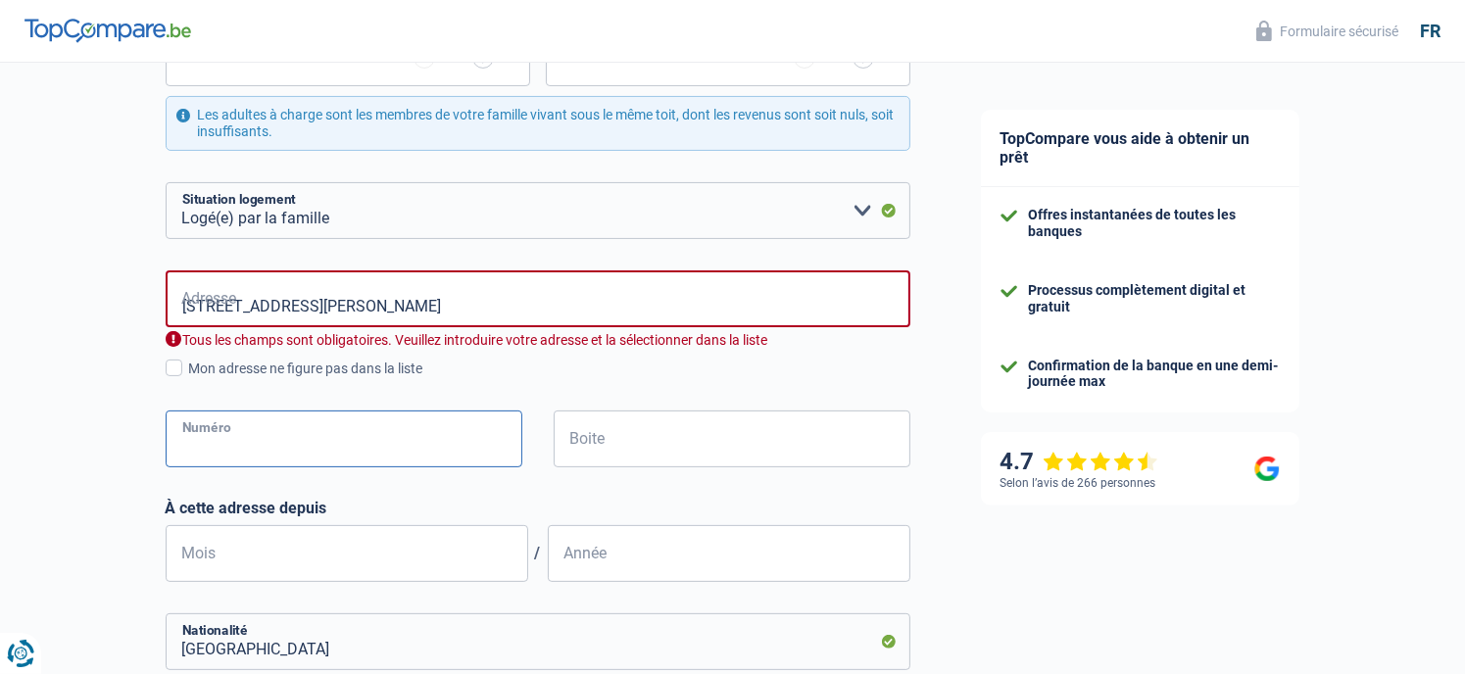
click at [384, 439] on input "Numéro" at bounding box center [344, 439] width 357 height 57
type input "78"
click at [381, 567] on input "Mois" at bounding box center [347, 553] width 363 height 57
type input "12"
click at [588, 566] on input "Année" at bounding box center [729, 553] width 363 height 57
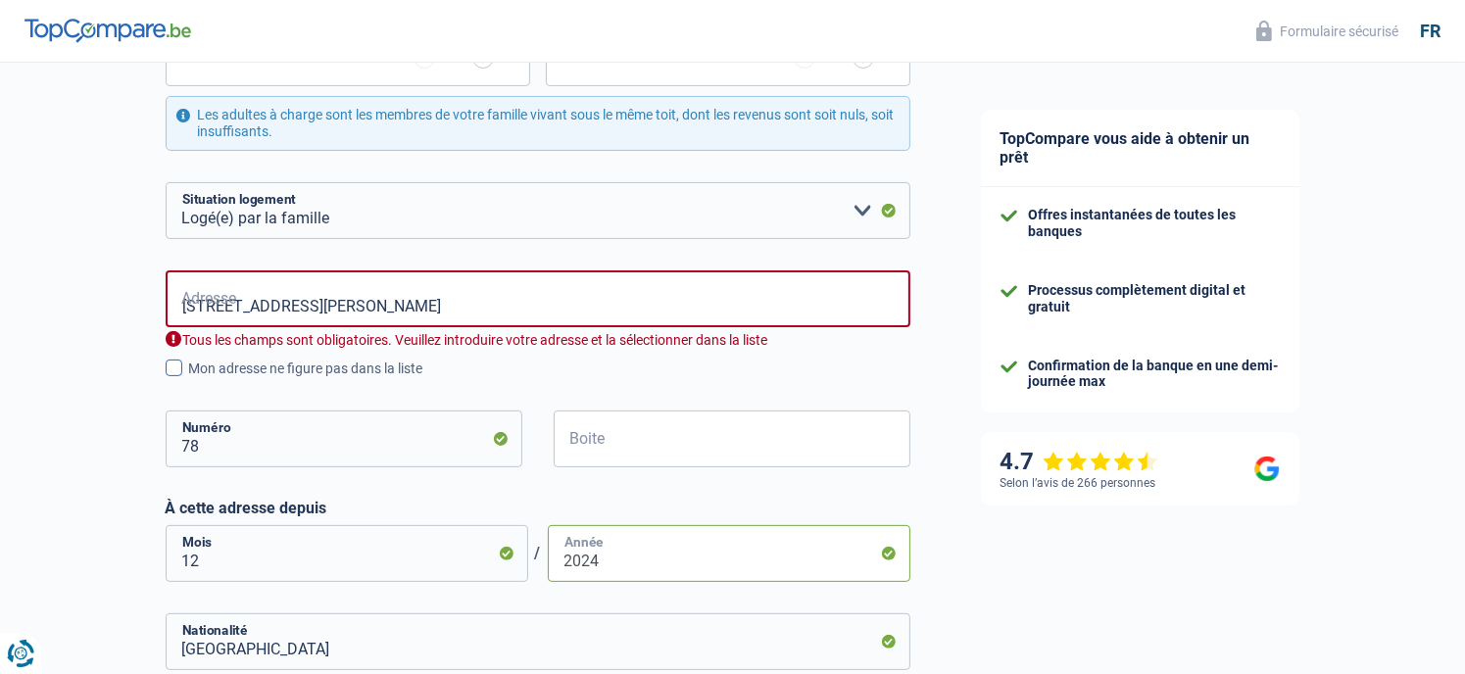
type input "2024"
click at [172, 377] on label "Mon adresse ne figure pas dans la liste" at bounding box center [538, 369] width 745 height 22
click at [189, 379] on input "Mon adresse ne figure pas dans la liste" at bounding box center [189, 379] width 0 height 0
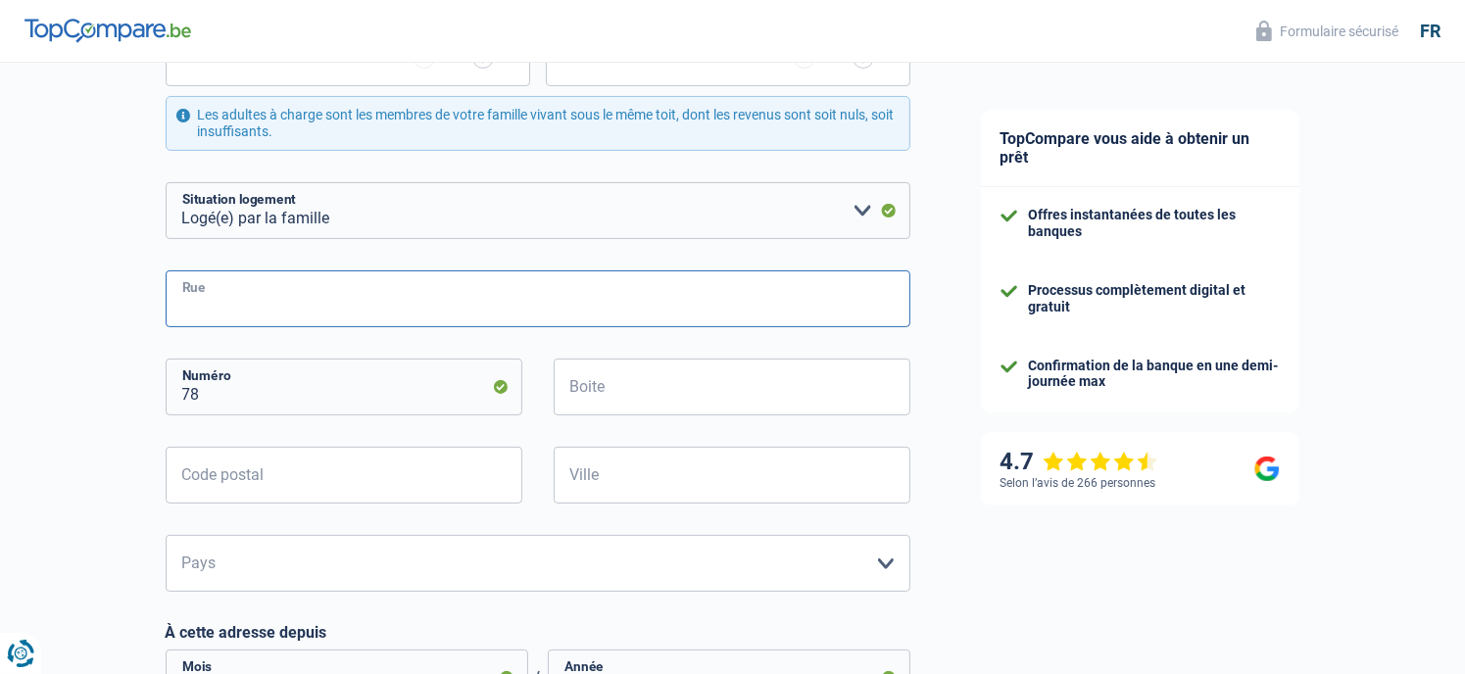
click at [229, 296] on input "Rue" at bounding box center [538, 298] width 745 height 57
type input "Rue Joseph Debehogne"
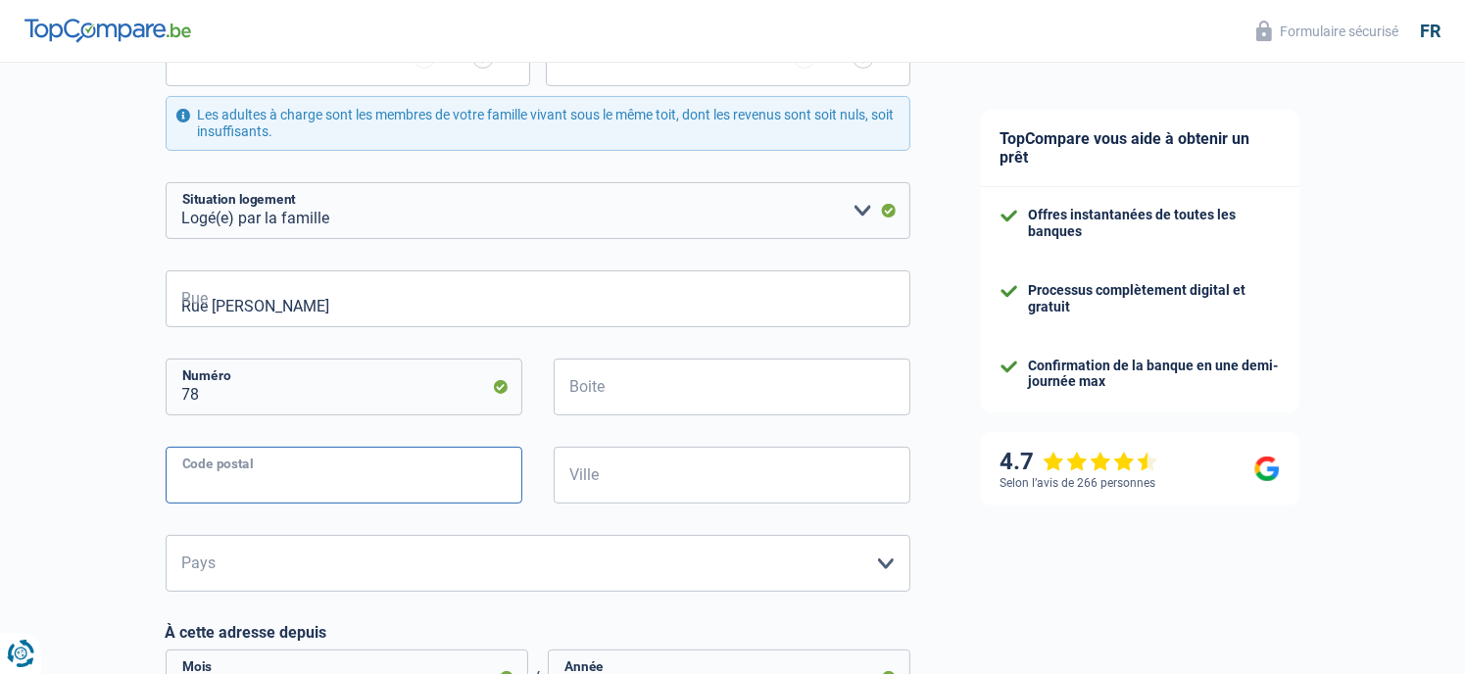
type input "5020"
type input "Namur"
type input "Rue Joseph Debehogne"
click at [103, 485] on div "Chance de réussite de votre simulation est de 60% 1 2 3 4 5 Rajoutez +20% en co…" at bounding box center [472, 455] width 945 height 1648
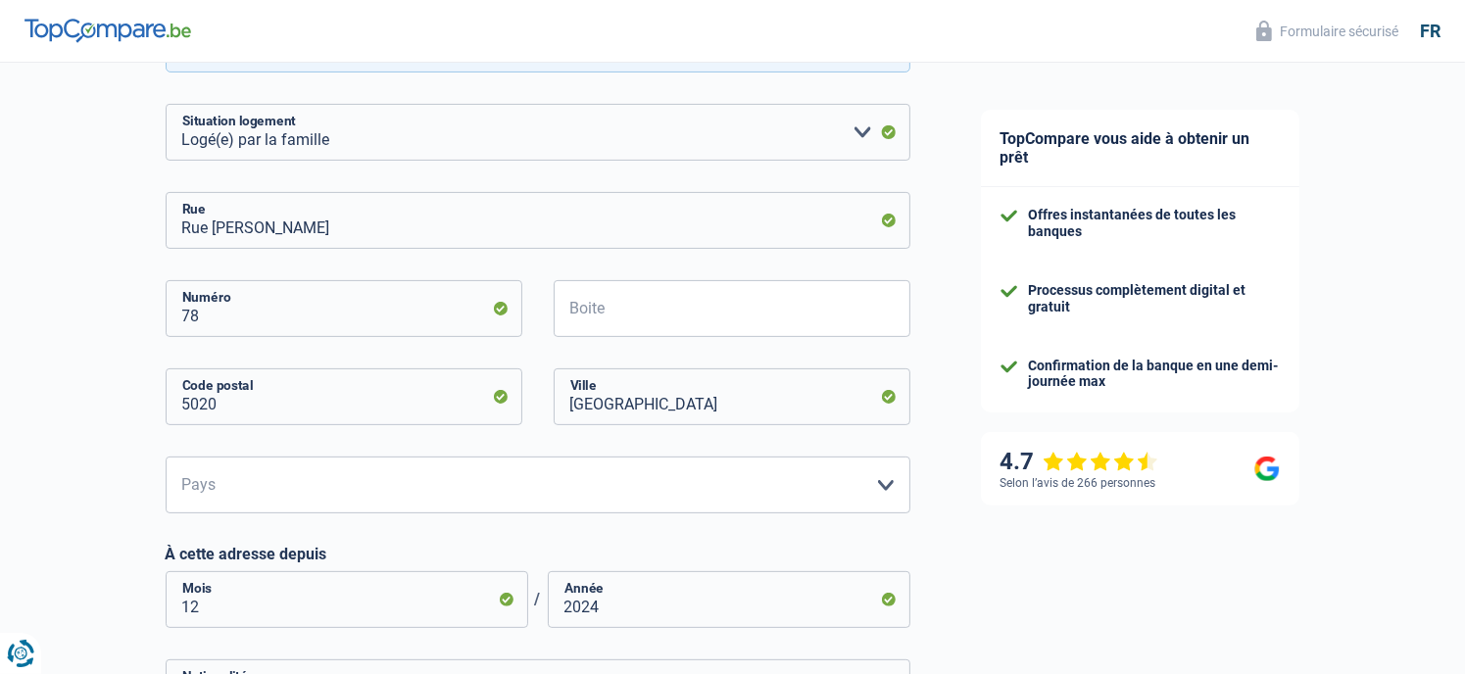
scroll to position [522, 0]
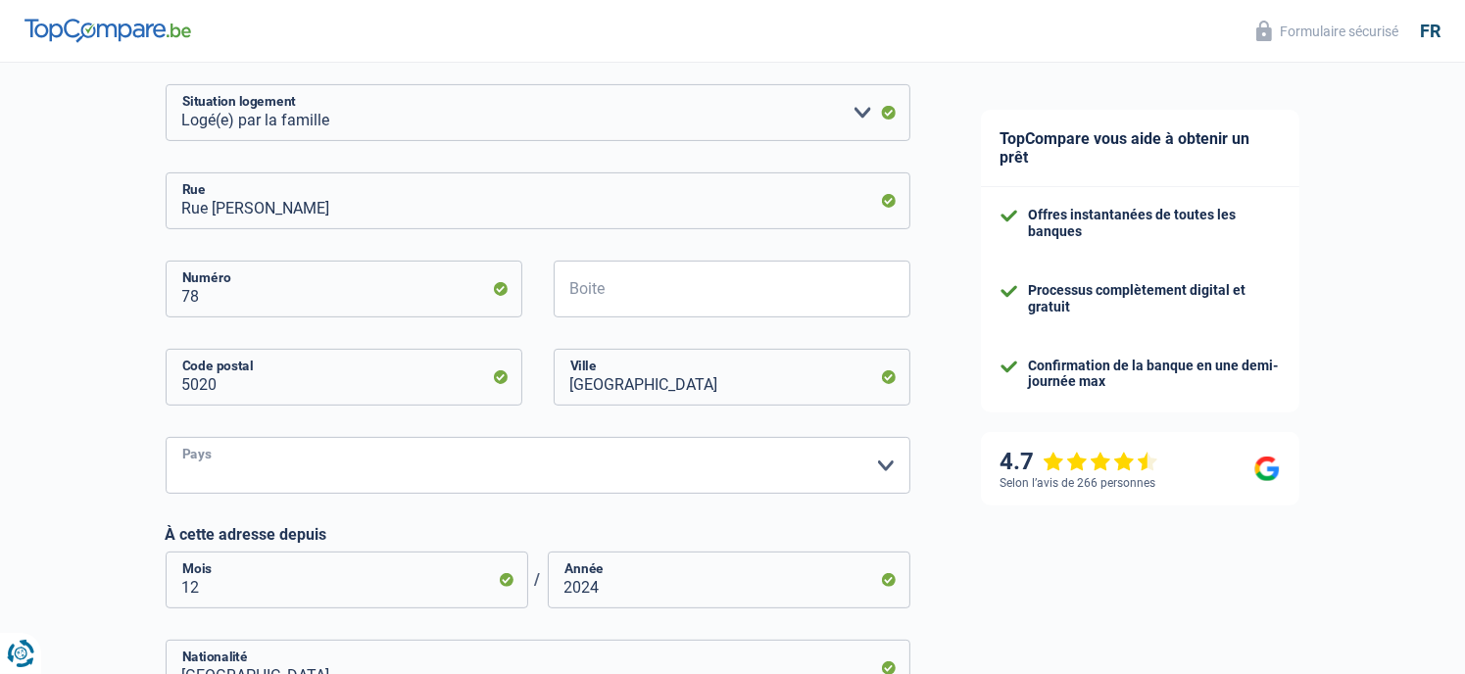
click at [525, 460] on select "Belgique Luxembourg Veuillez sélectionner une option" at bounding box center [538, 465] width 745 height 57
select select "BE"
click at [166, 437] on select "Belgique Luxembourg Veuillez sélectionner une option" at bounding box center [538, 465] width 745 height 57
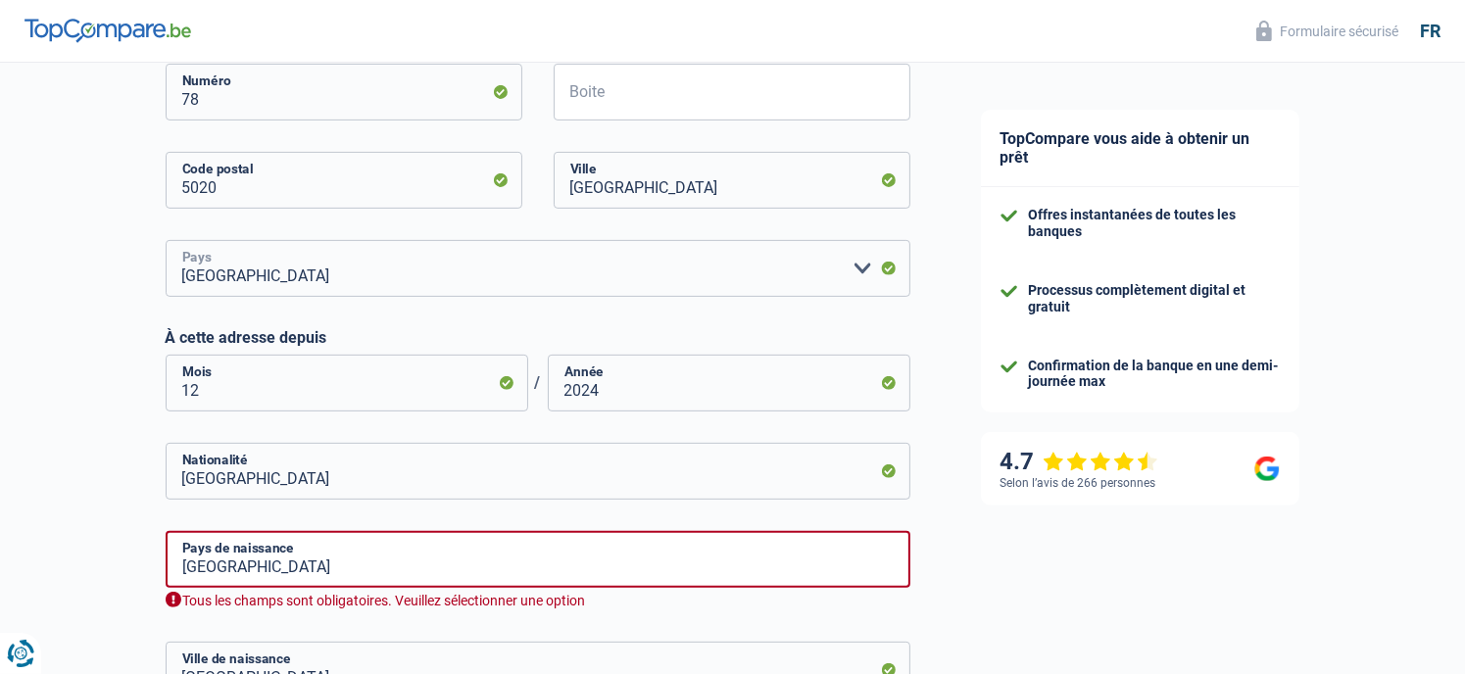
scroll to position [751, 0]
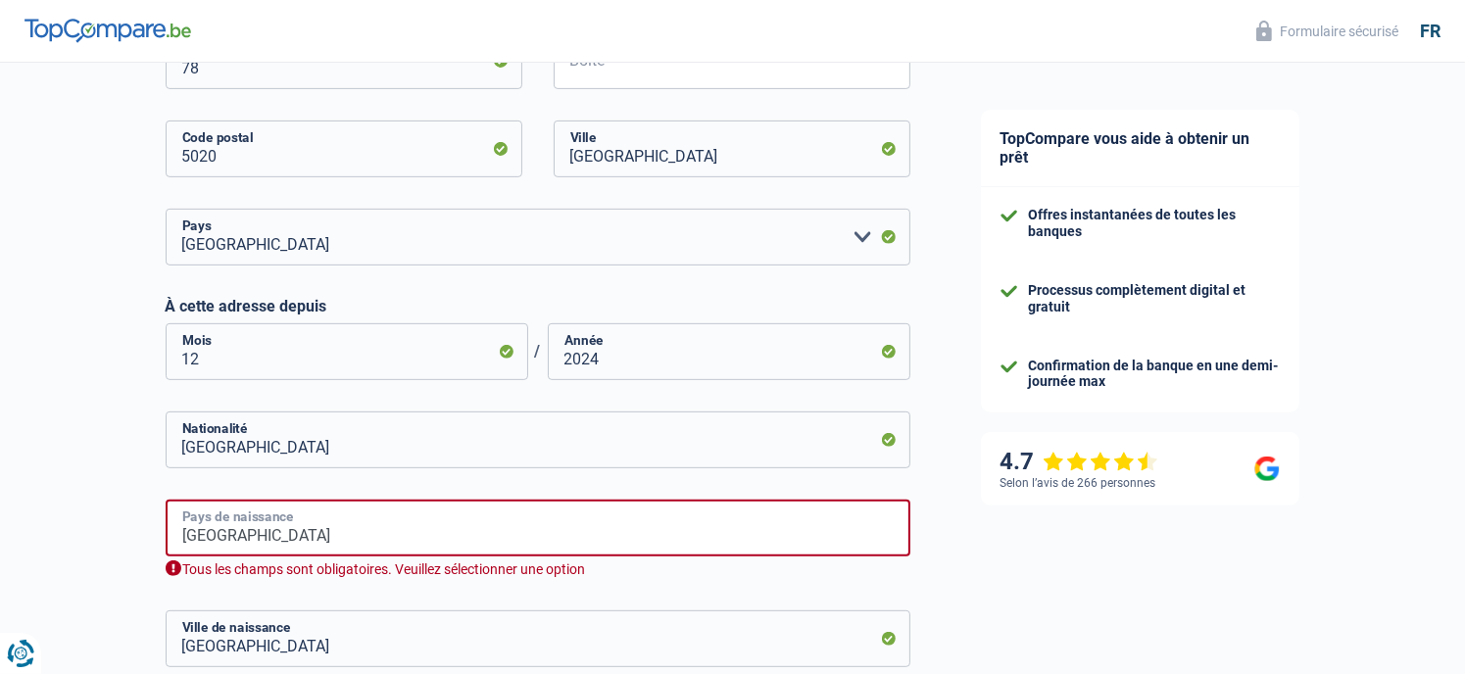
click at [474, 556] on input "Belgique" at bounding box center [538, 528] width 745 height 57
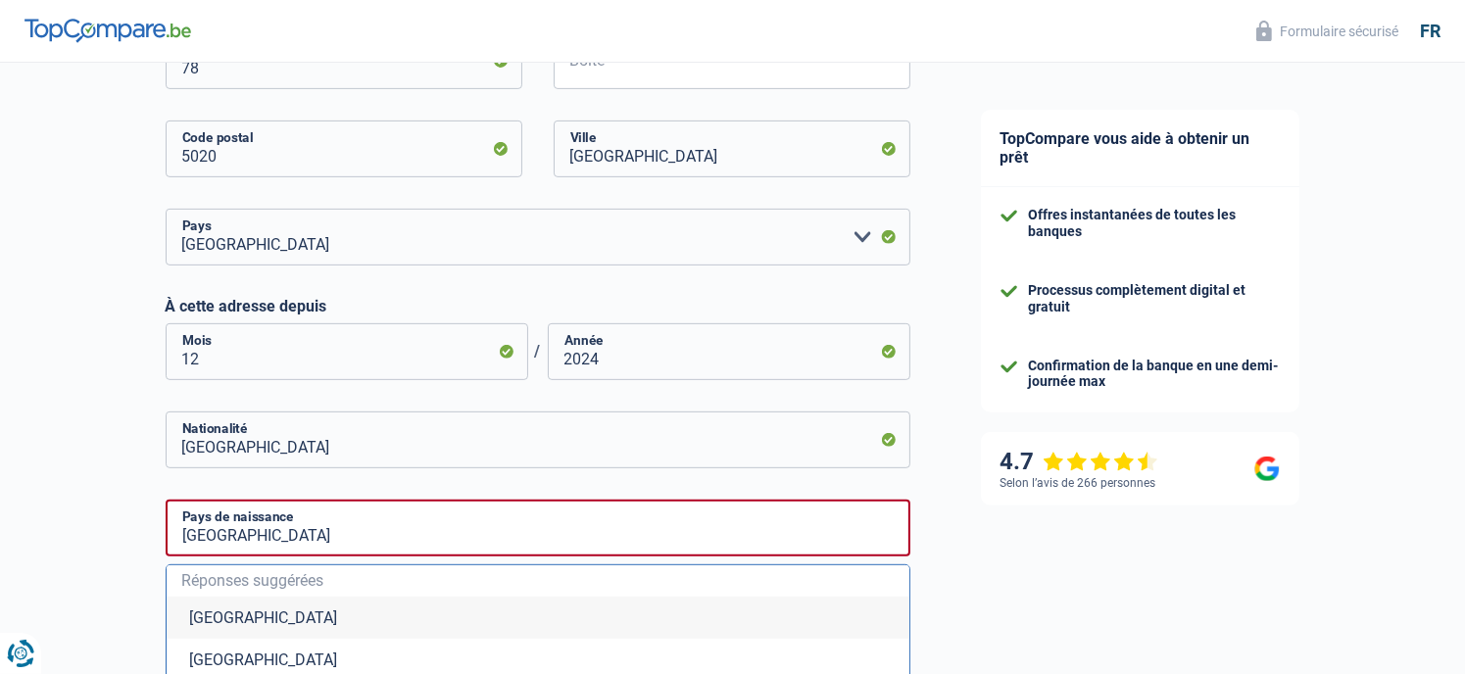
click at [402, 618] on li "Belgique" at bounding box center [538, 618] width 743 height 42
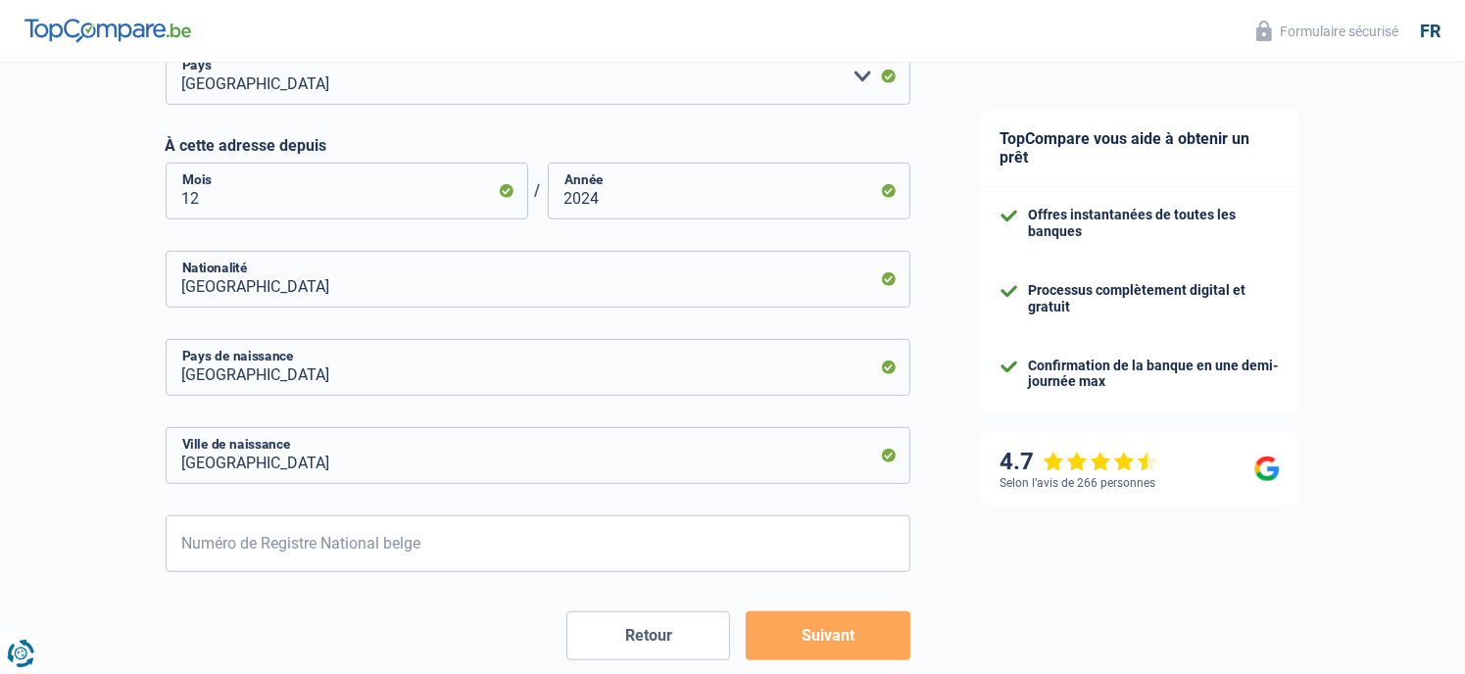
scroll to position [980, 0]
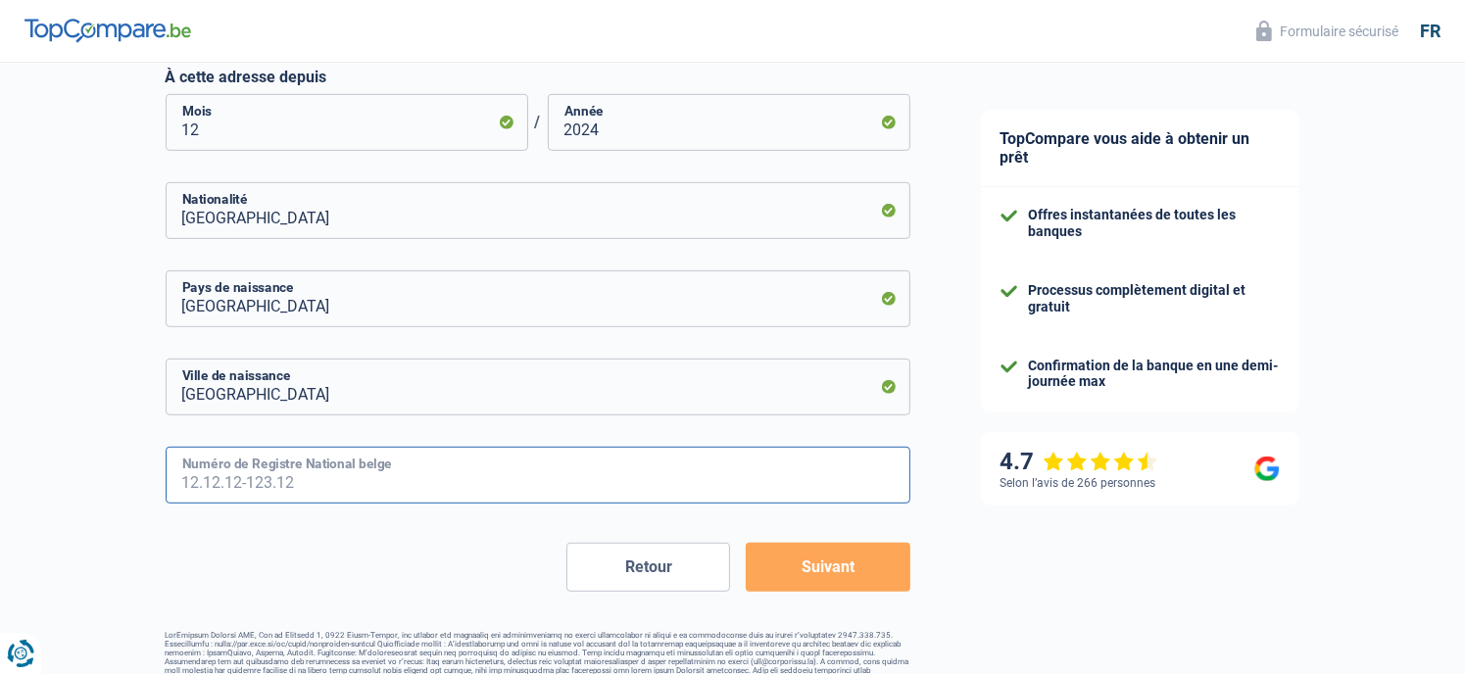
click at [448, 494] on input "Numéro de Registre National belge" at bounding box center [538, 475] width 745 height 57
type input "87.01.29-093.95"
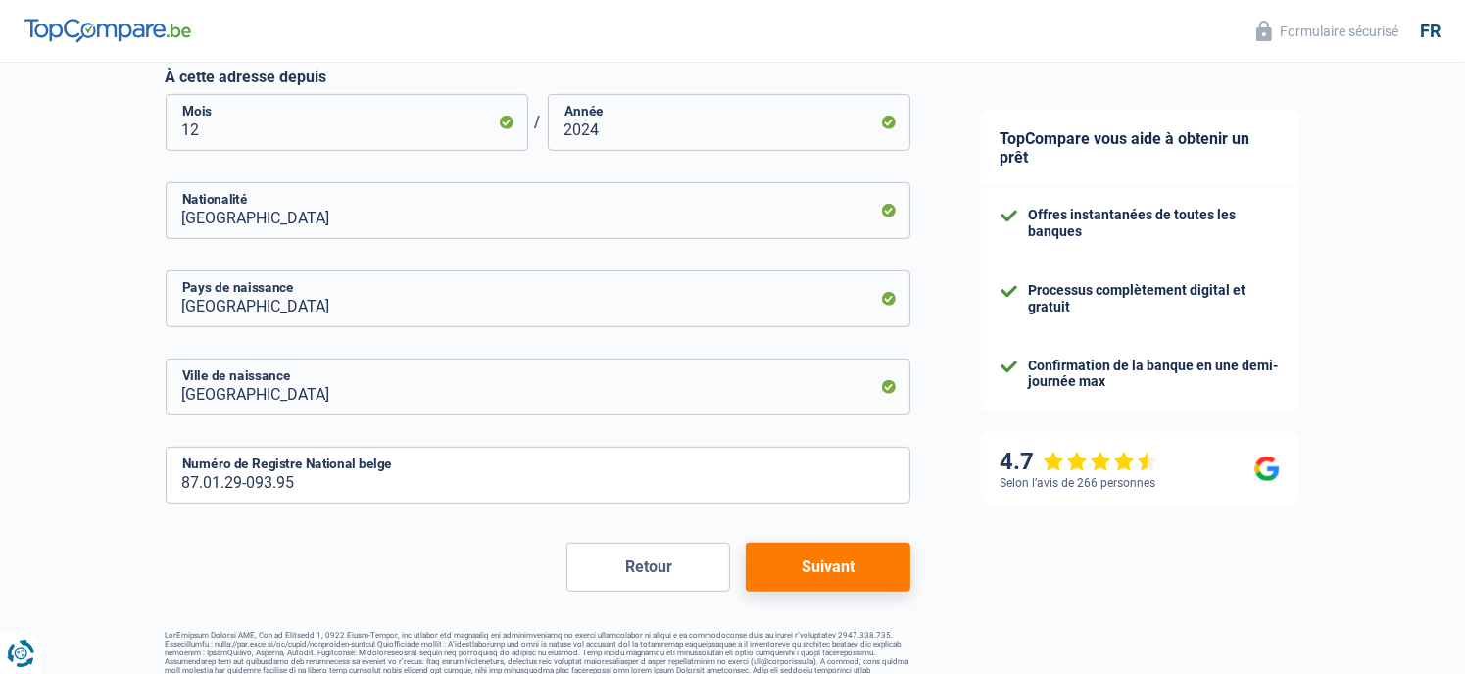
click at [792, 552] on button "Suivant" at bounding box center [828, 567] width 164 height 49
select select "netSalary"
select select "mealVouchers"
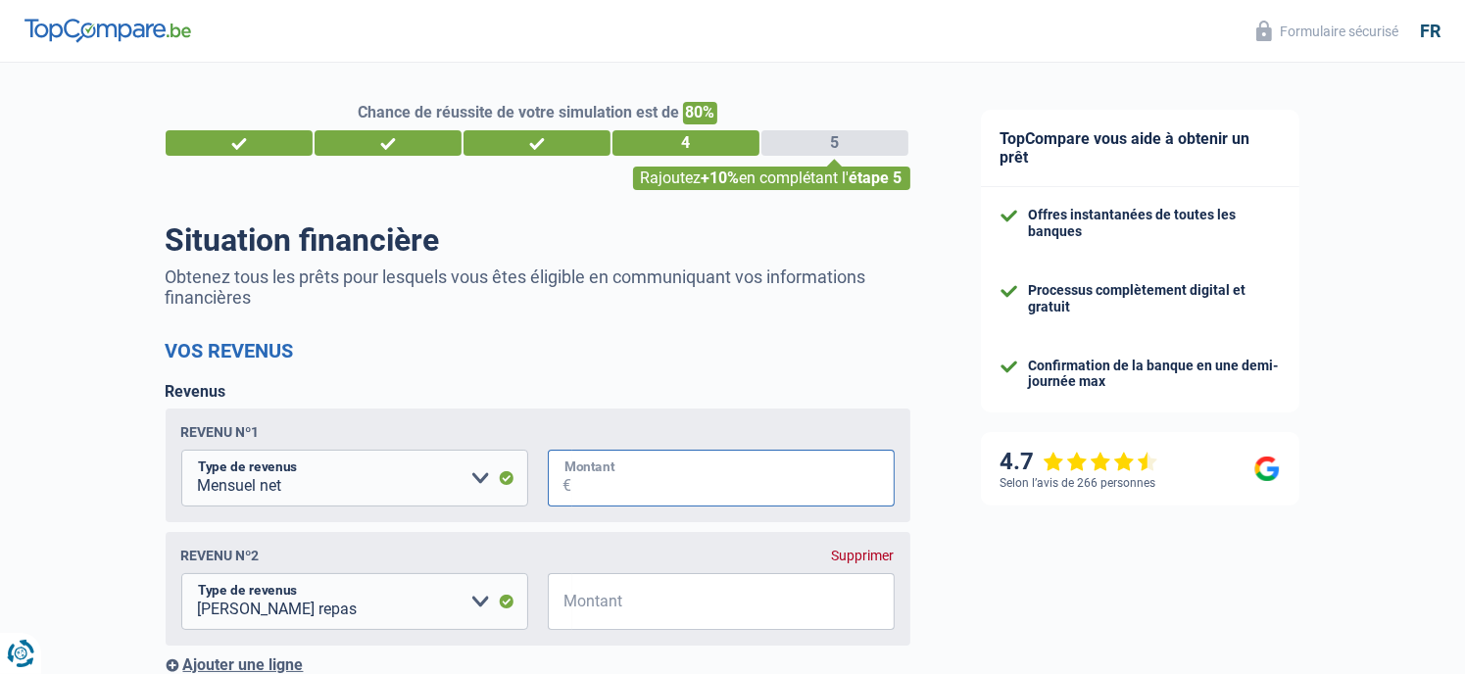
click at [621, 495] on input "Montant" at bounding box center [733, 478] width 322 height 57
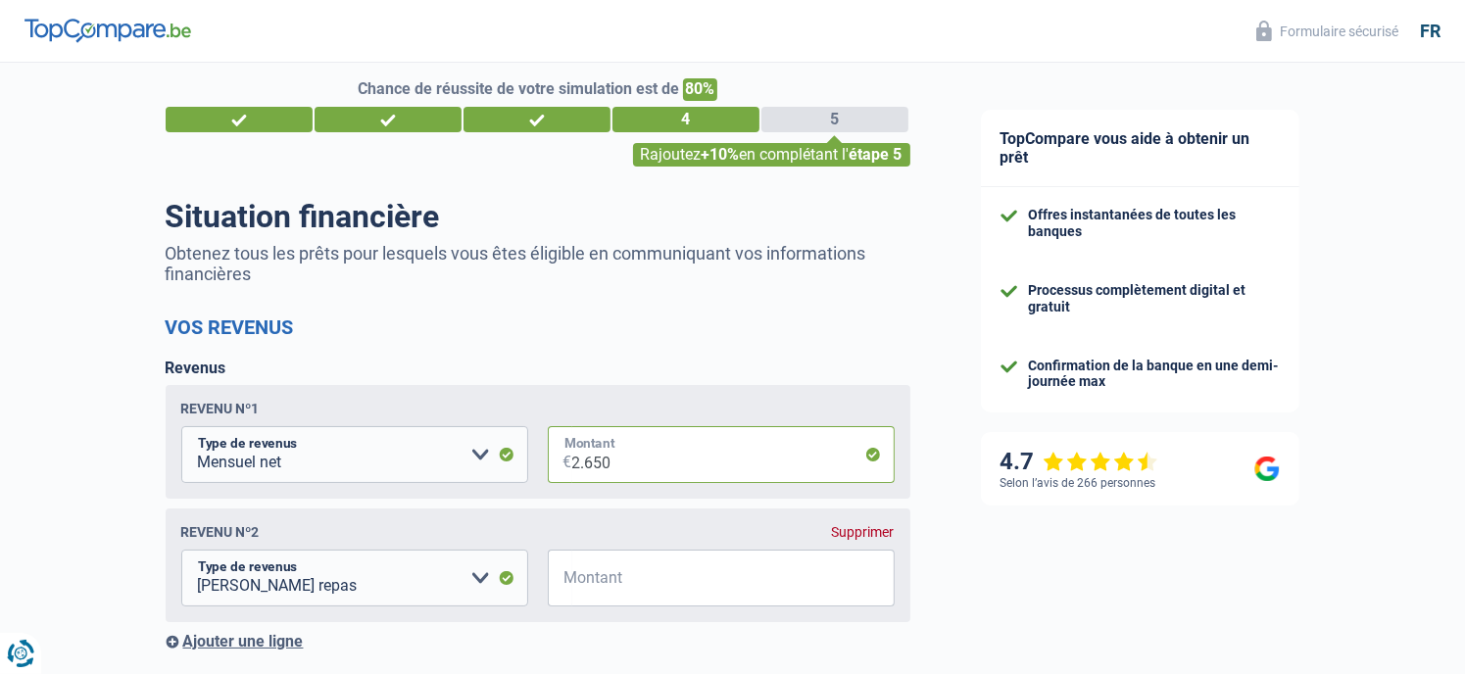
scroll to position [65, 0]
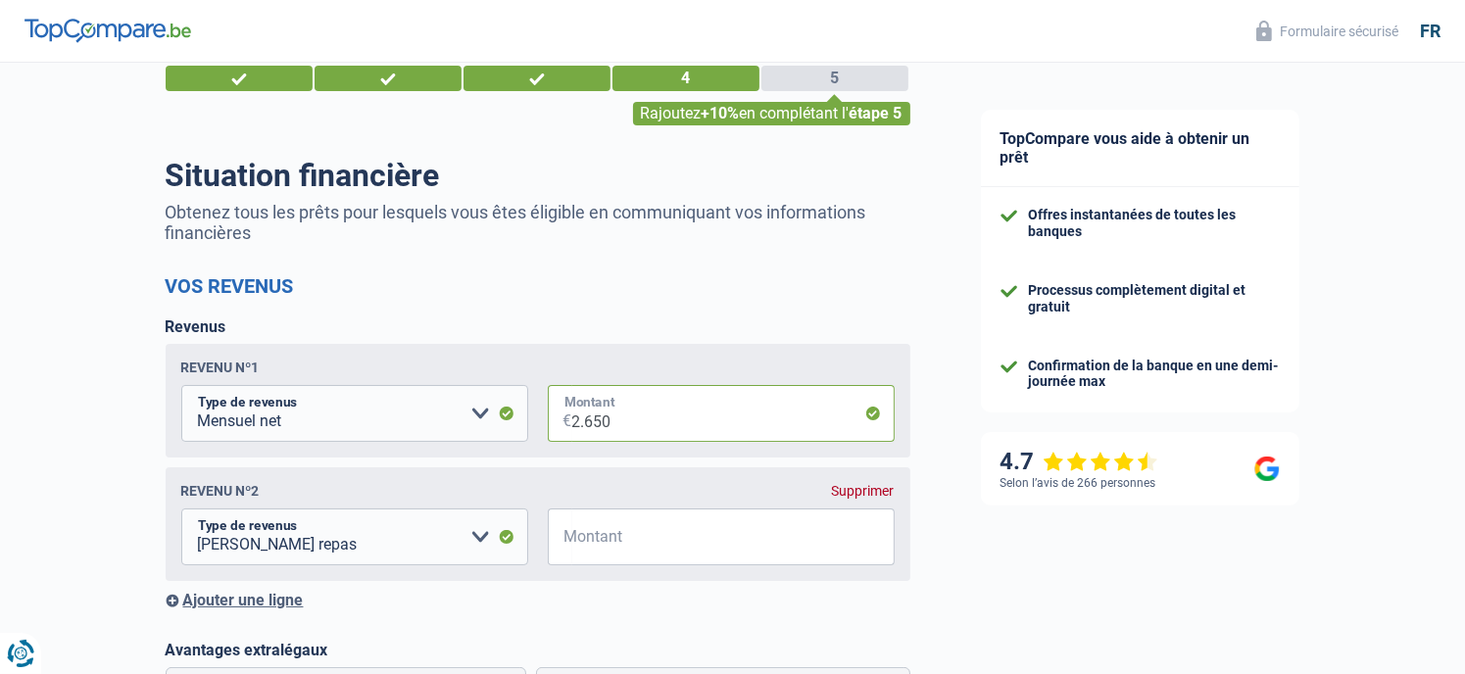
type input "2.650"
click at [776, 547] on input "Montant" at bounding box center [733, 536] width 322 height 57
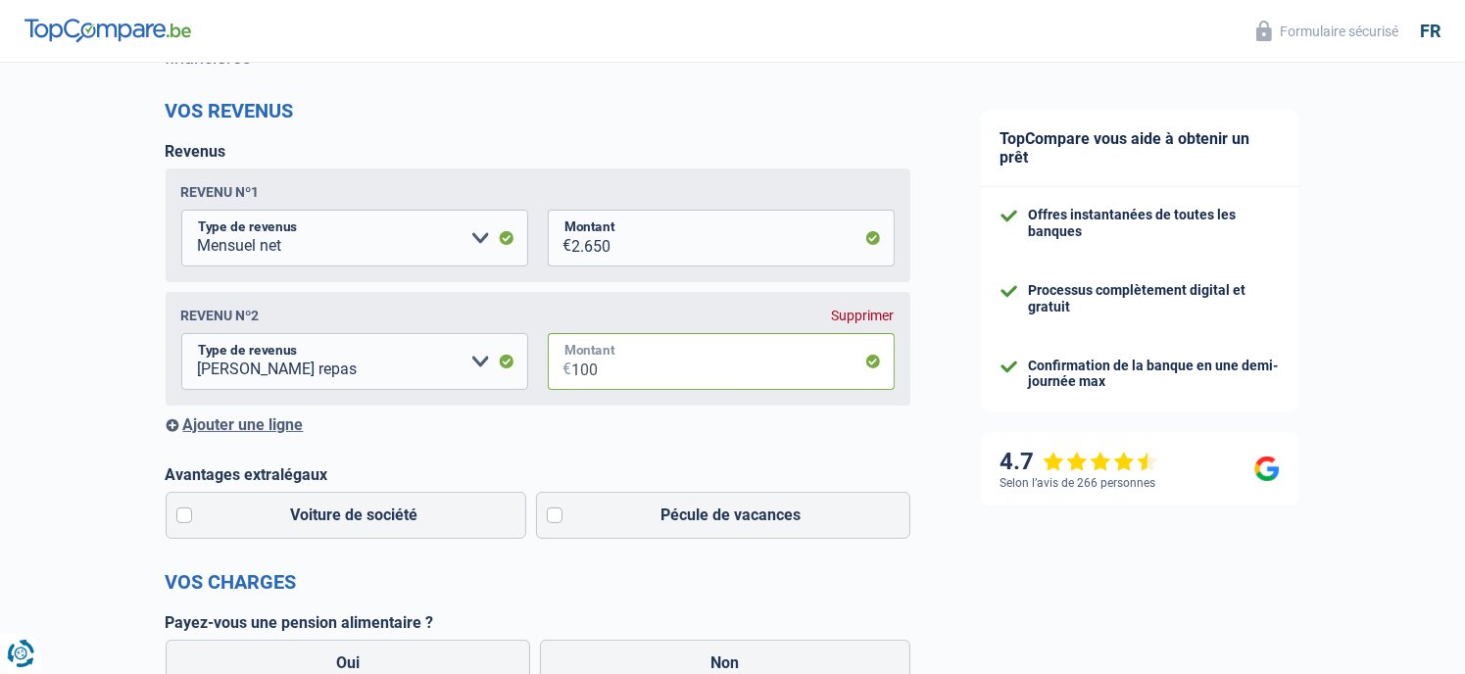
scroll to position [261, 0]
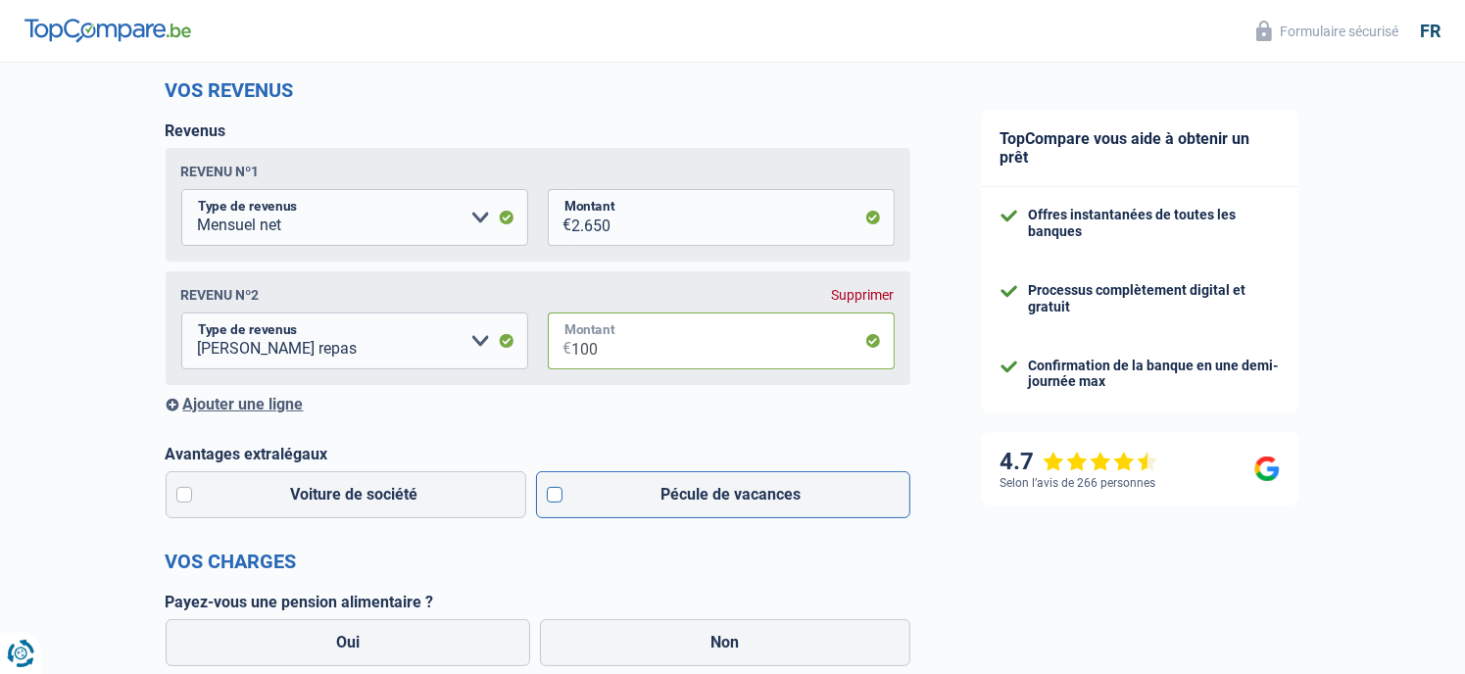
type input "100"
click at [734, 504] on label "Pécule de vacances" at bounding box center [723, 494] width 374 height 47
click at [734, 504] on input "Pécule de vacances" at bounding box center [723, 494] width 374 height 47
checkbox input "true"
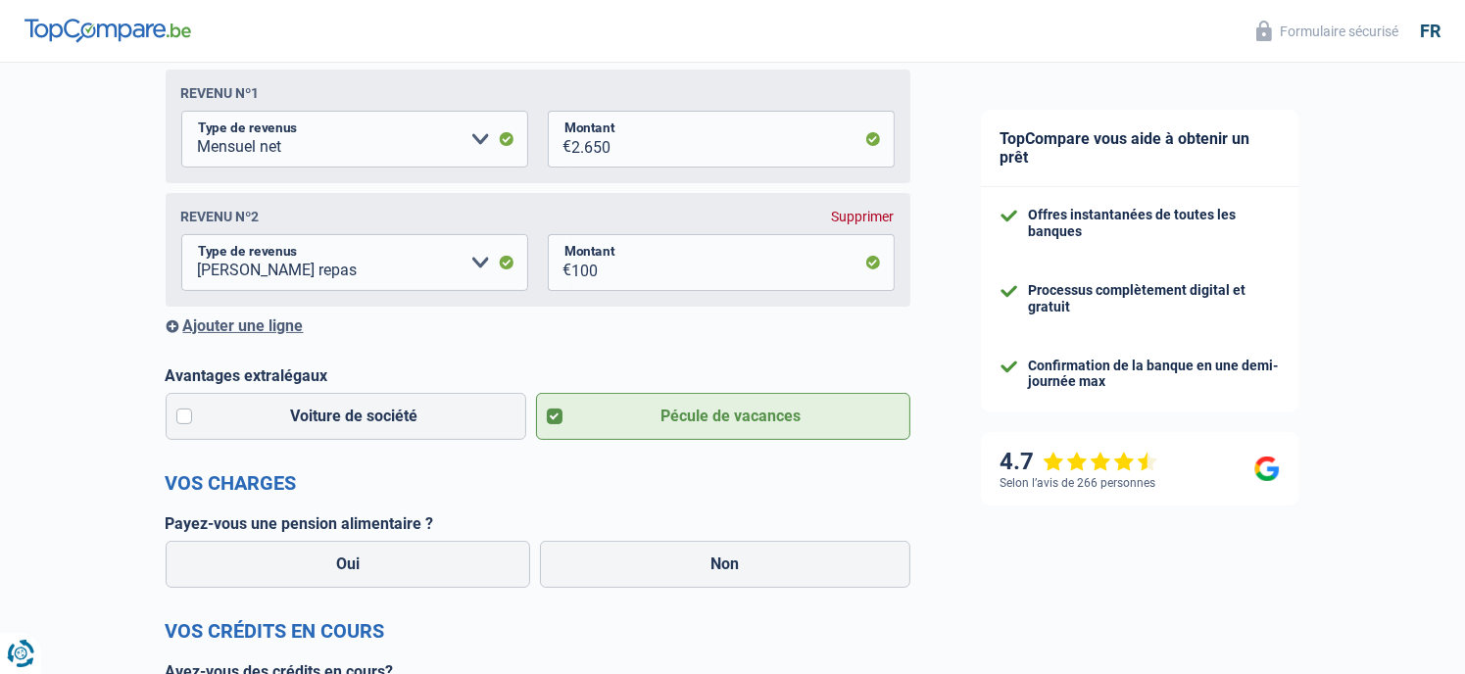
scroll to position [392, 0]
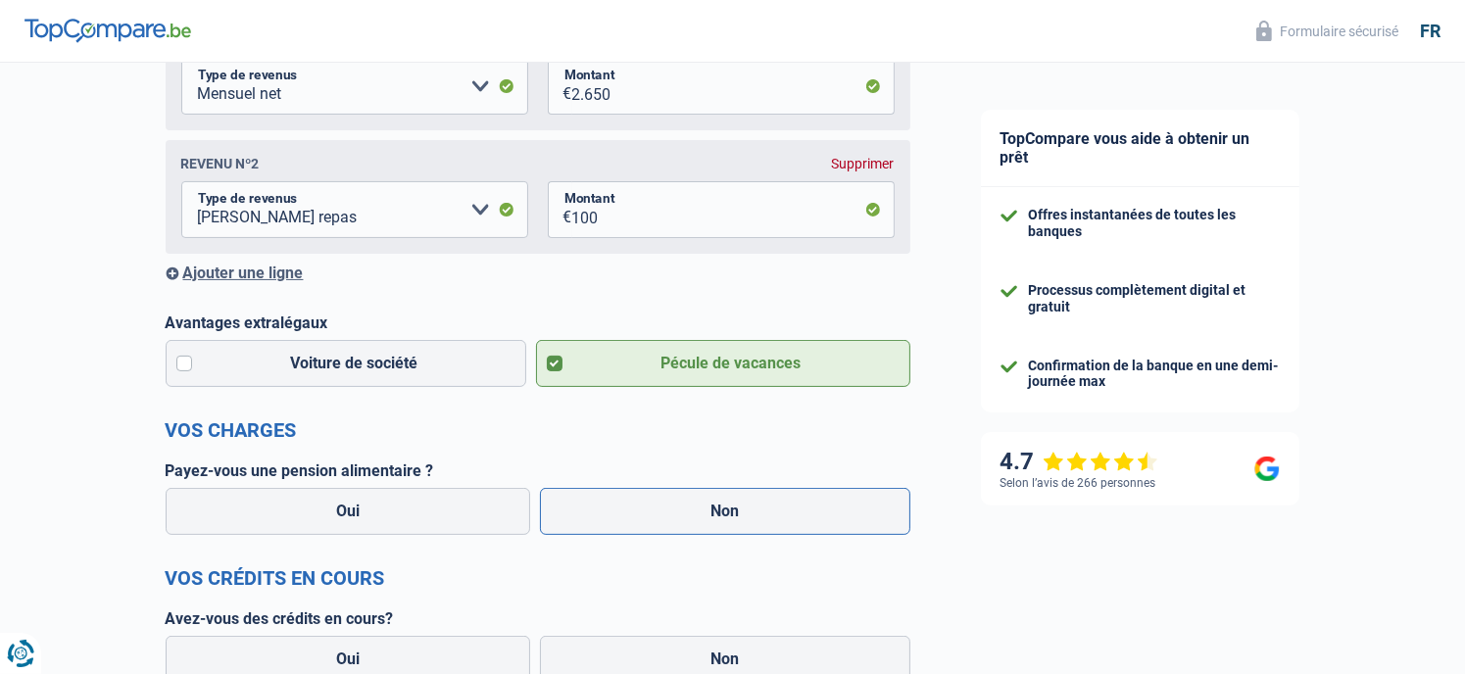
click at [605, 528] on label "Non" at bounding box center [725, 511] width 370 height 47
click at [605, 528] on input "Non" at bounding box center [725, 511] width 370 height 47
radio input "true"
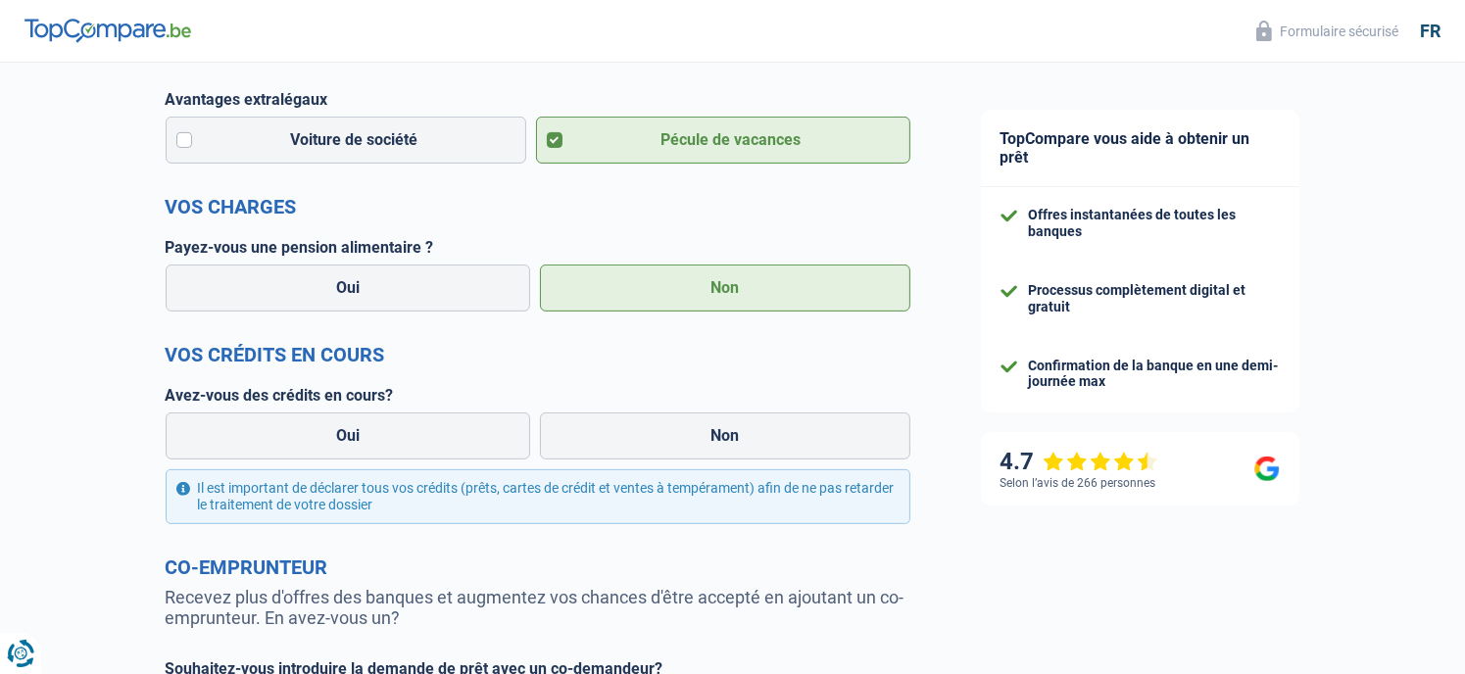
scroll to position [620, 0]
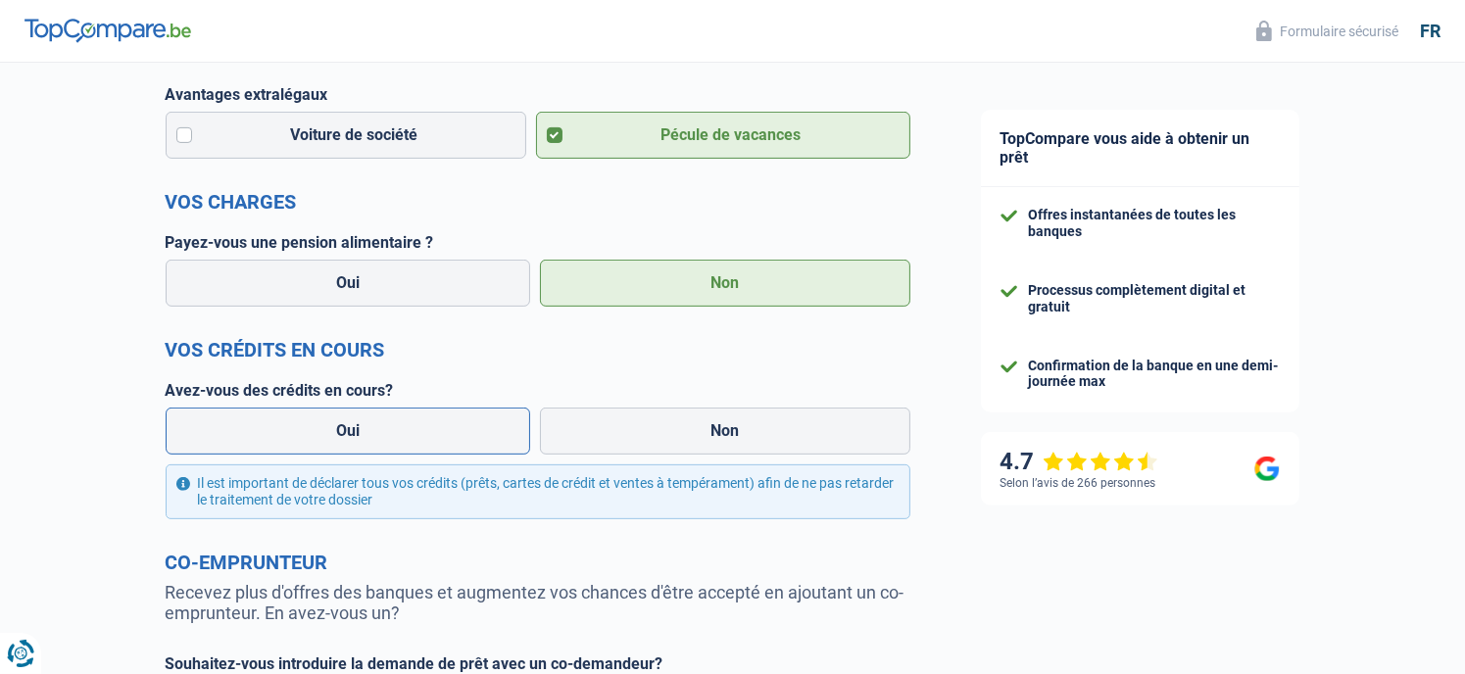
click at [242, 437] on label "Oui" at bounding box center [348, 431] width 365 height 47
click at [242, 437] on input "Oui" at bounding box center [348, 431] width 365 height 47
radio input "true"
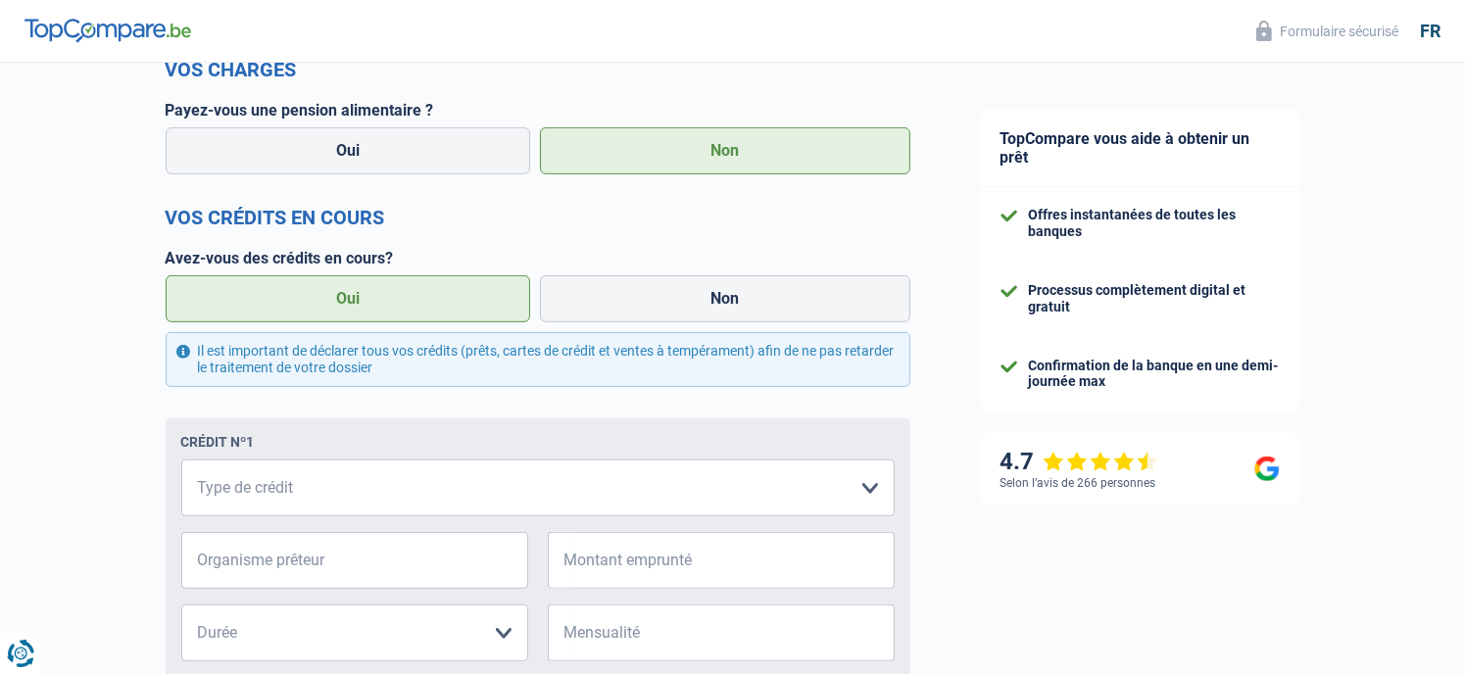
scroll to position [816, 0]
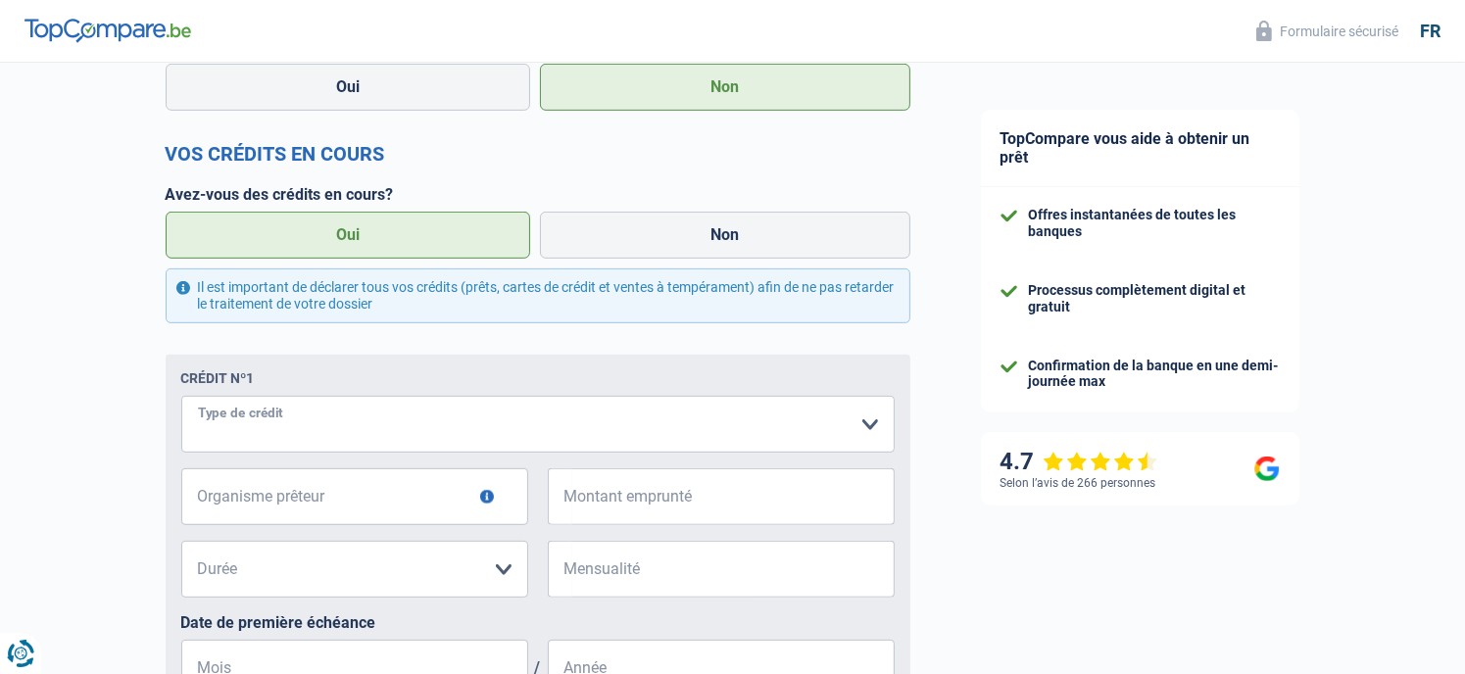
click at [243, 438] on select "Carte ou ouverture de crédit Prêt hypothécaire Vente à tempérament Prêt à tempé…" at bounding box center [537, 424] width 713 height 57
select select "personalLoan"
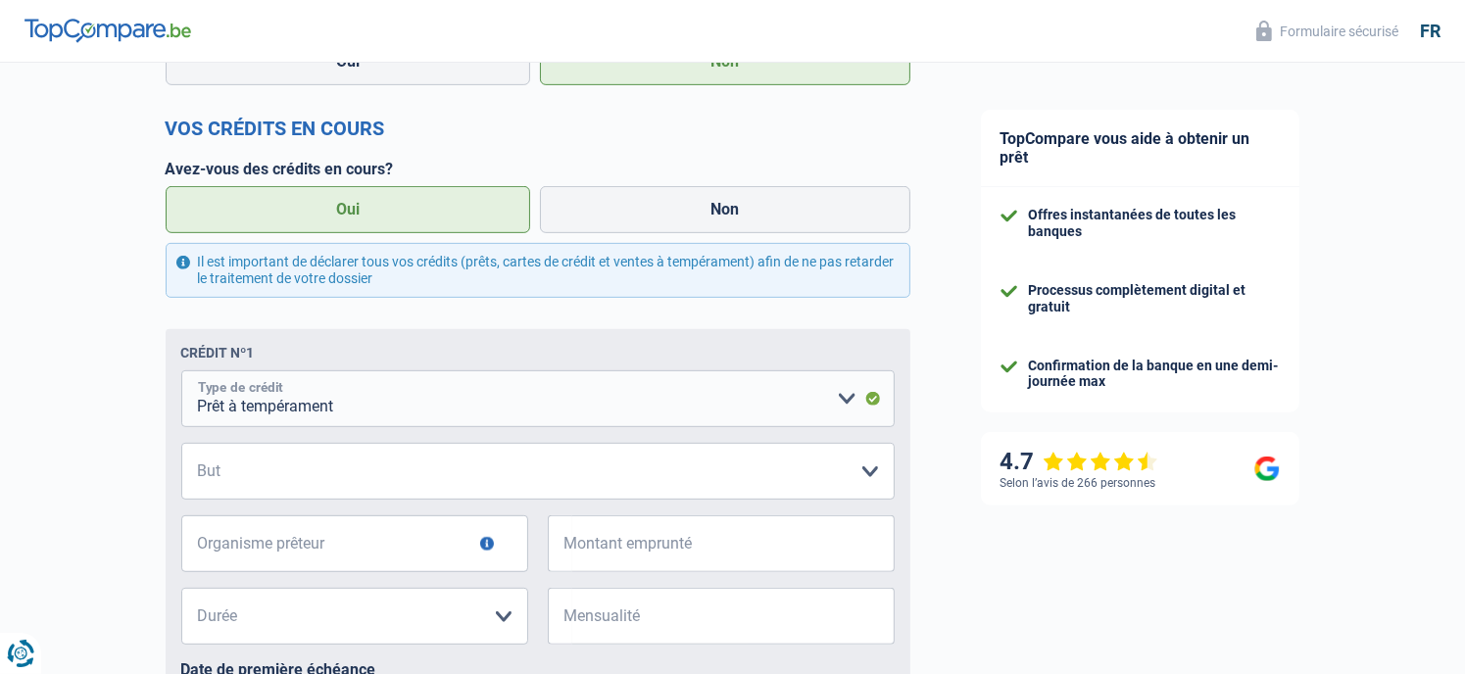
scroll to position [848, 0]
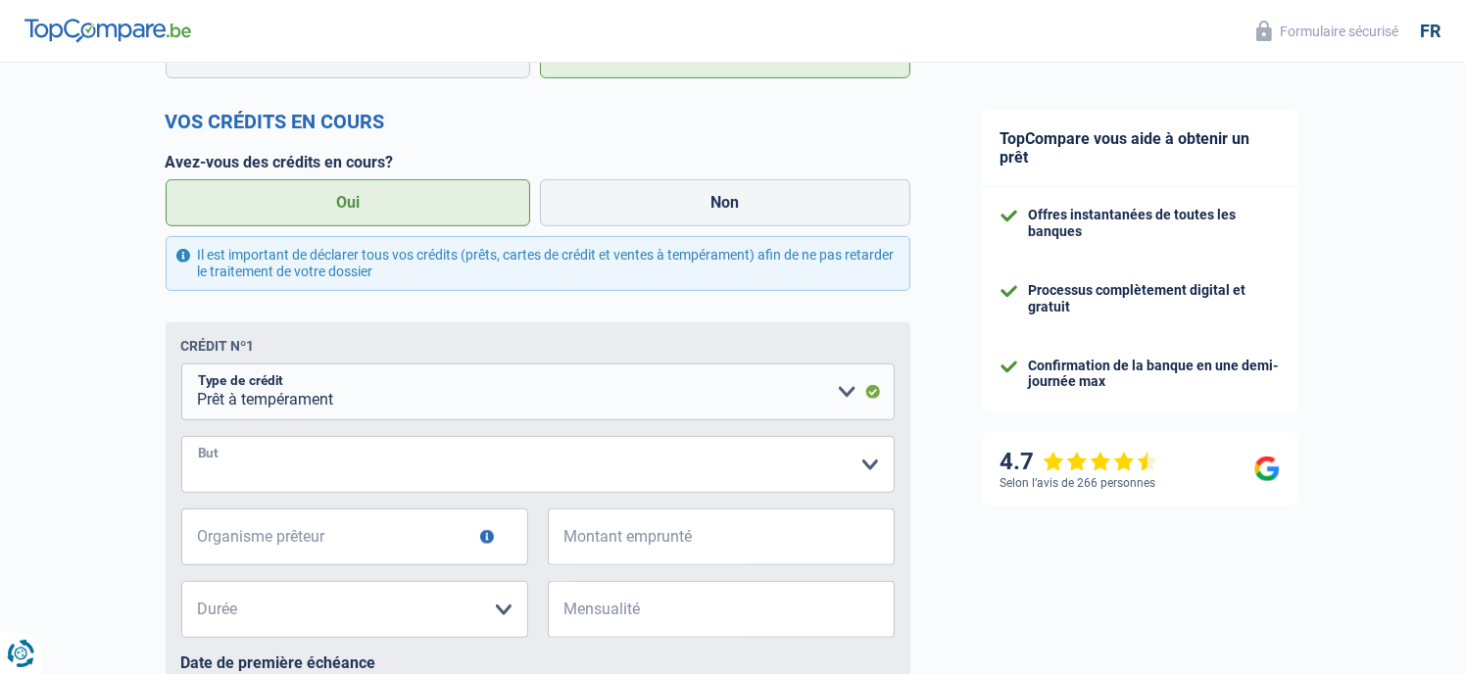
click at [310, 454] on select "Confort maison: meubles, textile, peinture, électroménager, outillage non-profe…" at bounding box center [537, 464] width 713 height 57
select select "familyEvent"
click at [181, 439] on select "Confort maison: meubles, textile, peinture, électroménager, outillage non-profe…" at bounding box center [537, 464] width 713 height 57
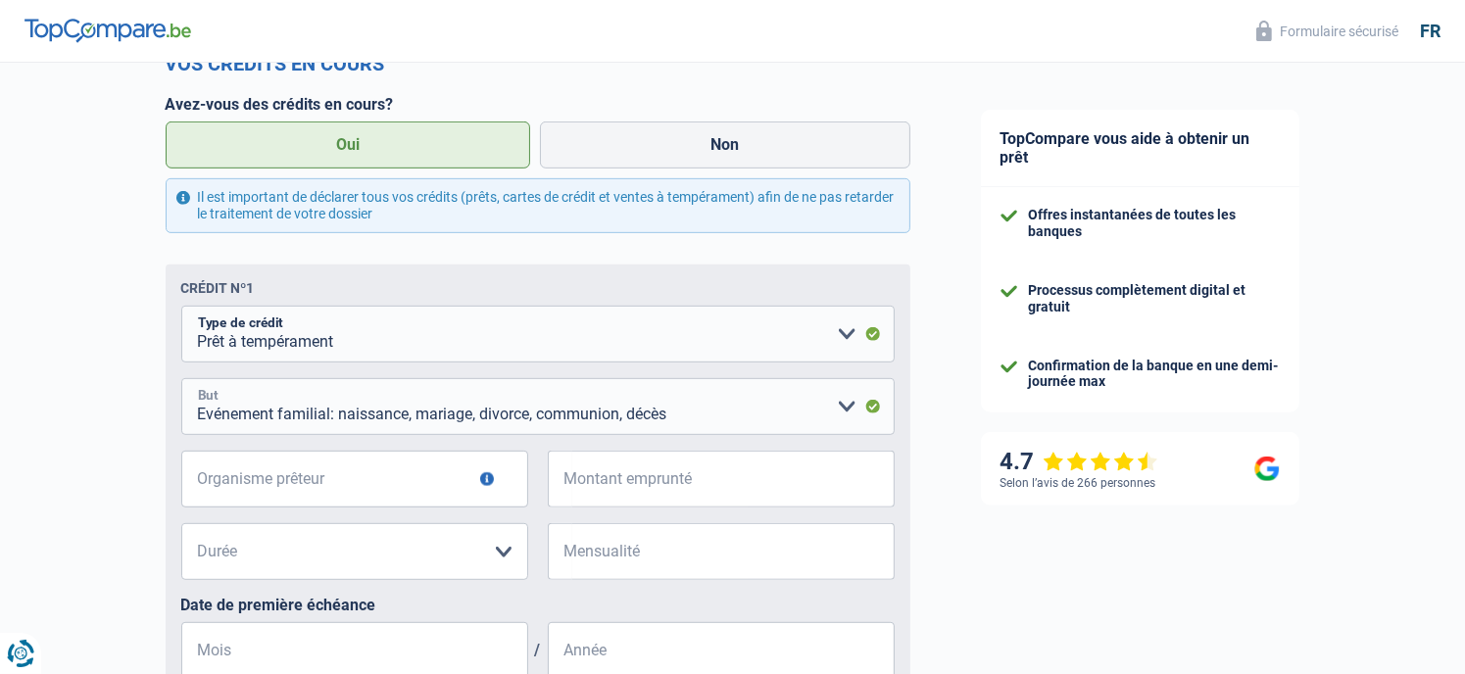
scroll to position [946, 0]
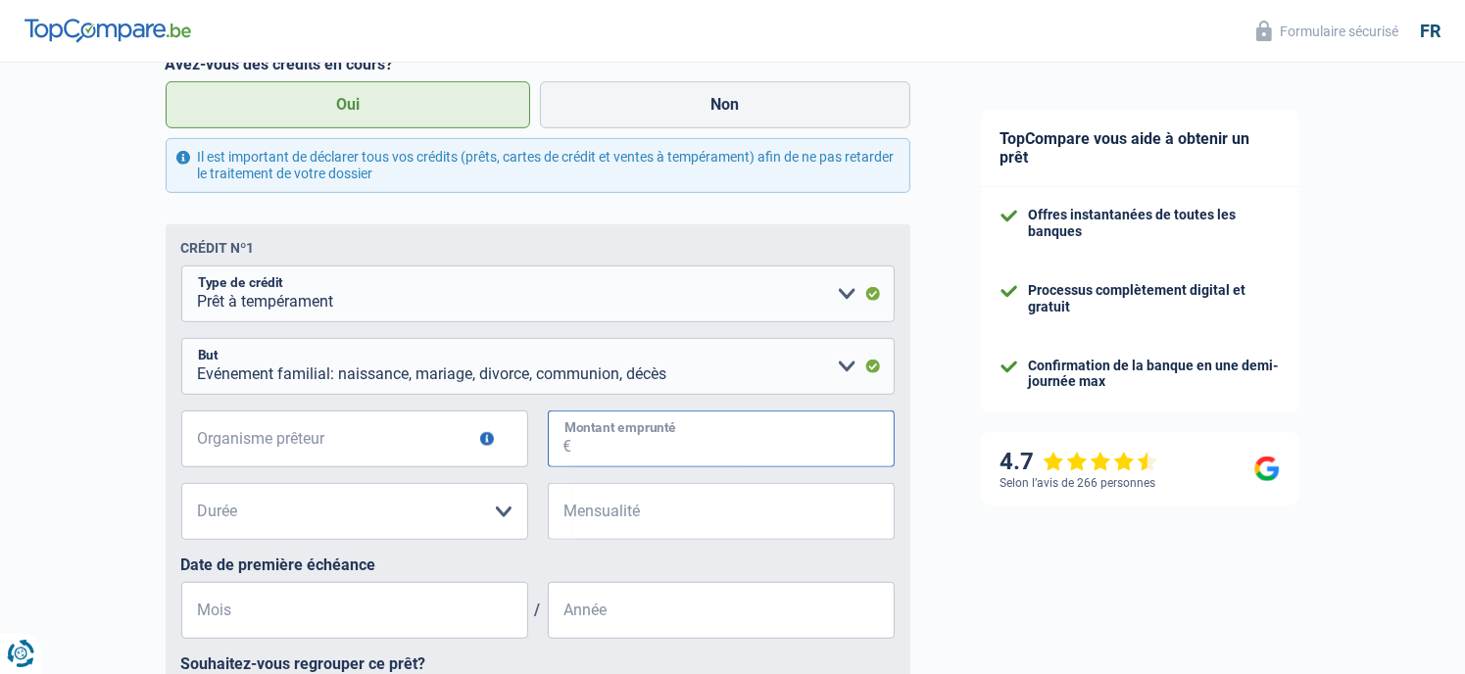
click at [596, 442] on input "Montant emprunté" at bounding box center [733, 439] width 322 height 57
type input "10.000"
click at [637, 516] on input "Mensualité" at bounding box center [733, 511] width 322 height 57
type input "246"
click at [364, 524] on select "12 mois 18 mois 24 mois 30 mois 36 mois 42 mois 48 mois Veuillez sélectionner u…" at bounding box center [354, 511] width 347 height 57
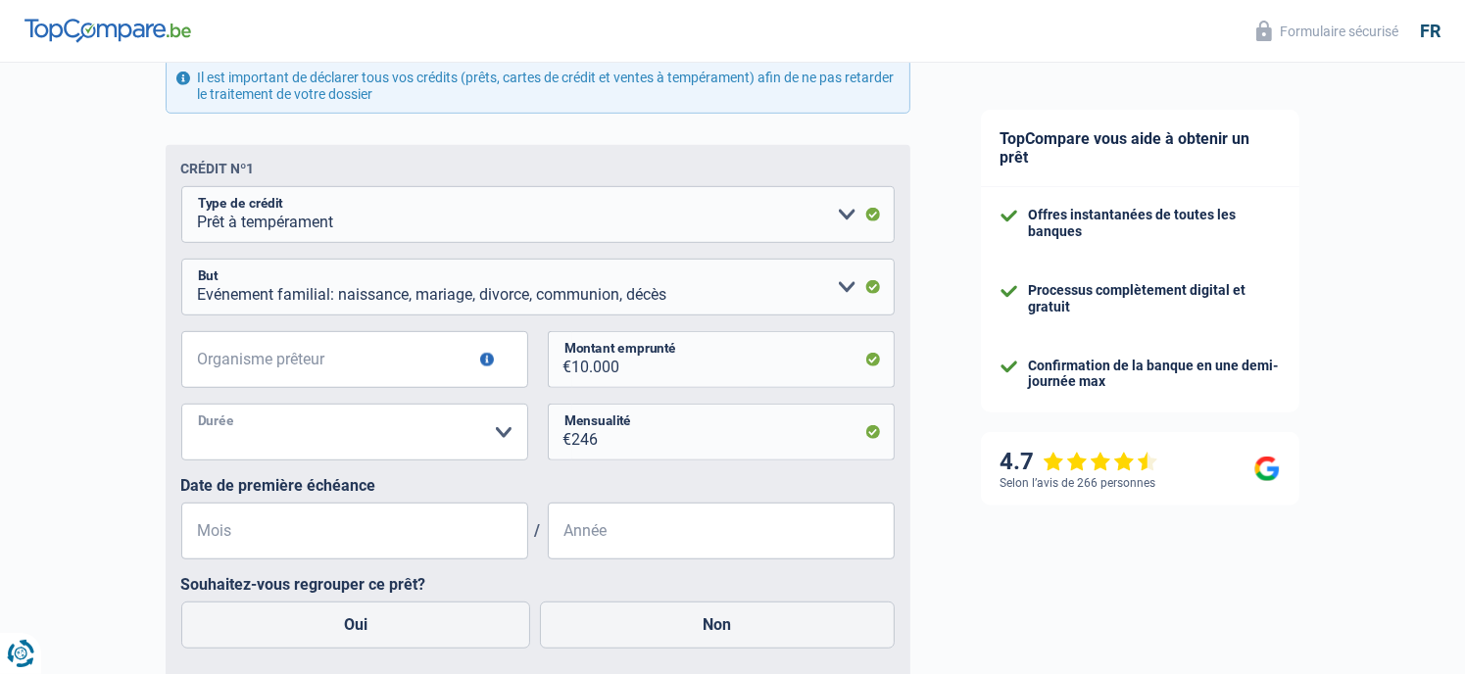
scroll to position [1044, 0]
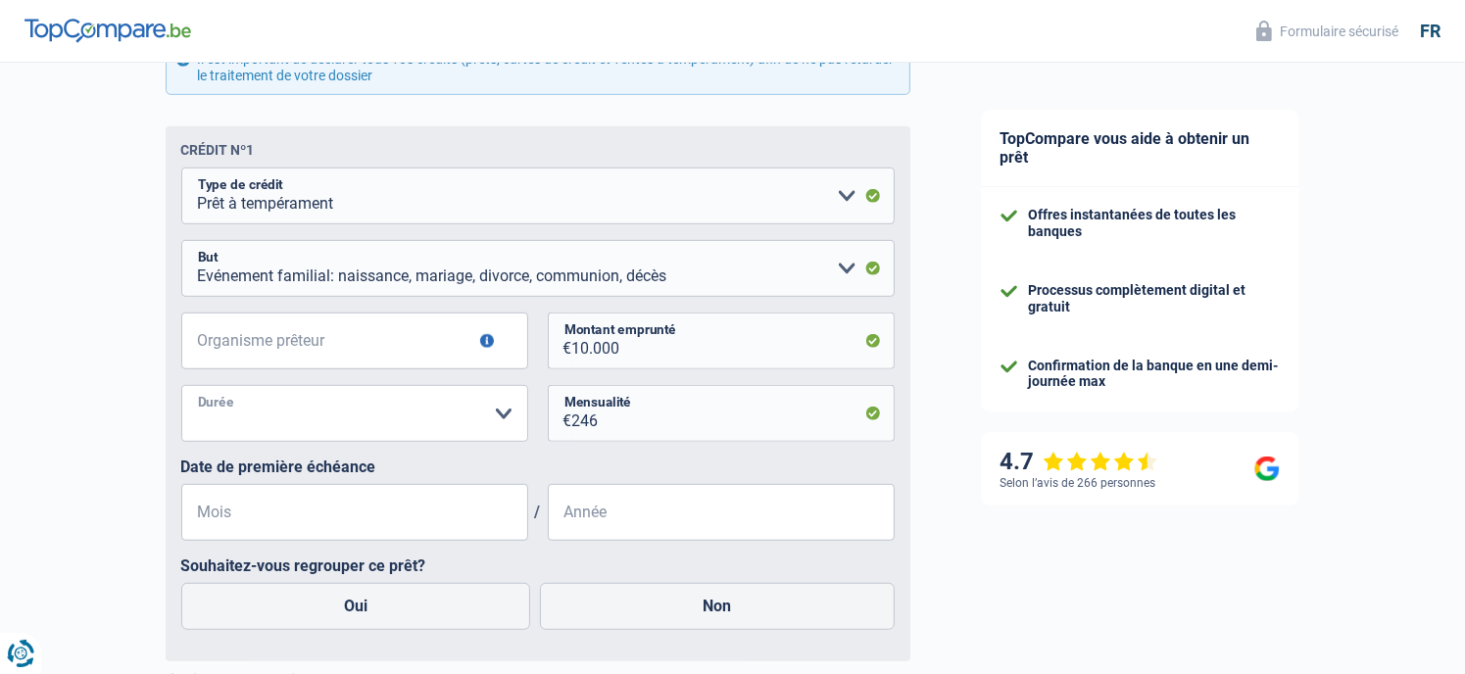
click at [326, 438] on select "12 mois 18 mois 24 mois 30 mois 36 mois 42 mois 48 mois Veuillez sélectionner u…" at bounding box center [354, 413] width 347 height 57
select select "48"
click at [181, 388] on select "12 mois 18 mois 24 mois 30 mois 36 mois 42 mois 48 mois Veuillez sélectionner u…" at bounding box center [354, 413] width 347 height 57
click at [314, 527] on input "Mois" at bounding box center [354, 512] width 347 height 57
click at [314, 525] on input "05" at bounding box center [354, 512] width 347 height 57
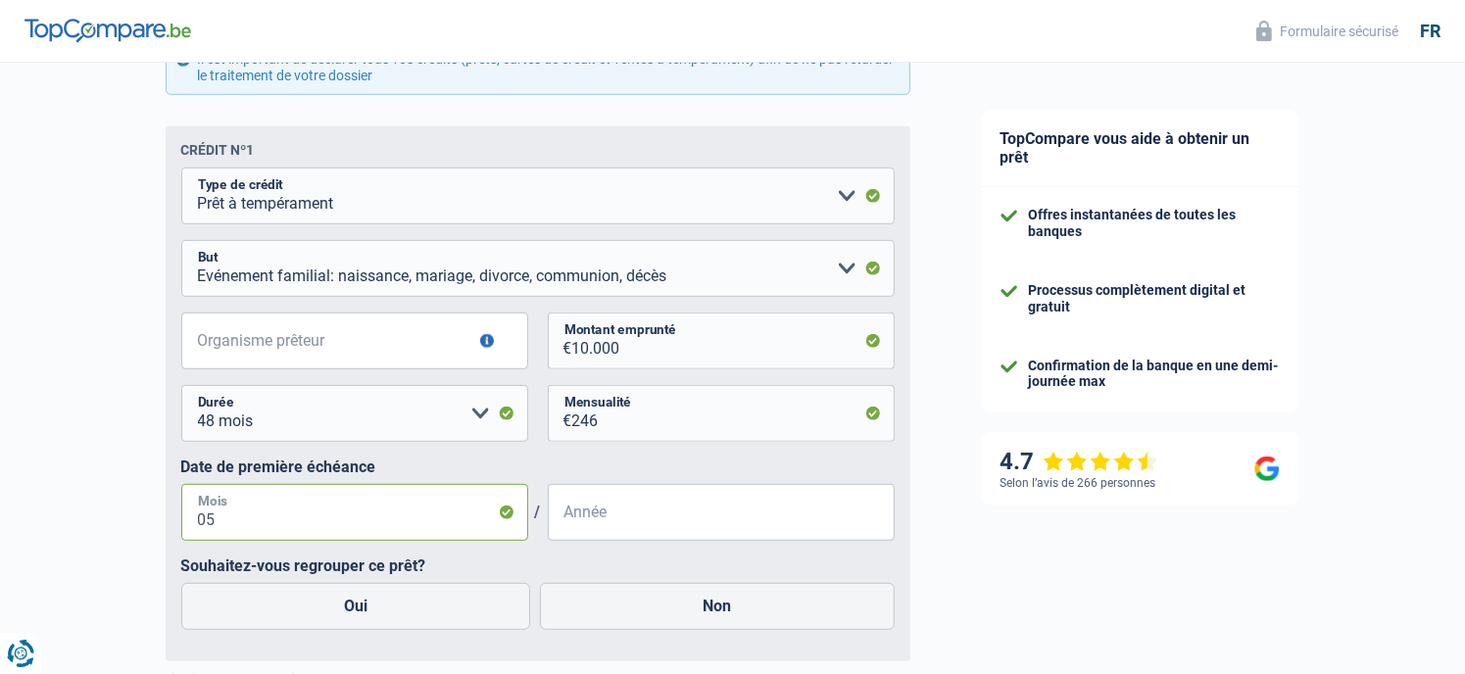
type input "0"
type input "5"
click at [643, 512] on input "Année" at bounding box center [721, 512] width 347 height 57
type input "2025"
click at [601, 591] on label "Non" at bounding box center [717, 606] width 355 height 47
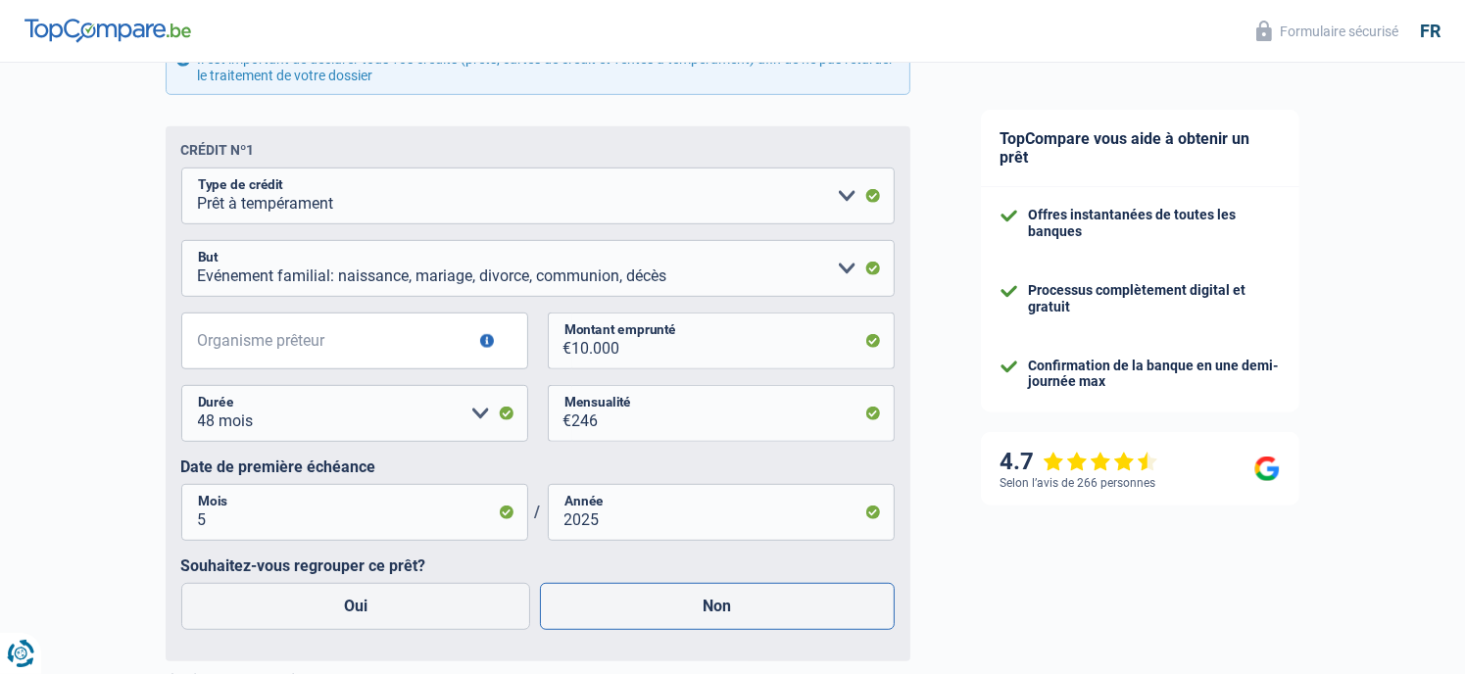
click at [601, 591] on input "Non" at bounding box center [717, 606] width 355 height 47
radio input "true"
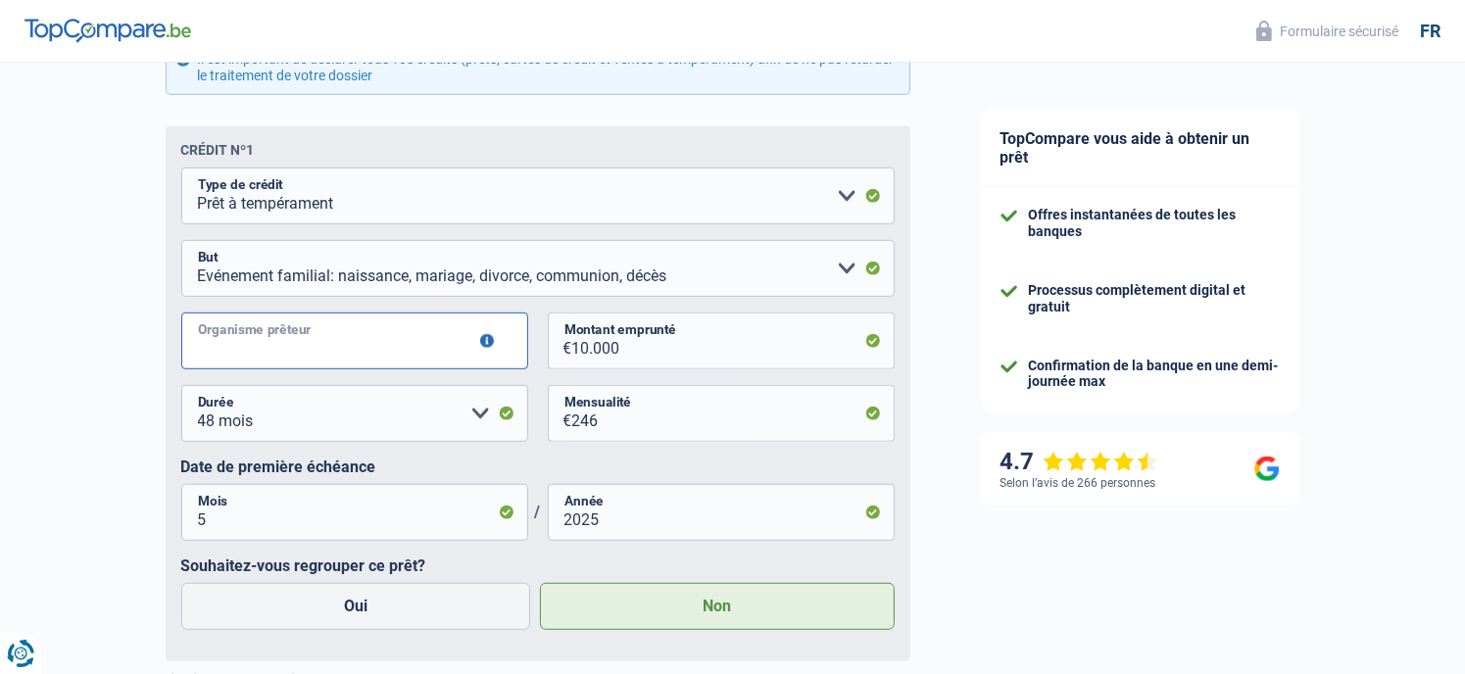
click at [316, 344] on input "Organisme prêteur" at bounding box center [354, 341] width 347 height 57
click at [481, 345] on button "button" at bounding box center [487, 341] width 14 height 14
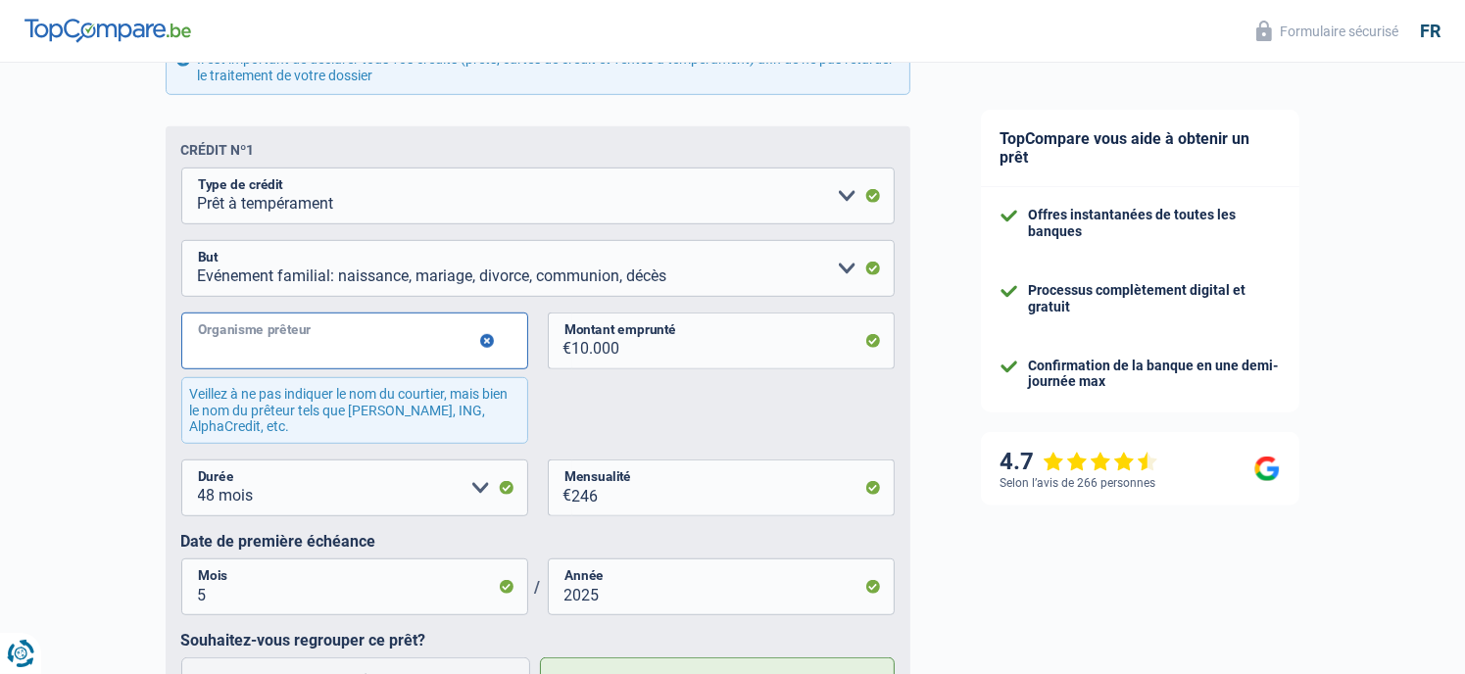
click at [457, 350] on input "Organisme prêteur" at bounding box center [354, 341] width 347 height 57
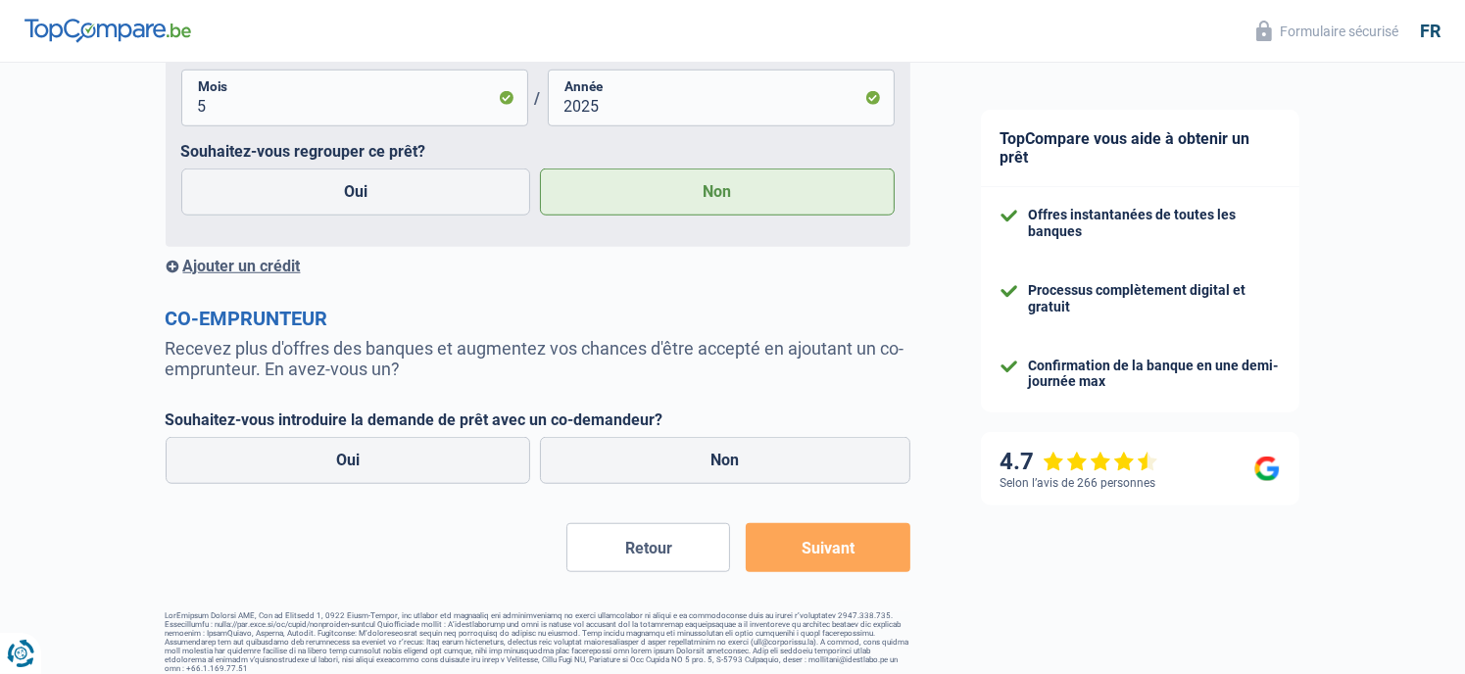
scroll to position [1534, 0]
type input "Alpha credit"
click at [669, 471] on label "Non" at bounding box center [725, 459] width 370 height 47
click at [669, 471] on input "Non" at bounding box center [725, 459] width 370 height 47
radio input "true"
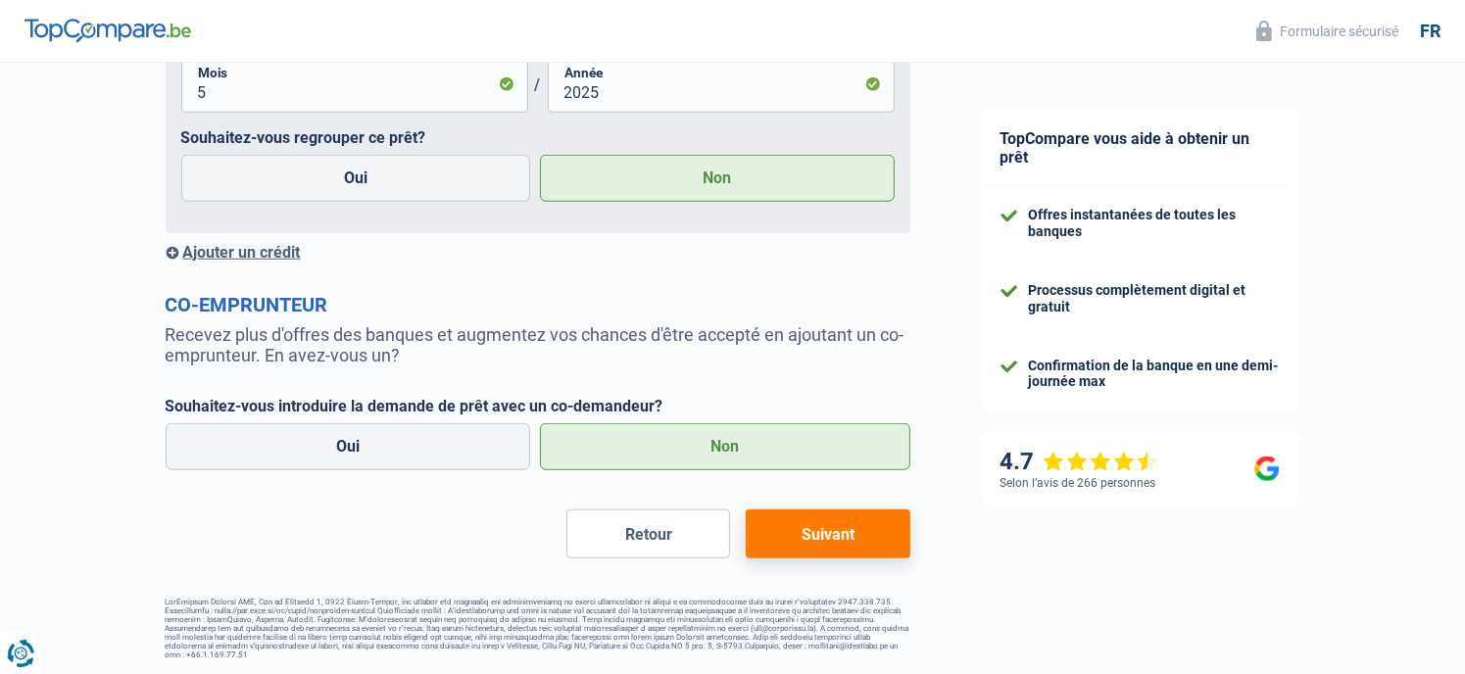
scroll to position [1553, 0]
click at [870, 532] on button "Suivant" at bounding box center [828, 532] width 164 height 49
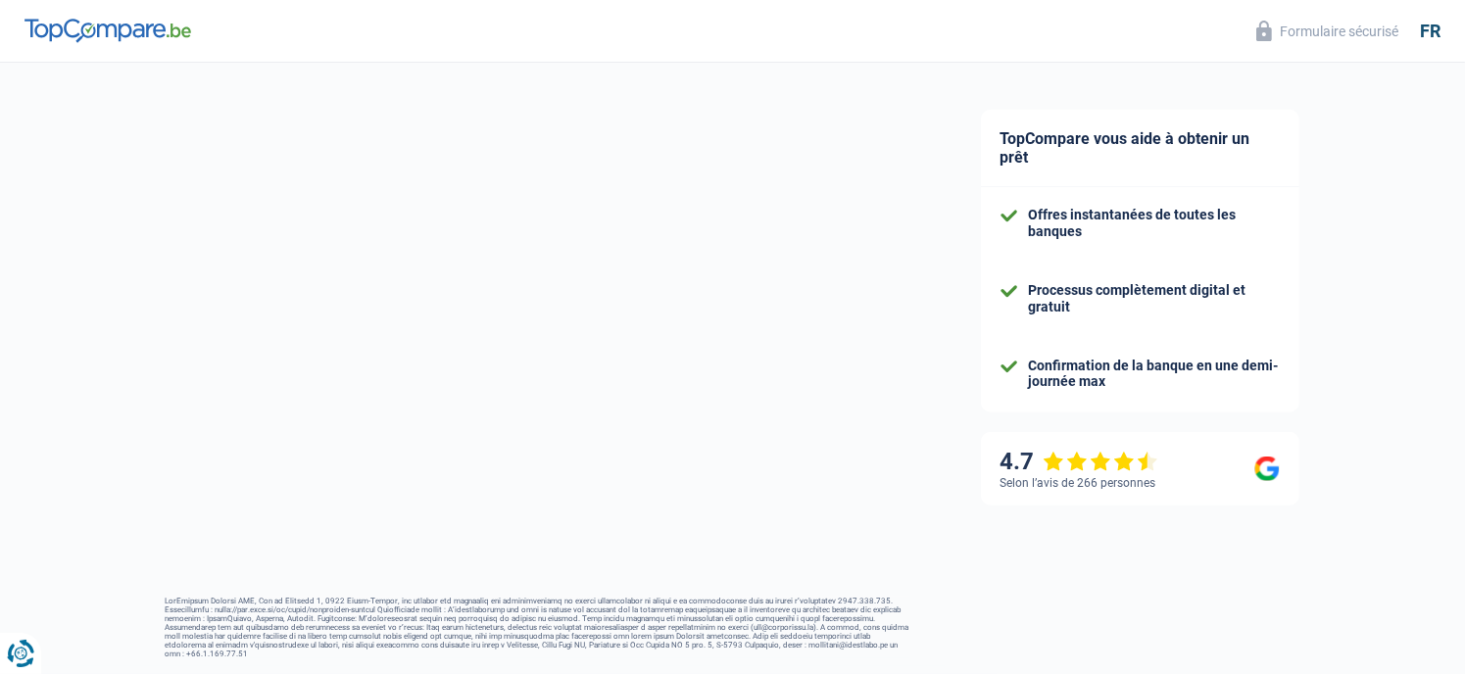
select select "120"
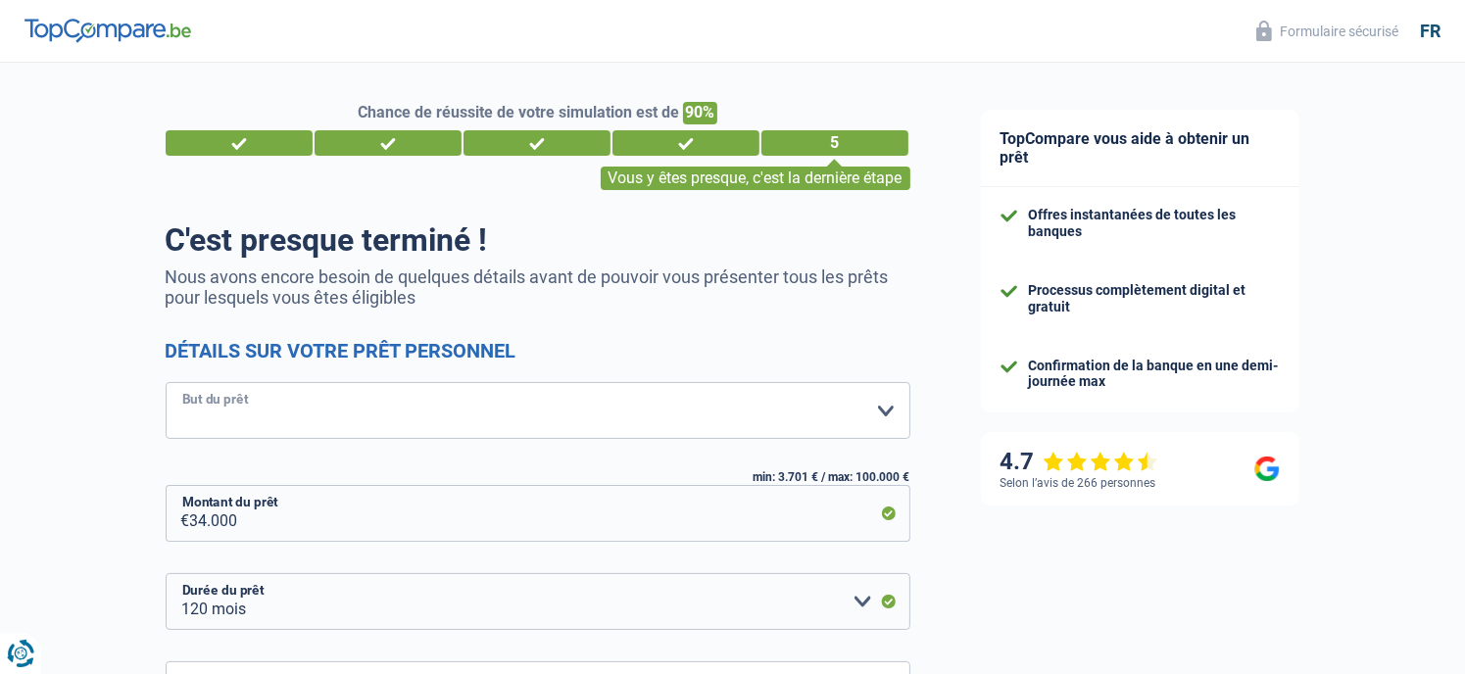
click at [576, 393] on select "Confort maison: meubles, textile, peinture, électroménager, outillage non-profe…" at bounding box center [538, 410] width 745 height 57
select select "car"
click at [166, 383] on select "Confort maison: meubles, textile, peinture, électroménager, outillage non-profe…" at bounding box center [538, 410] width 745 height 57
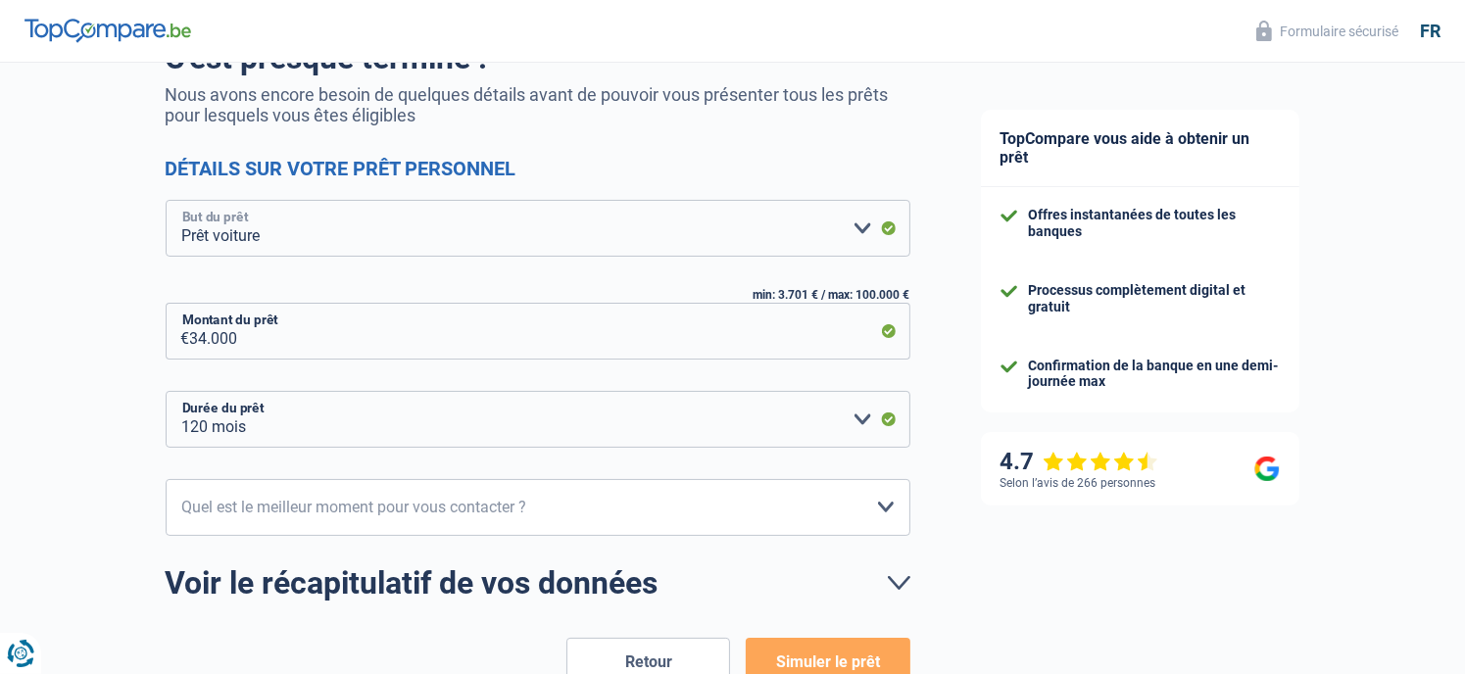
scroll to position [196, 0]
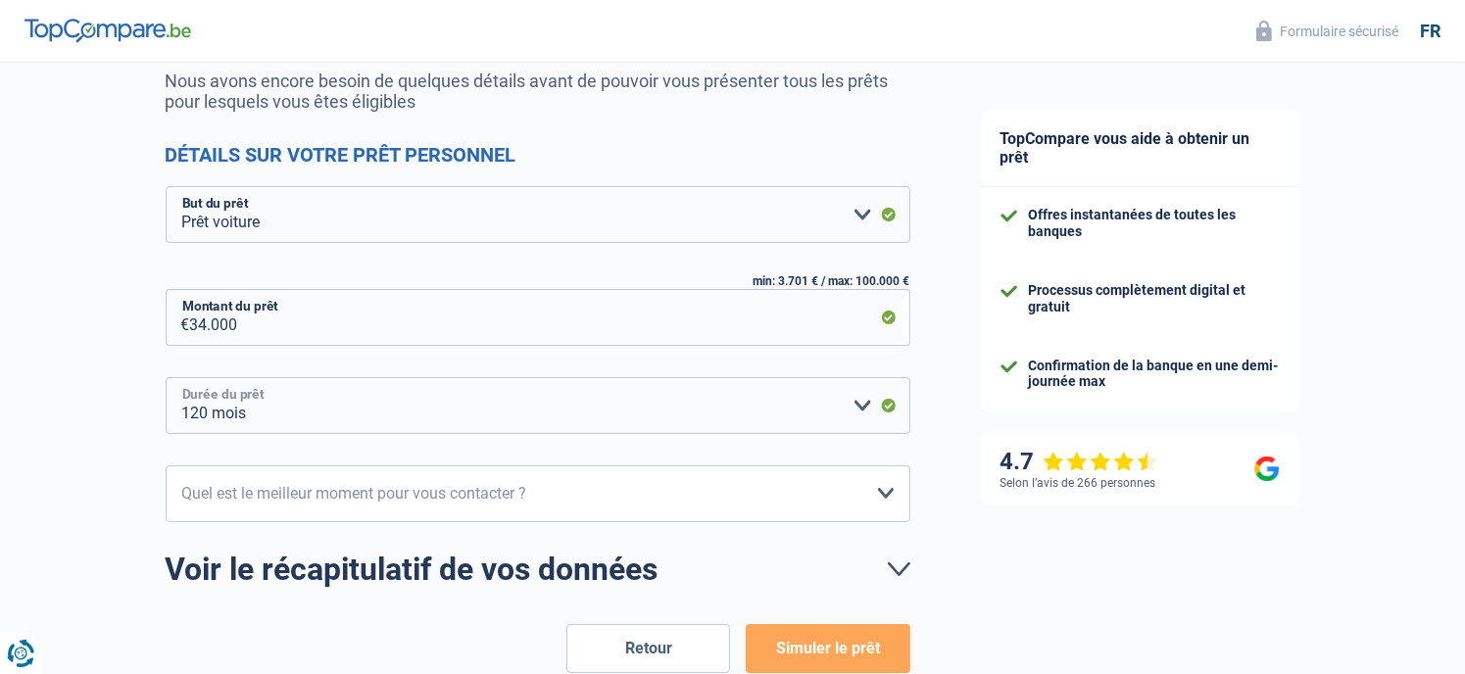
click at [663, 398] on select "12 mois 18 mois 24 mois 30 mois 36 mois 42 mois 48 mois 60 mois 72 mois 84 mois…" at bounding box center [538, 405] width 745 height 57
select select "72"
click at [166, 377] on select "12 mois 18 mois 24 mois 30 mois 36 mois 42 mois 48 mois 60 mois 72 mois 84 mois…" at bounding box center [538, 405] width 745 height 57
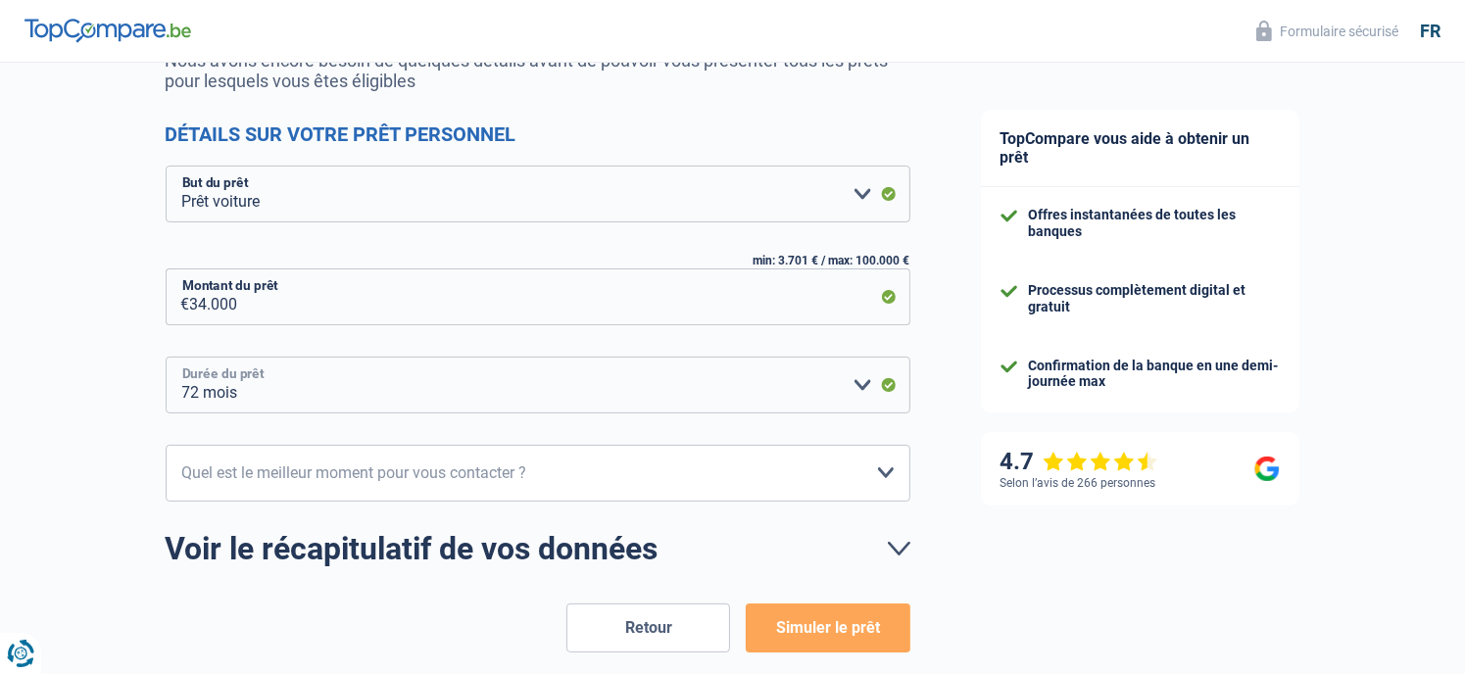
scroll to position [228, 0]
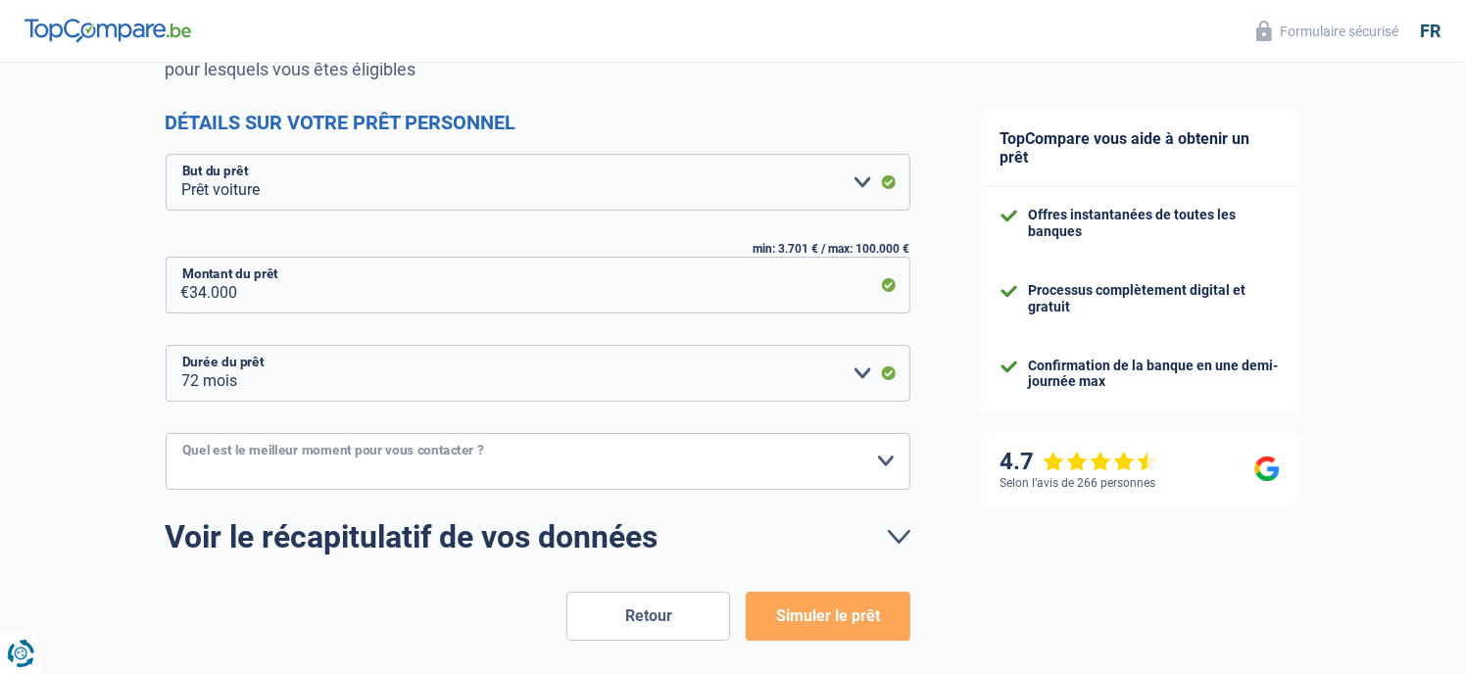
click at [602, 465] on select "10h-12h 12h-14h 14h-16h 16h-18h Veuillez sélectionner une option" at bounding box center [538, 461] width 745 height 57
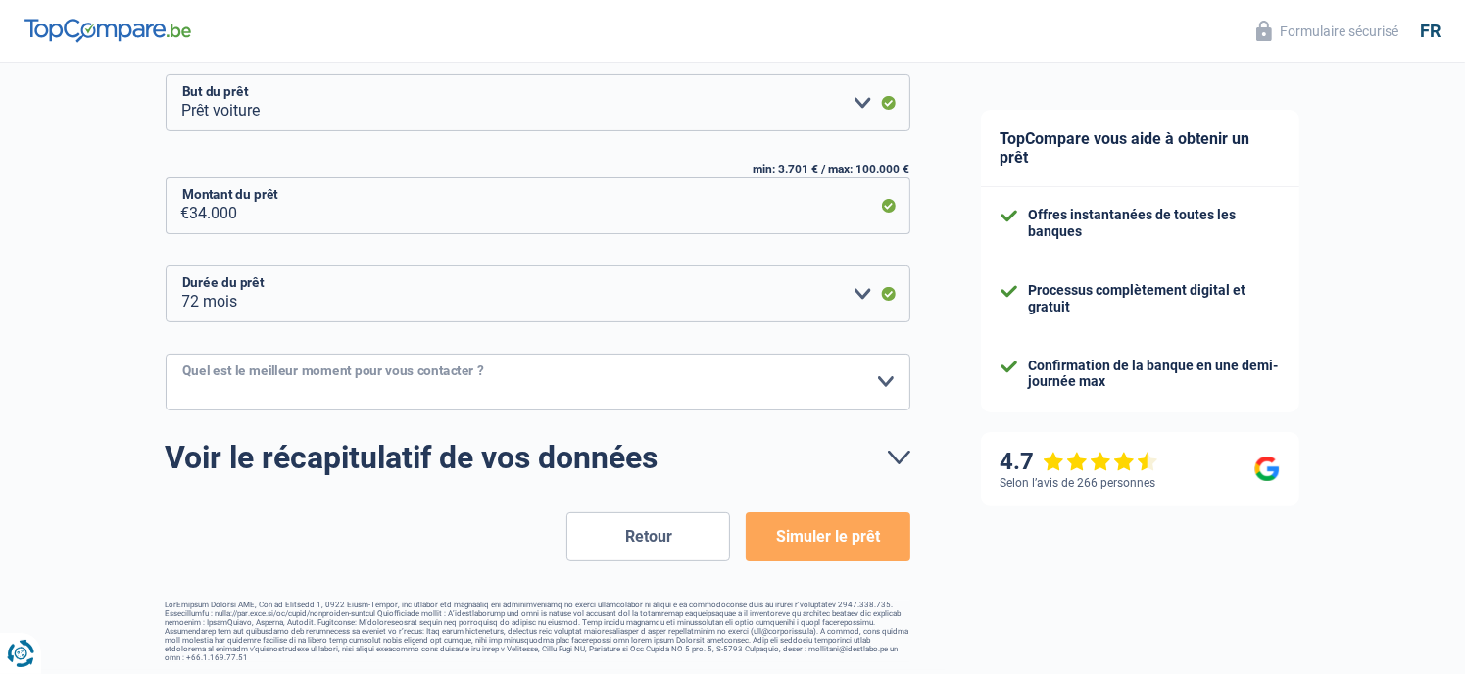
scroll to position [312, 0]
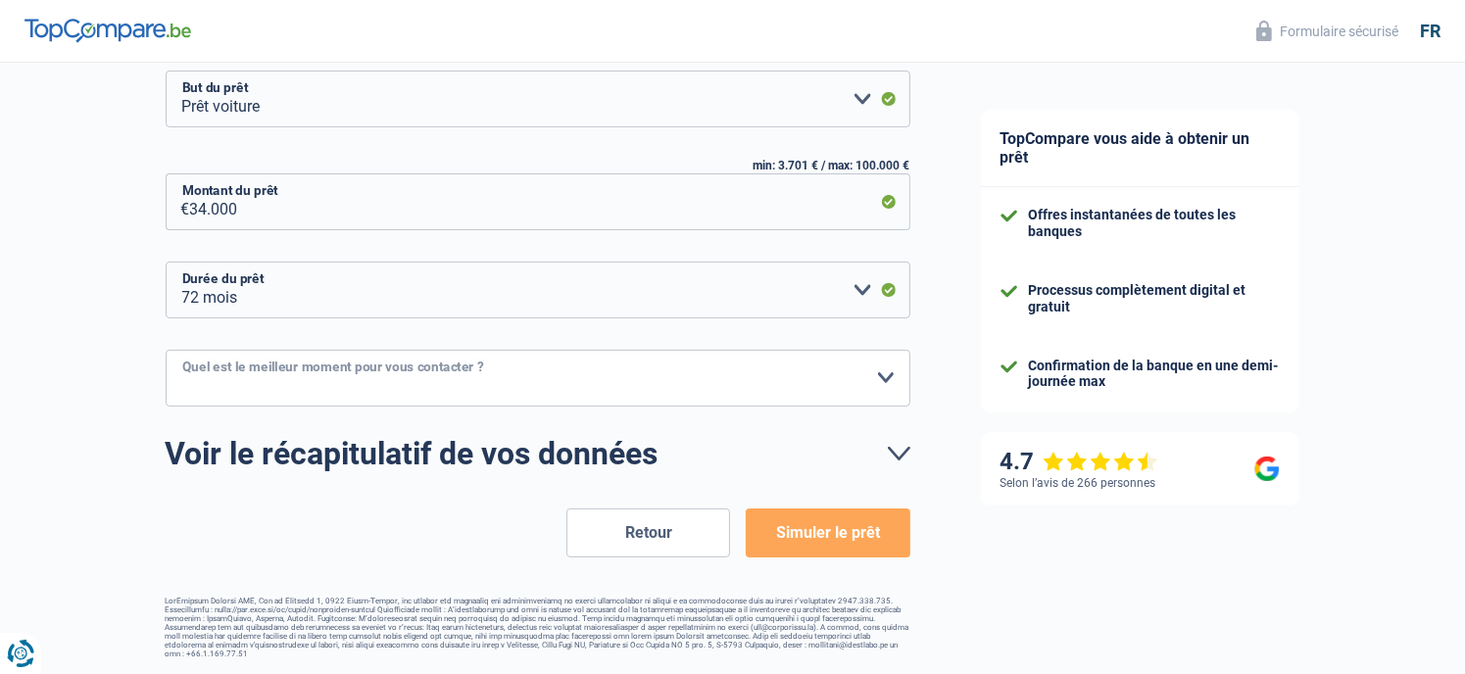
click at [581, 384] on select "10h-12h 12h-14h 14h-16h 16h-18h Veuillez sélectionner une option" at bounding box center [538, 378] width 745 height 57
select select "10-12"
click at [166, 350] on select "10h-12h 12h-14h 14h-16h 16h-18h Veuillez sélectionner une option" at bounding box center [538, 378] width 745 height 57
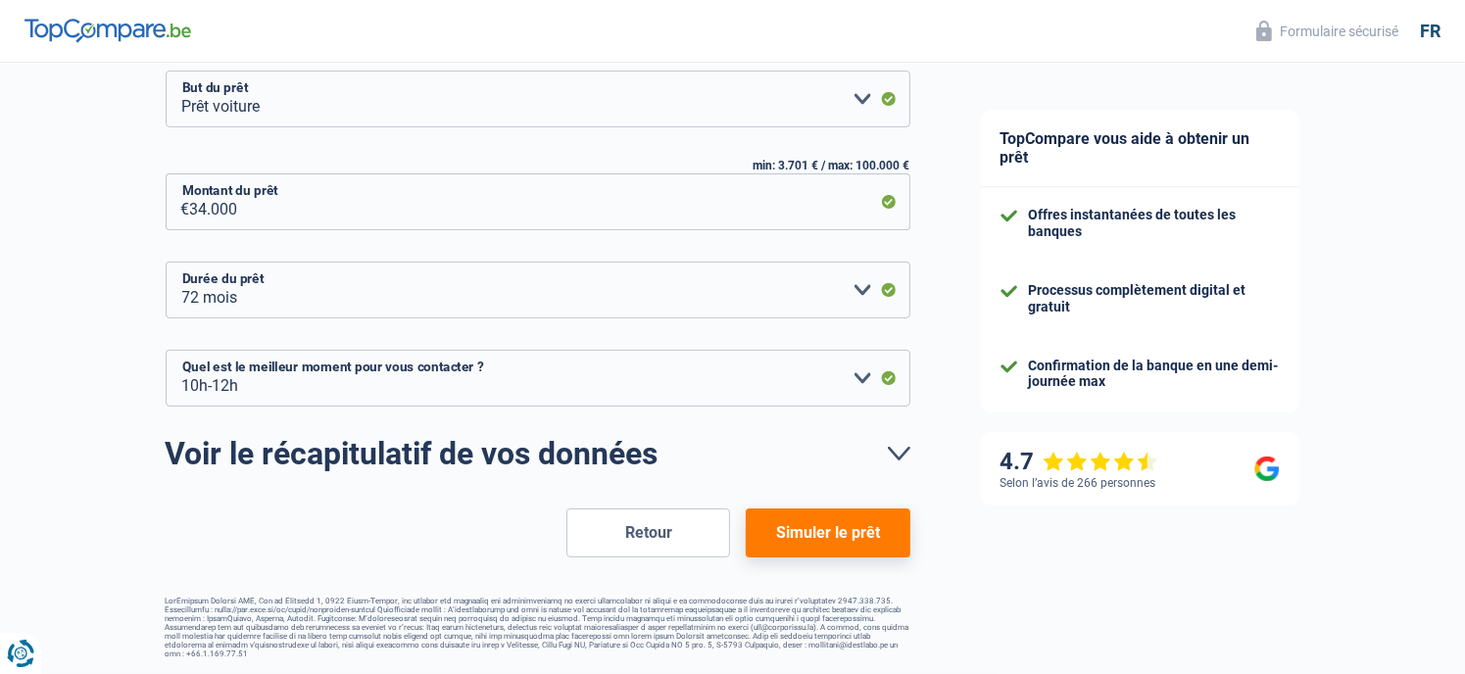
click at [860, 520] on button "Simuler le prêt" at bounding box center [828, 532] width 164 height 49
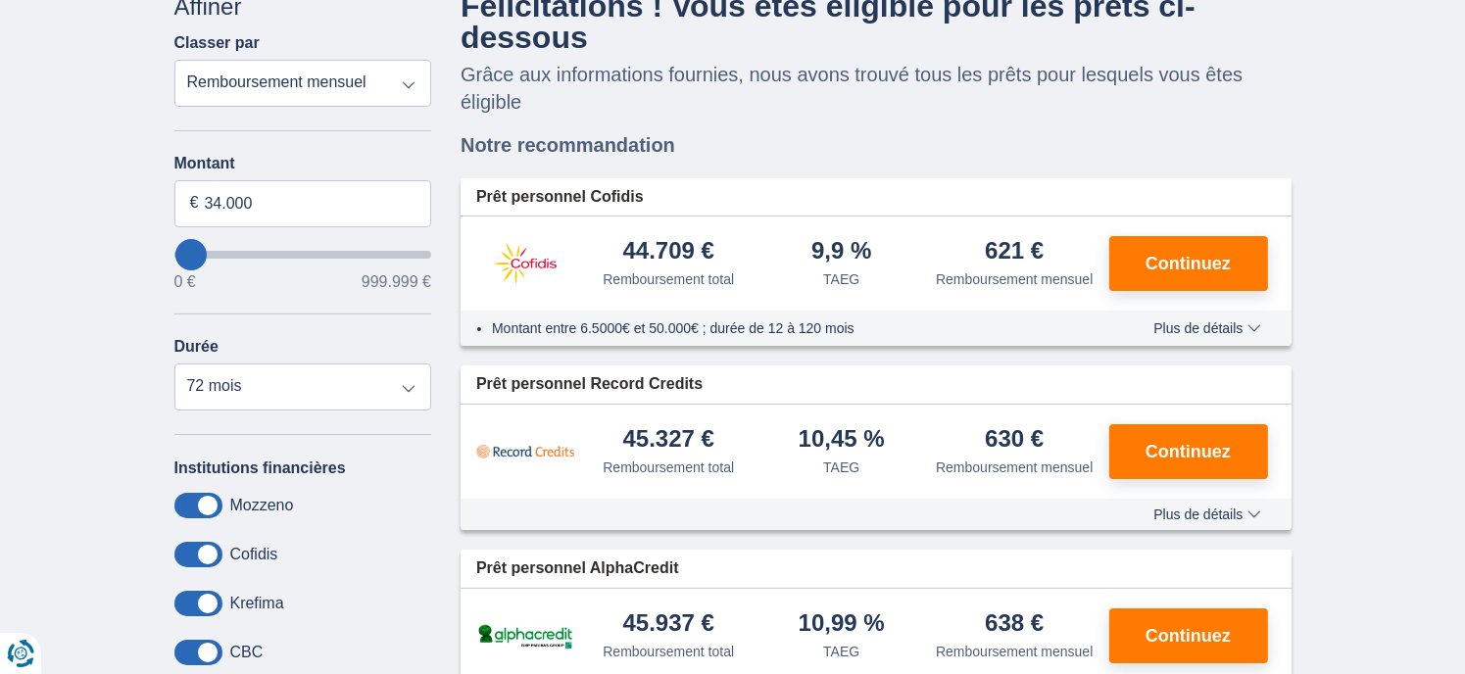
scroll to position [130, 0]
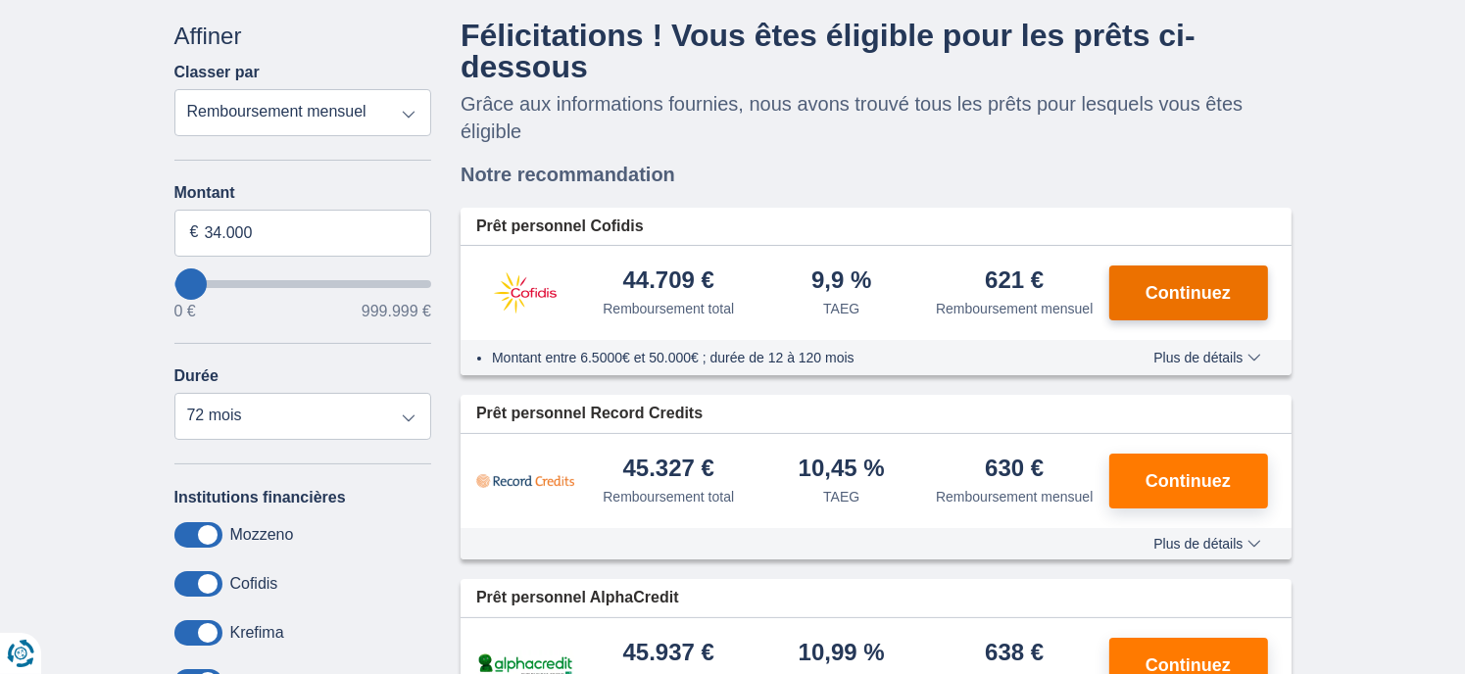
click at [1244, 293] on button "Continuez" at bounding box center [1188, 293] width 159 height 55
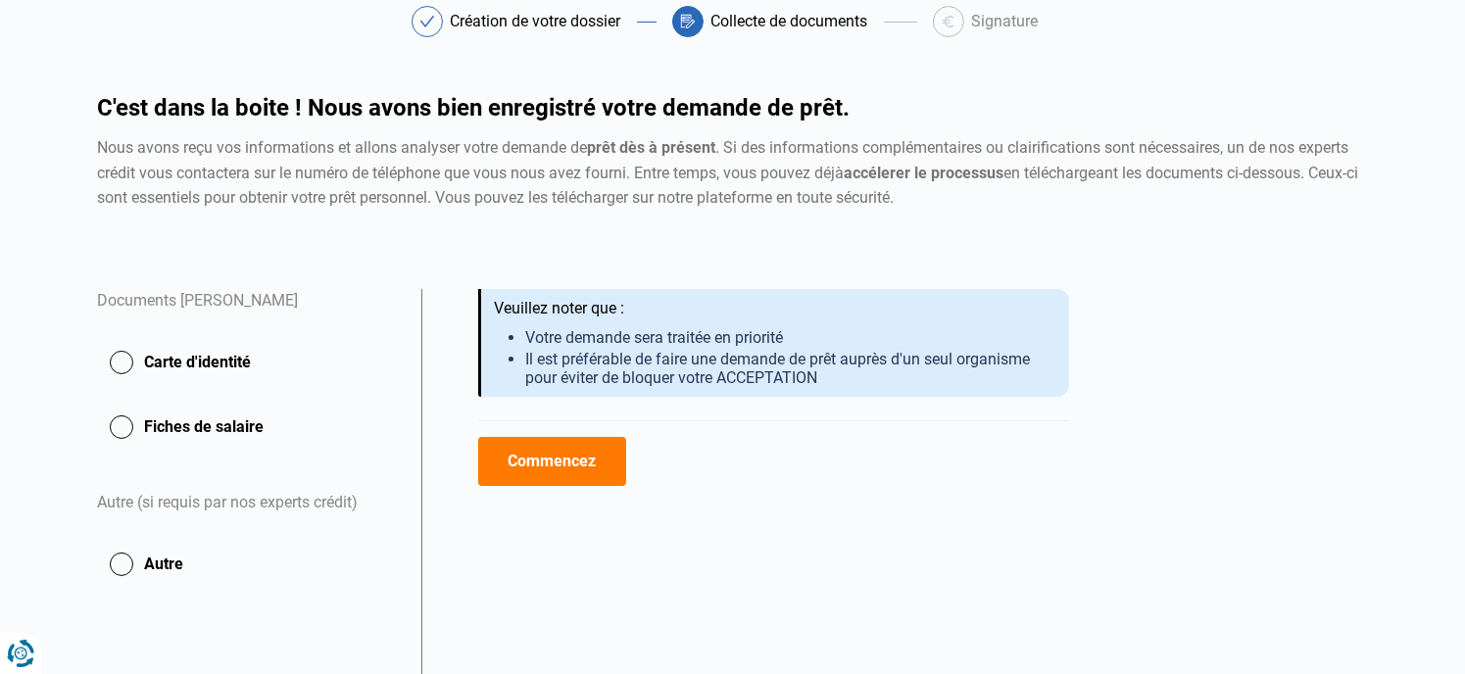
scroll to position [65, 0]
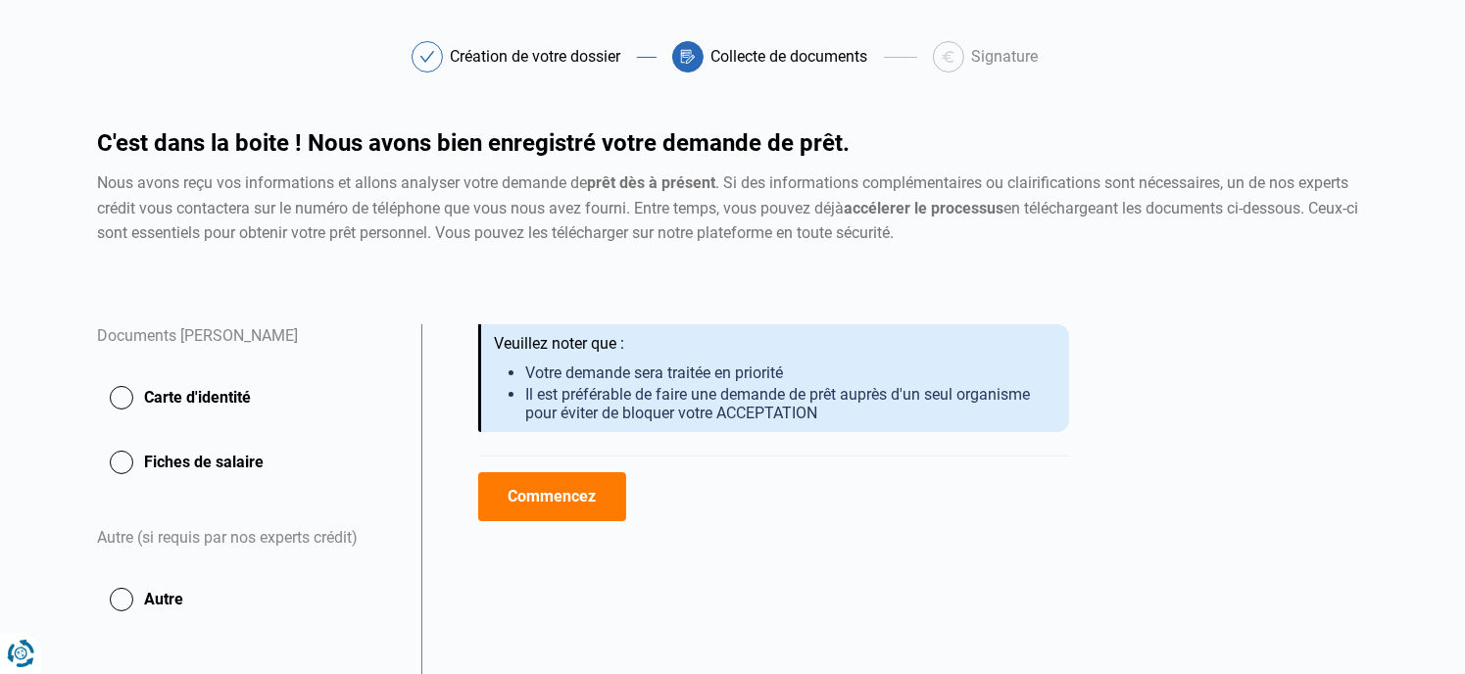
click at [541, 511] on button "Commencez" at bounding box center [552, 496] width 148 height 49
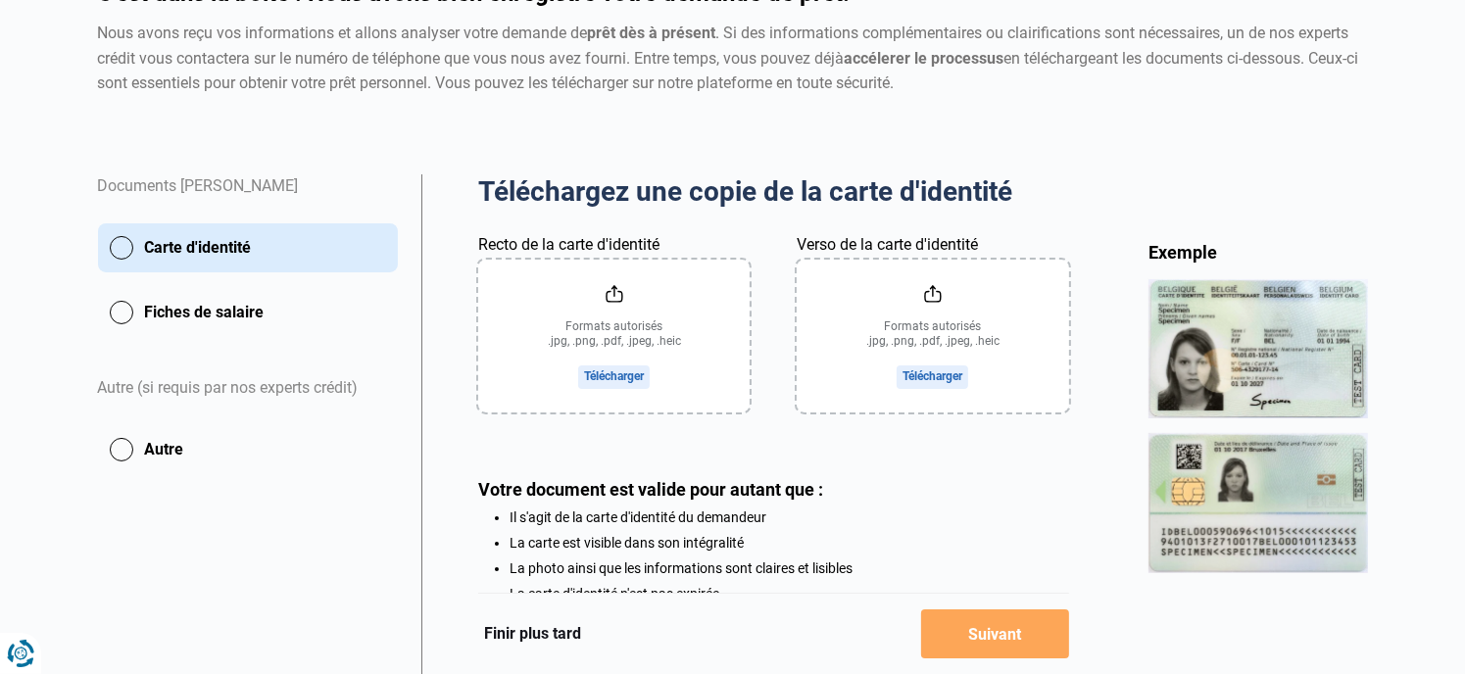
scroll to position [228, 0]
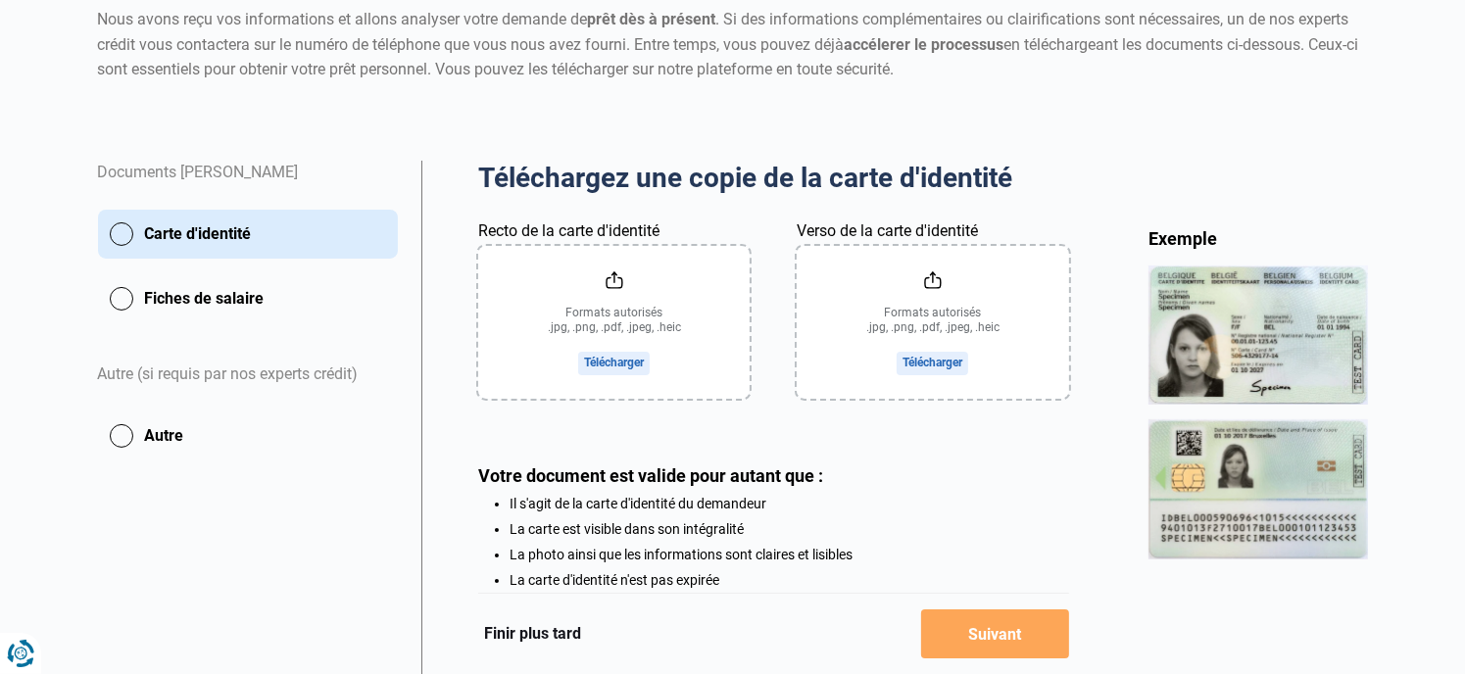
click at [596, 360] on input "Recto de la carte d'identité" at bounding box center [613, 322] width 271 height 153
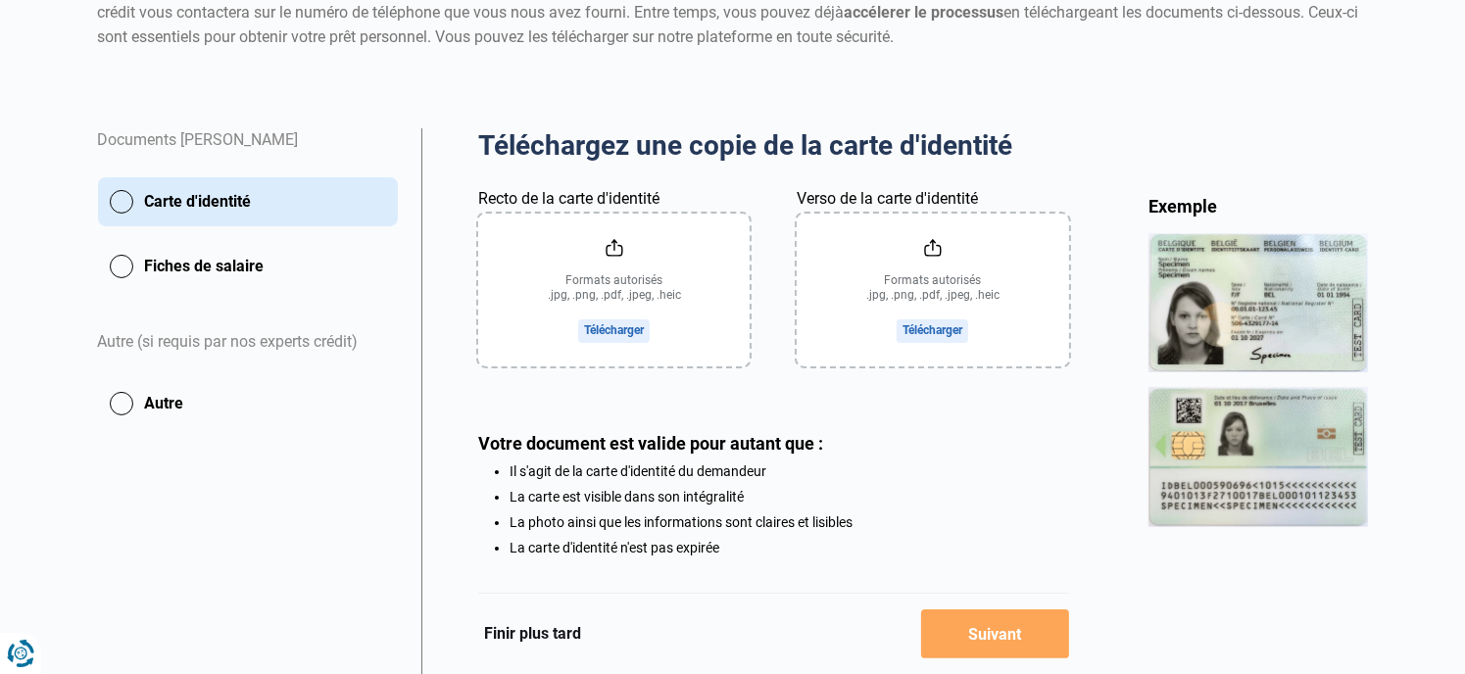
click at [611, 330] on input "Recto de la carte d'identité" at bounding box center [613, 290] width 271 height 153
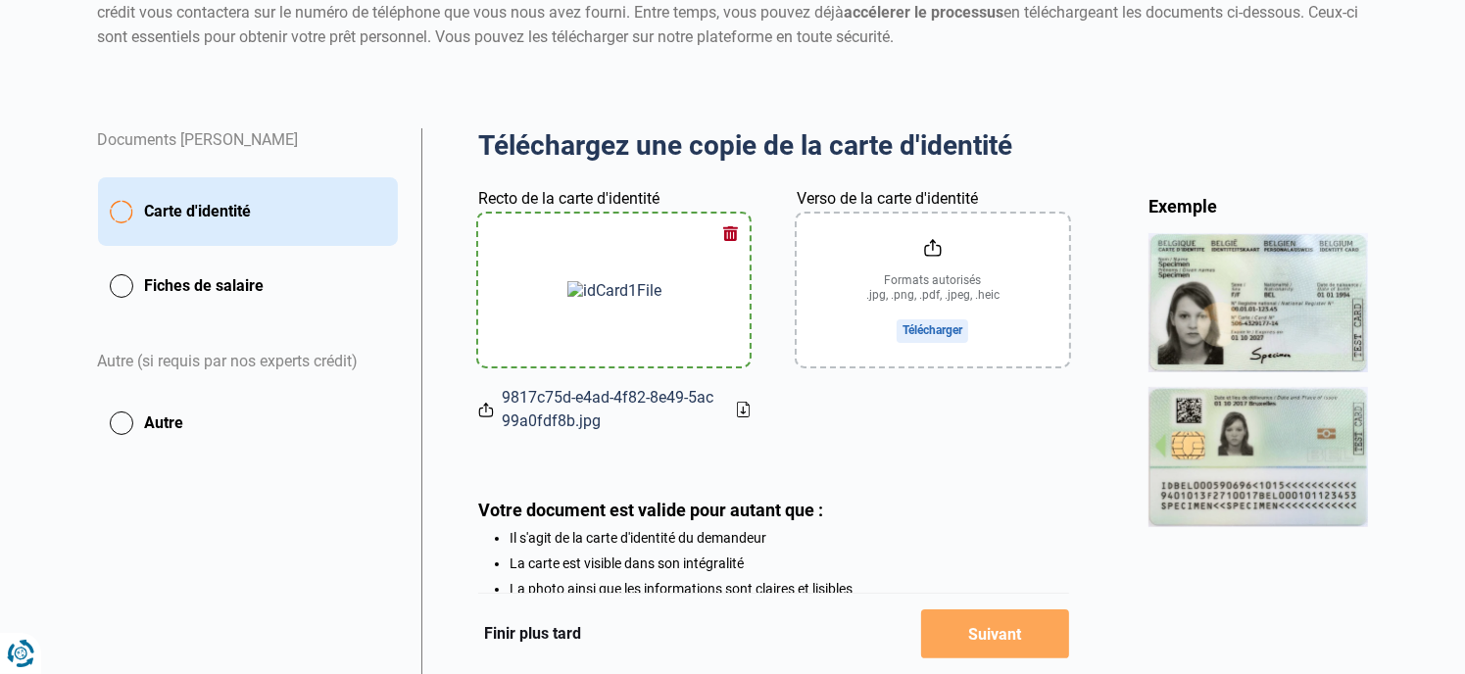
click at [910, 332] on input "Verso de la carte d'identité" at bounding box center [932, 290] width 271 height 153
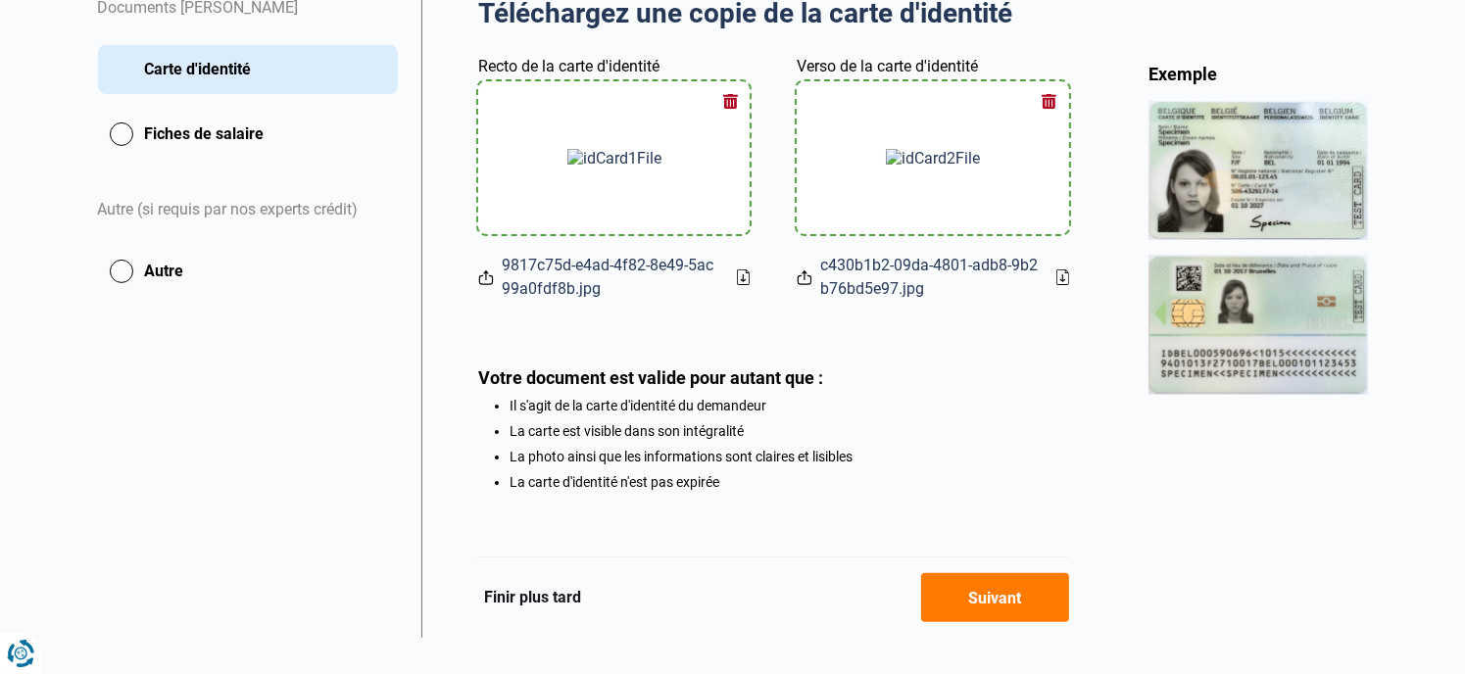
scroll to position [263, 0]
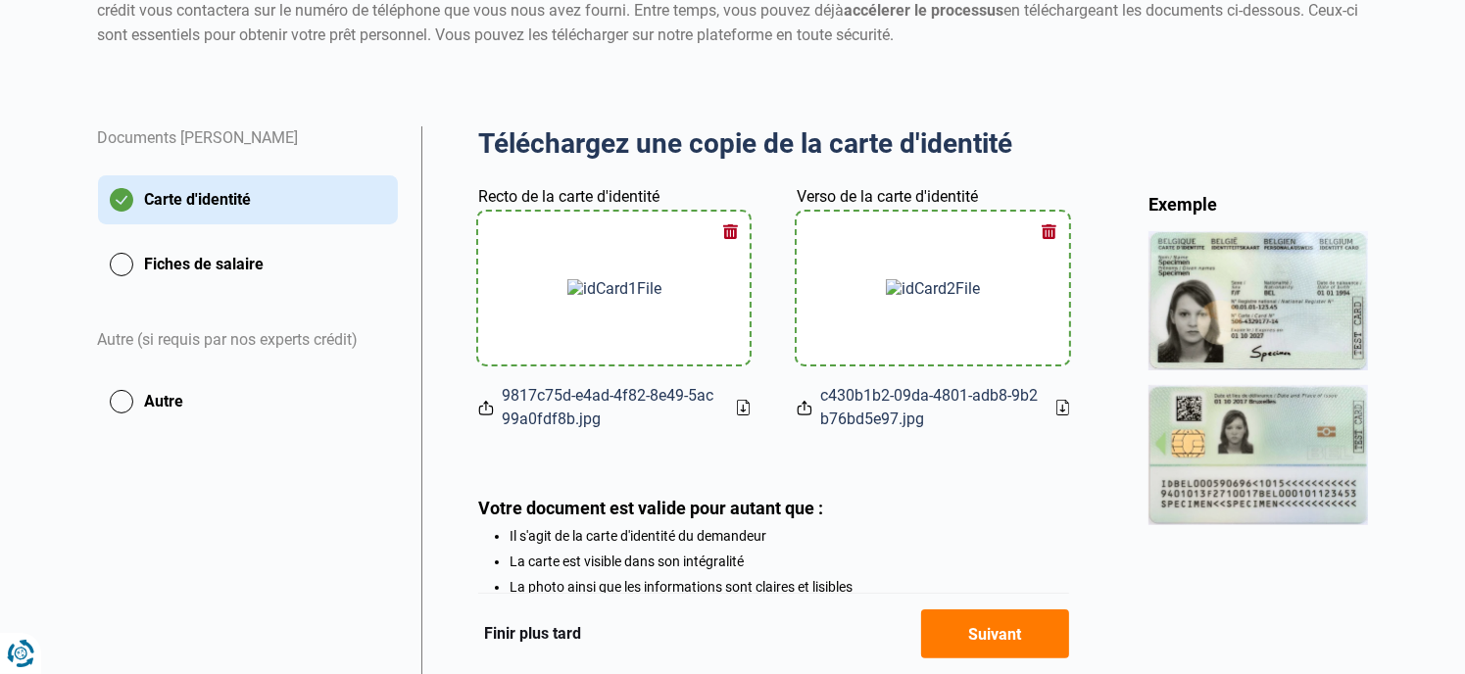
click at [121, 259] on button "Fiches de salaire" at bounding box center [248, 264] width 300 height 49
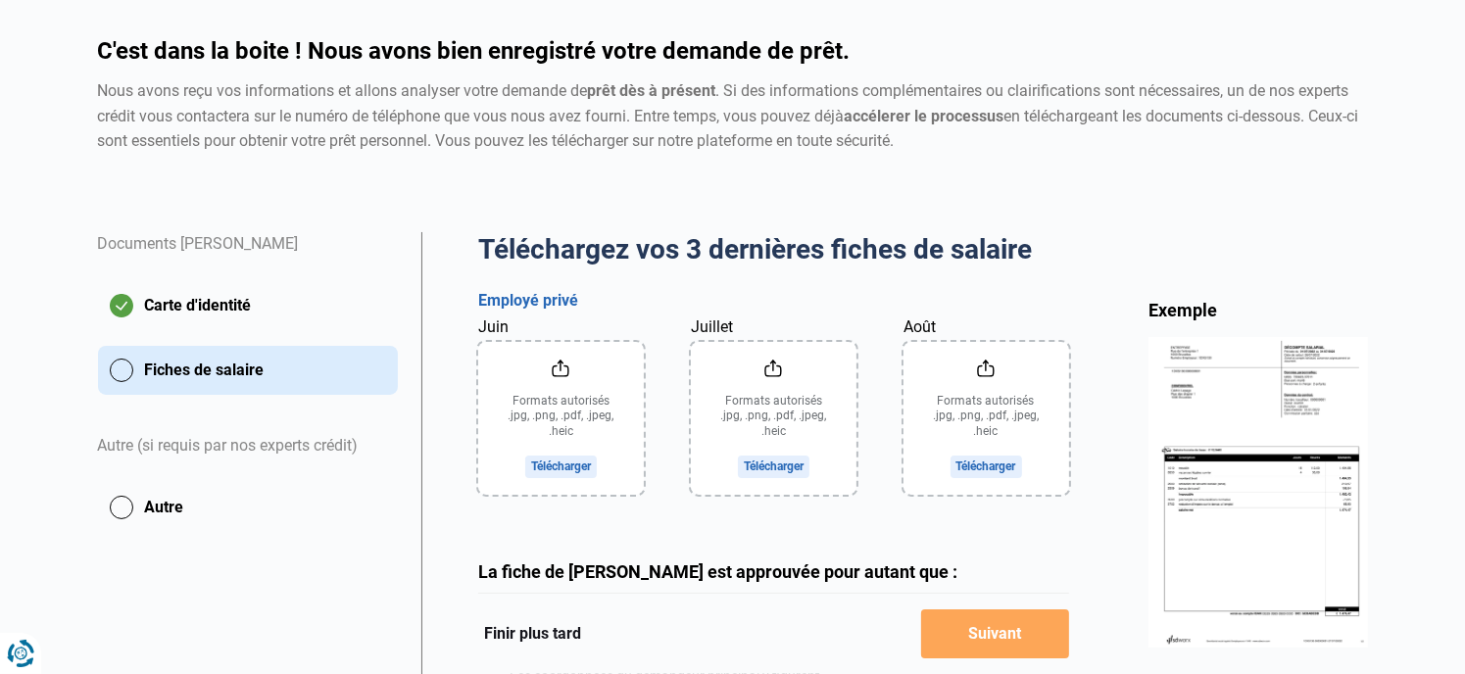
scroll to position [196, 0]
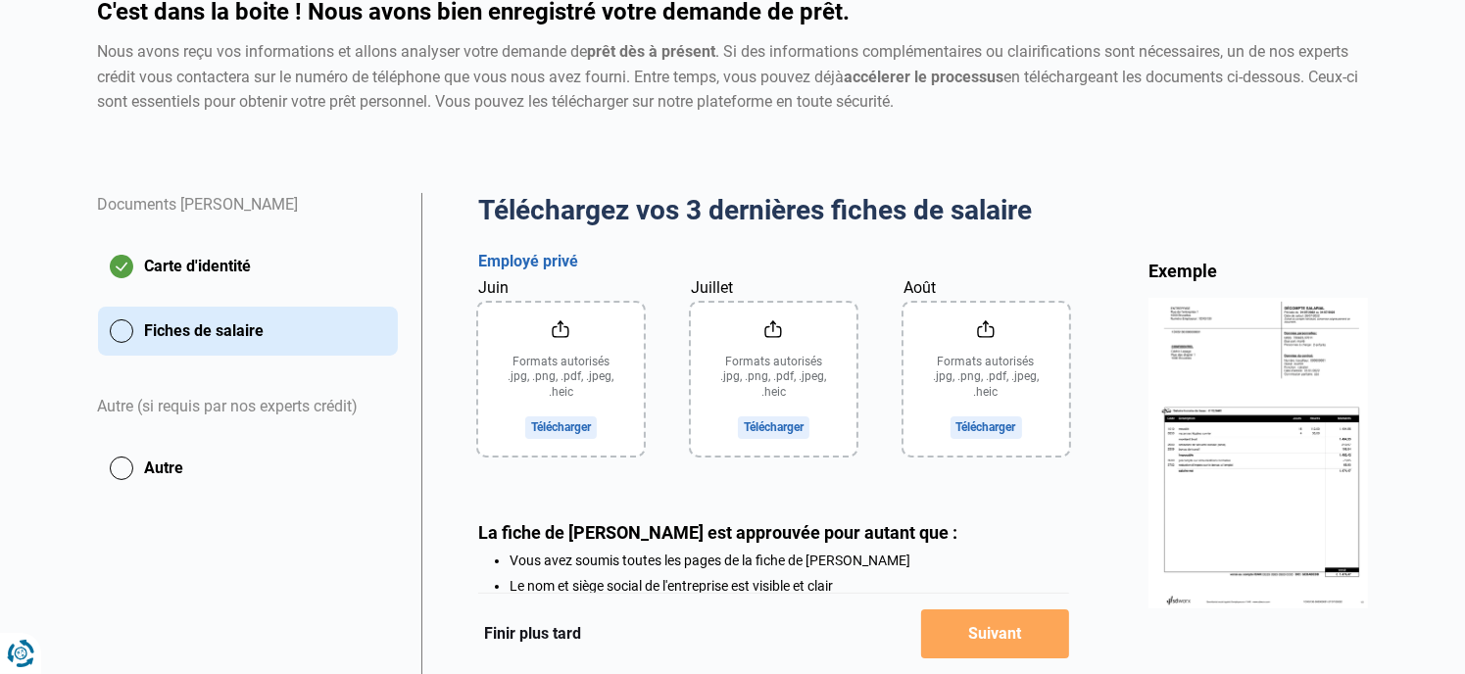
click at [560, 422] on input "Juin" at bounding box center [561, 379] width 166 height 153
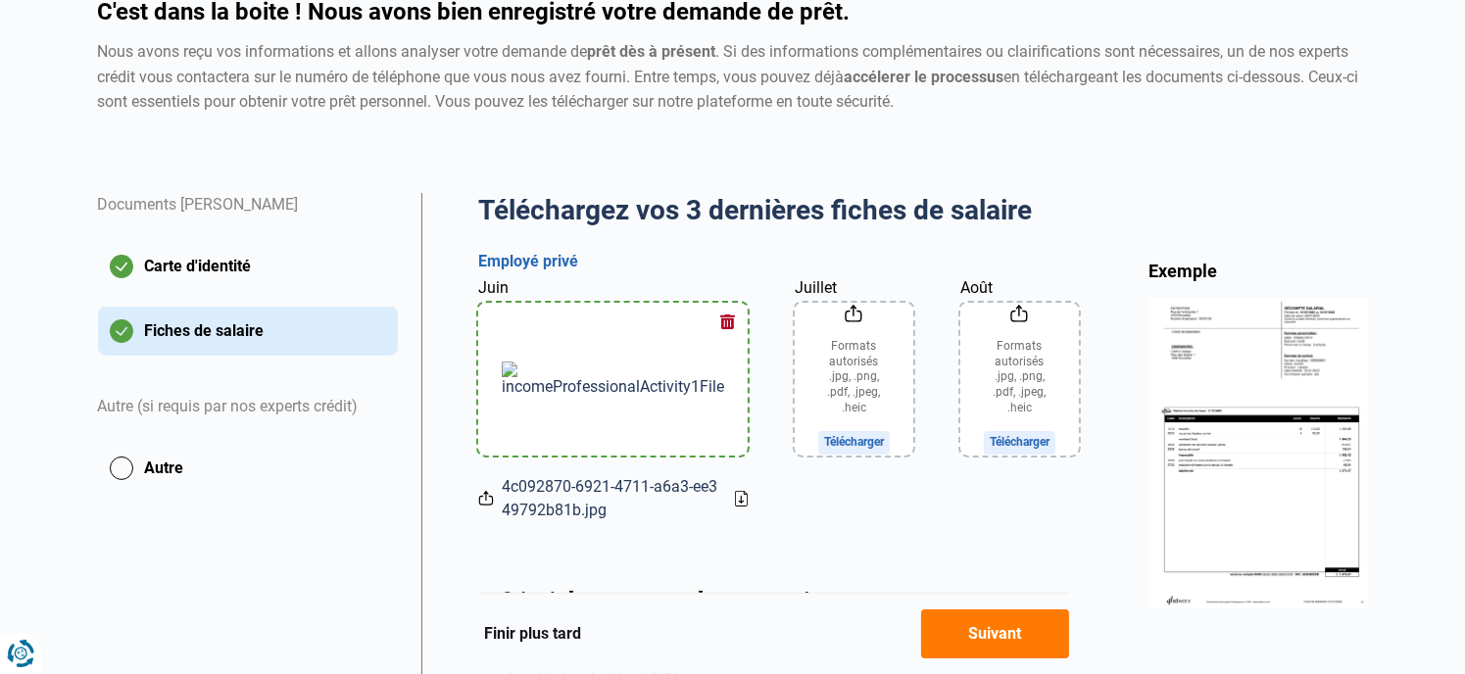
click at [554, 365] on img at bounding box center [613, 379] width 222 height 34
click at [739, 503] on icon at bounding box center [741, 499] width 4 height 7
click at [713, 320] on button "button" at bounding box center [727, 322] width 29 height 29
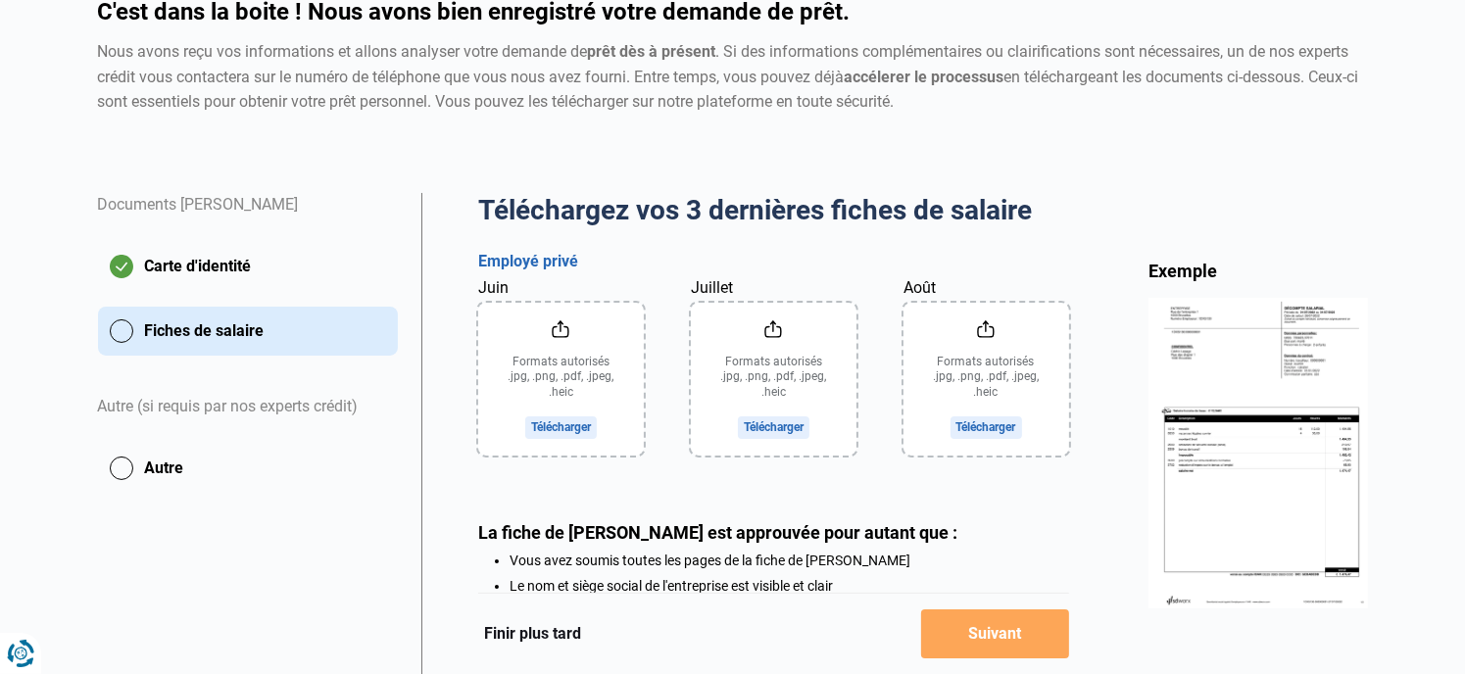
click at [744, 422] on input "Juillet" at bounding box center [774, 379] width 166 height 153
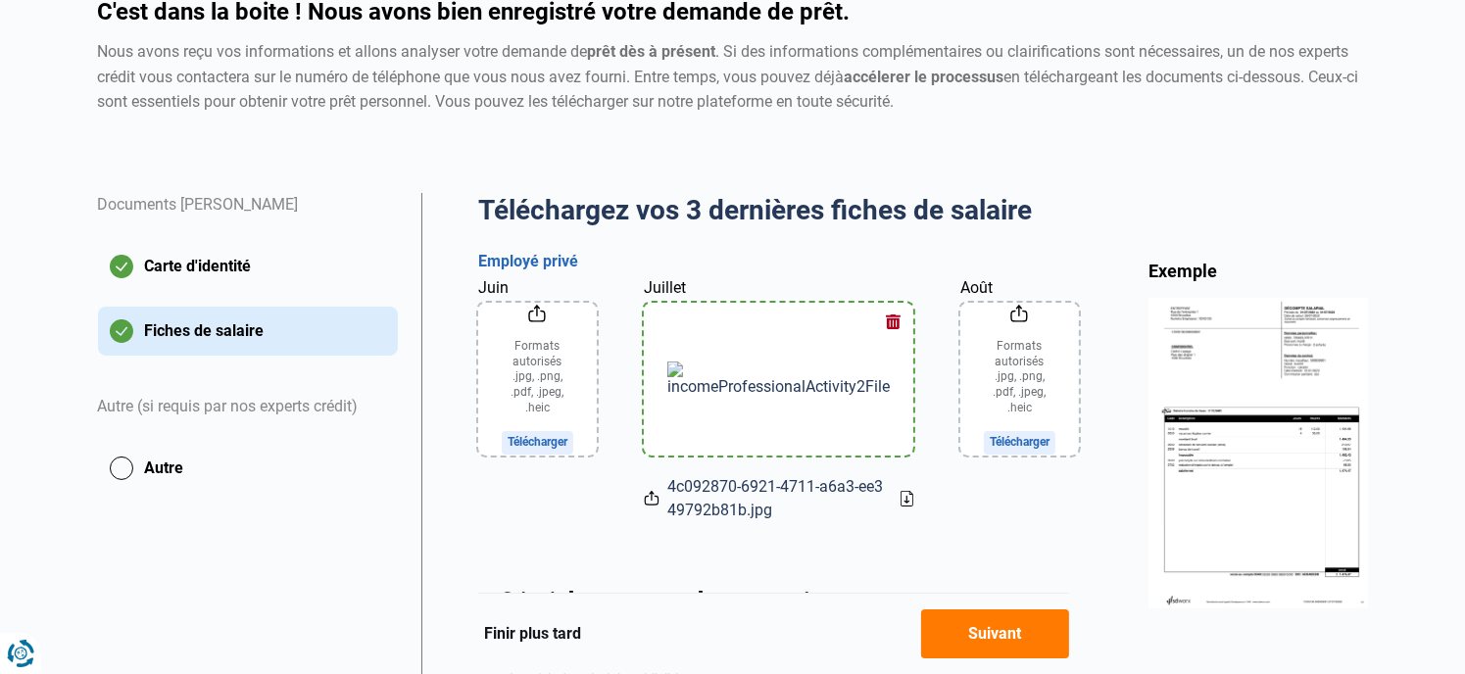
click at [580, 424] on input "Juin" at bounding box center [537, 379] width 119 height 153
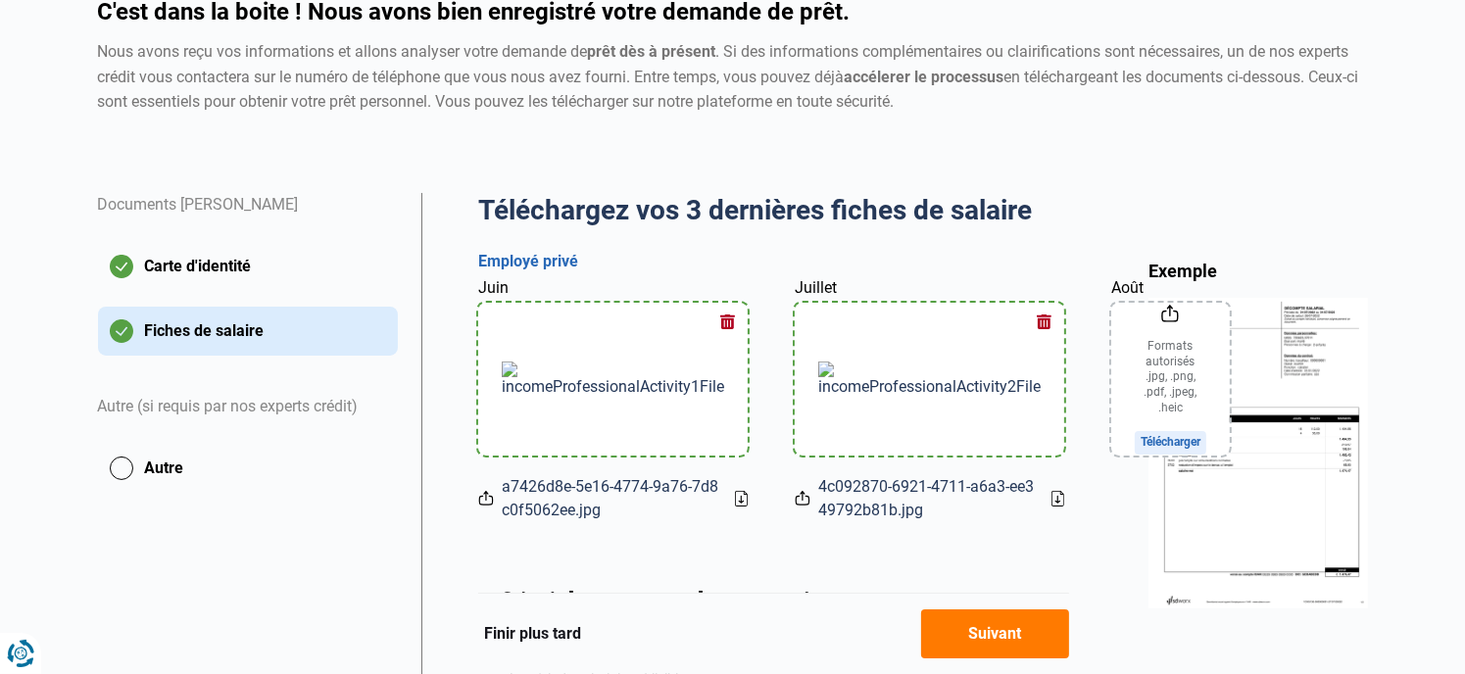
click at [735, 507] on icon at bounding box center [741, 499] width 13 height 16
click at [1111, 417] on input "Août" at bounding box center [1170, 379] width 119 height 153
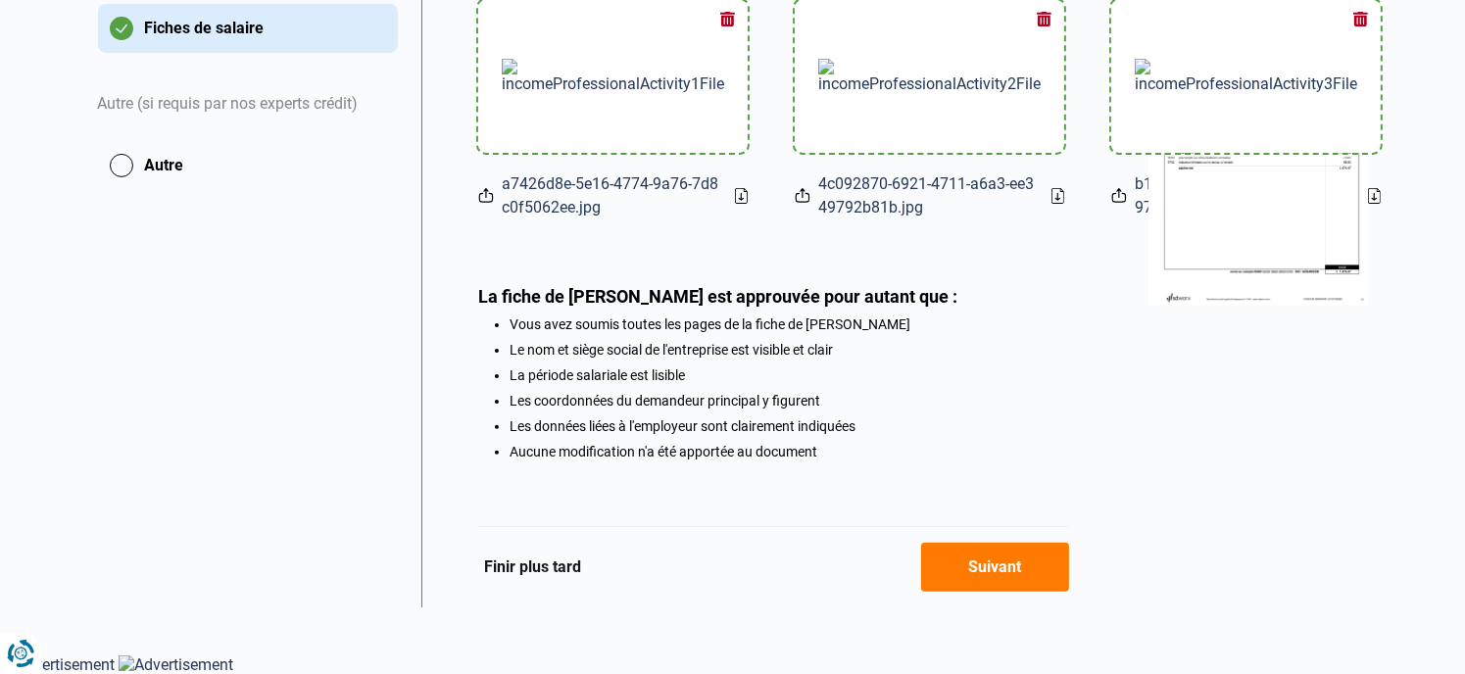
scroll to position [526, 0]
click at [983, 561] on button "Suivant" at bounding box center [995, 567] width 148 height 49
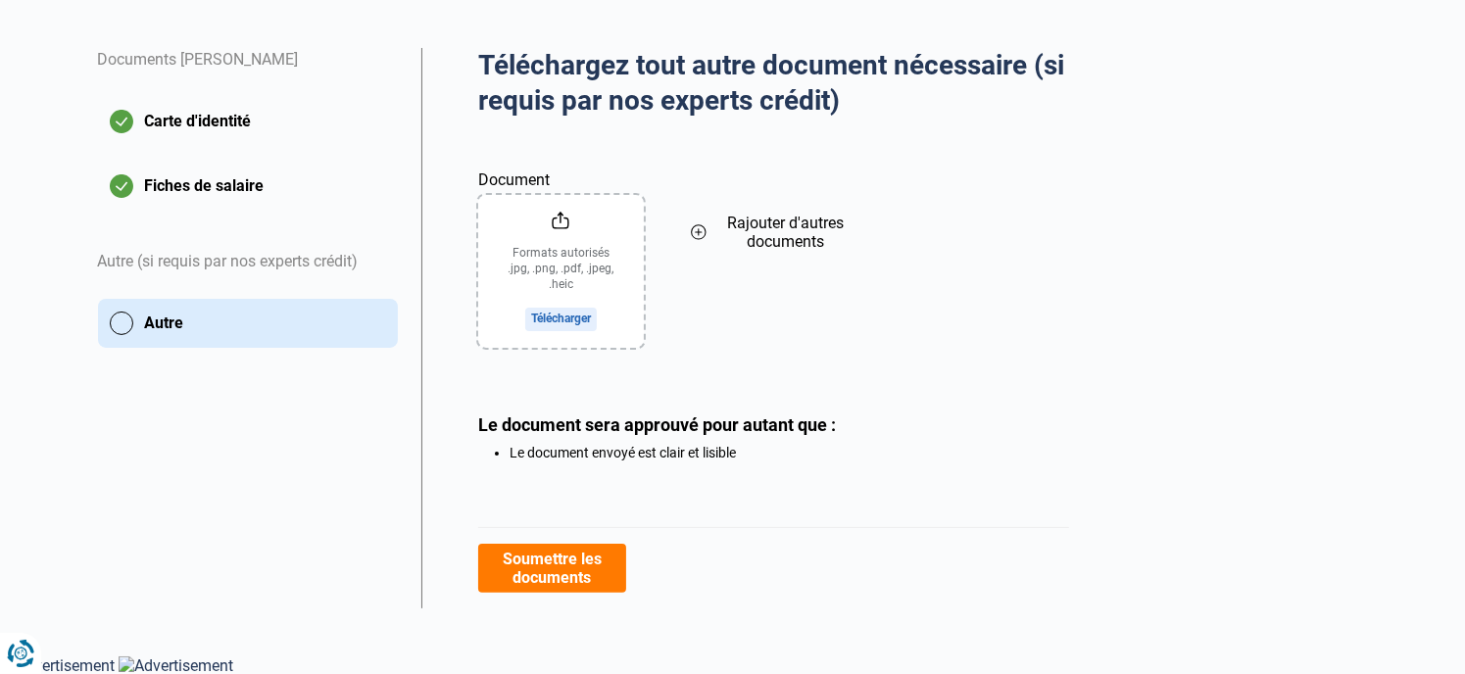
scroll to position [341, 0]
click at [576, 571] on button "Soumettre les documents" at bounding box center [552, 568] width 148 height 49
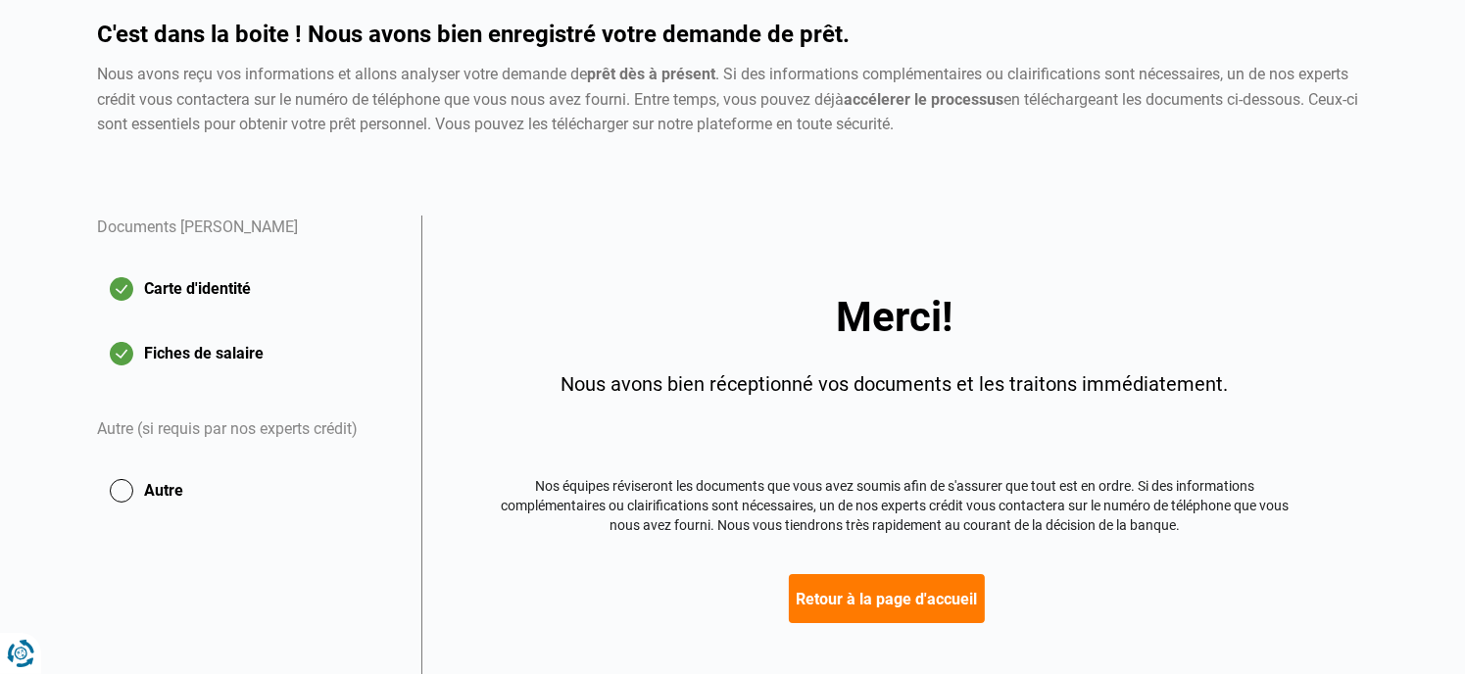
scroll to position [270, 0]
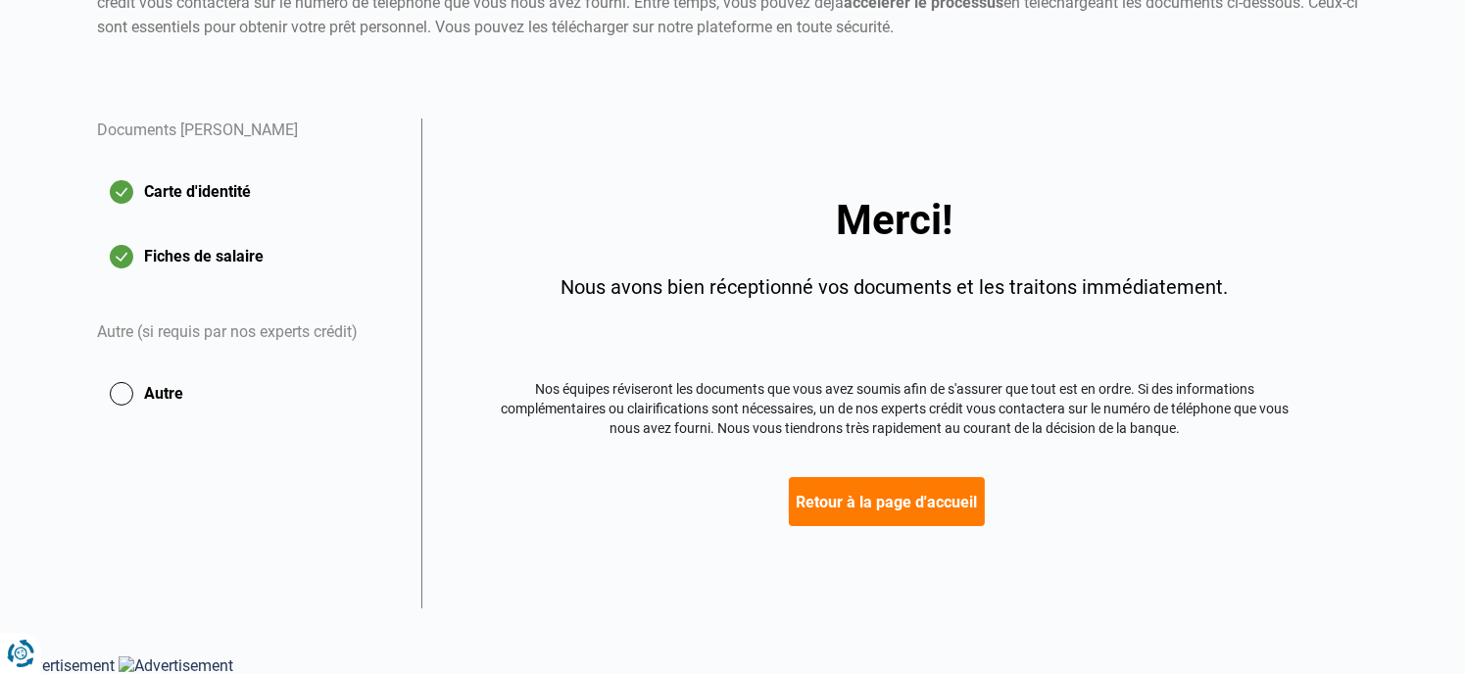
click at [900, 496] on button "Retour à la page d'accueil" at bounding box center [887, 501] width 196 height 49
